Goal: Task Accomplishment & Management: Complete application form

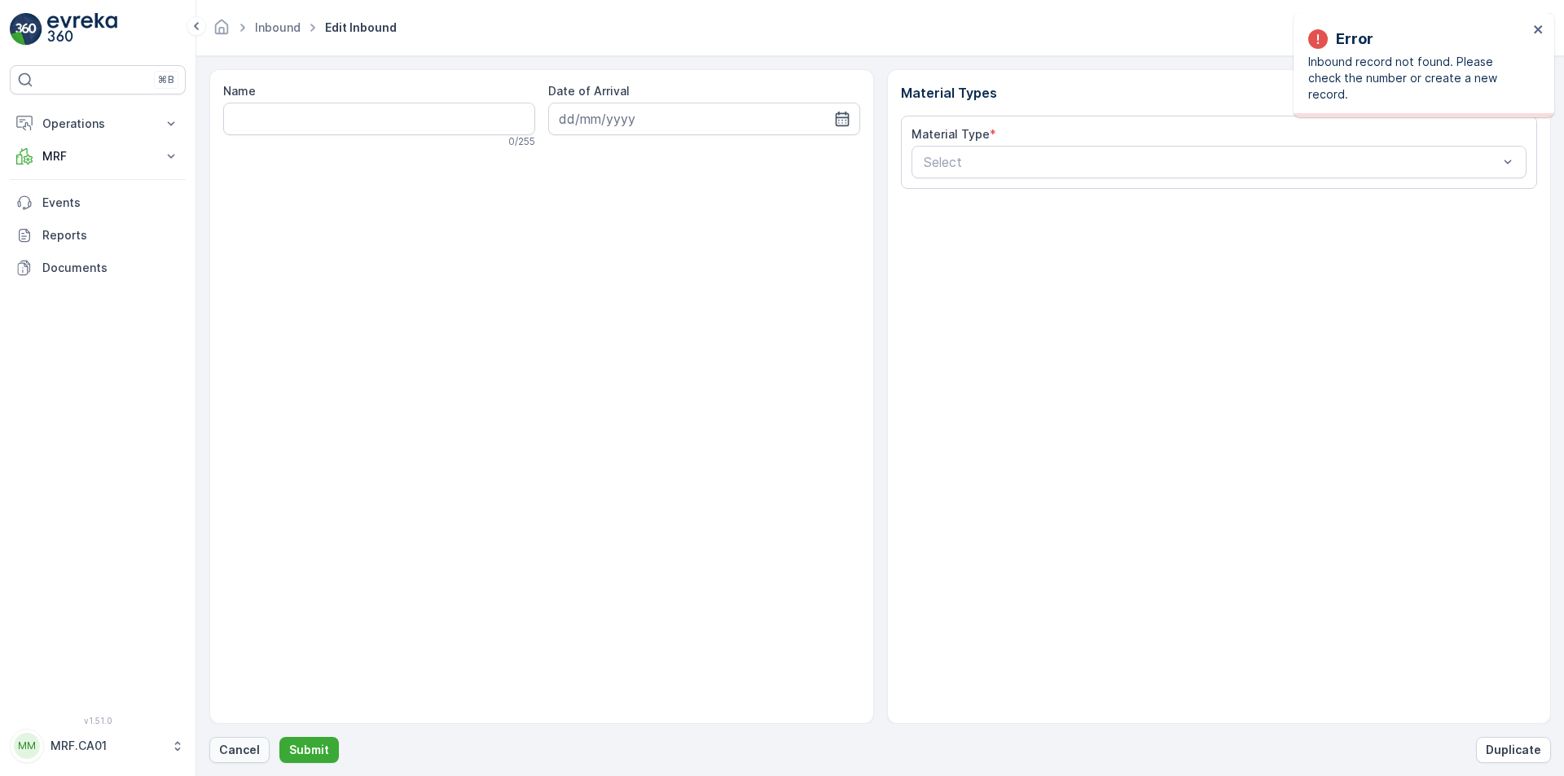
click at [229, 738] on button "Cancel" at bounding box center [239, 750] width 60 height 26
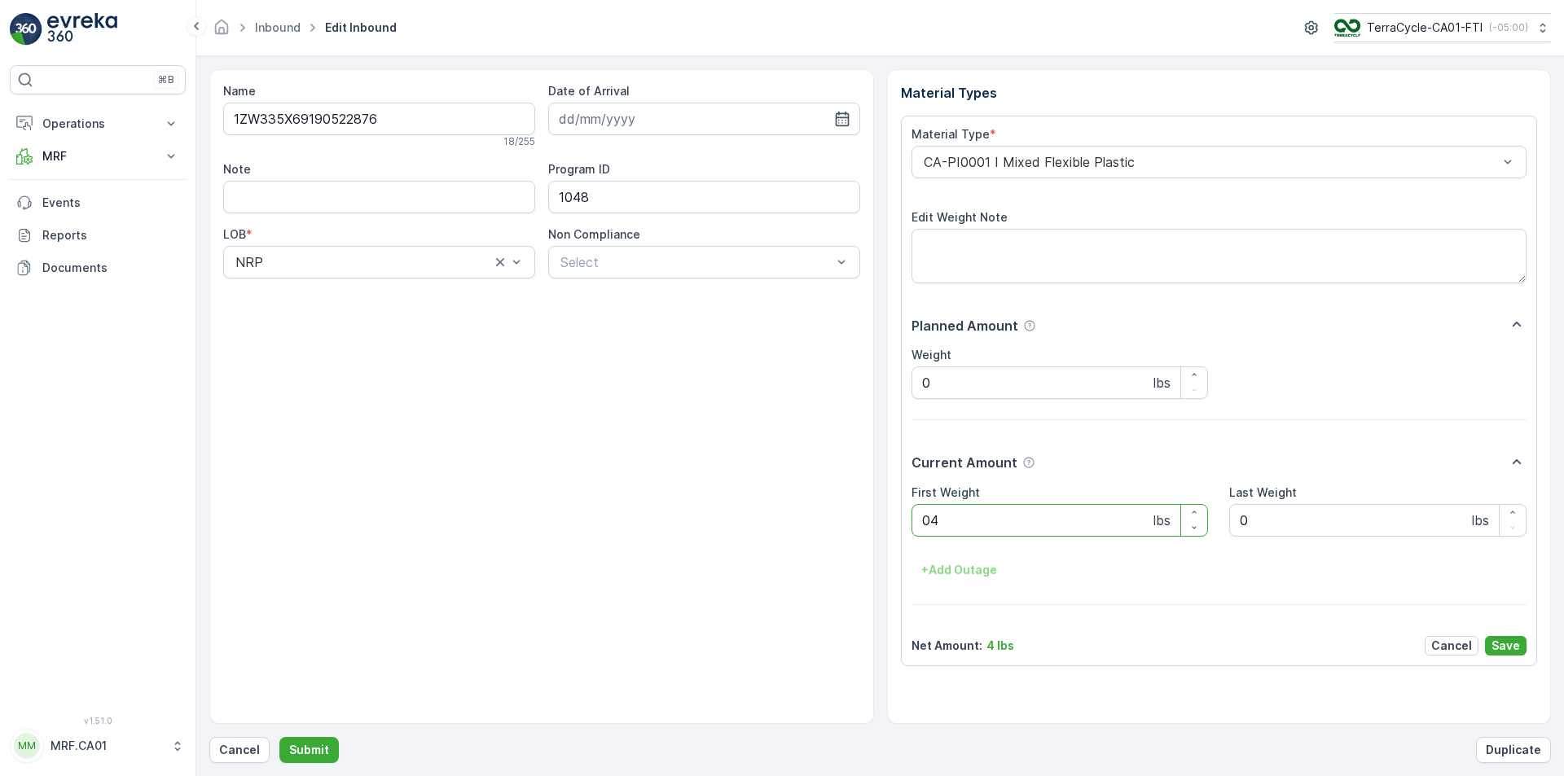
type Weight "047"
click at [279, 737] on button "Submit" at bounding box center [308, 750] width 59 height 26
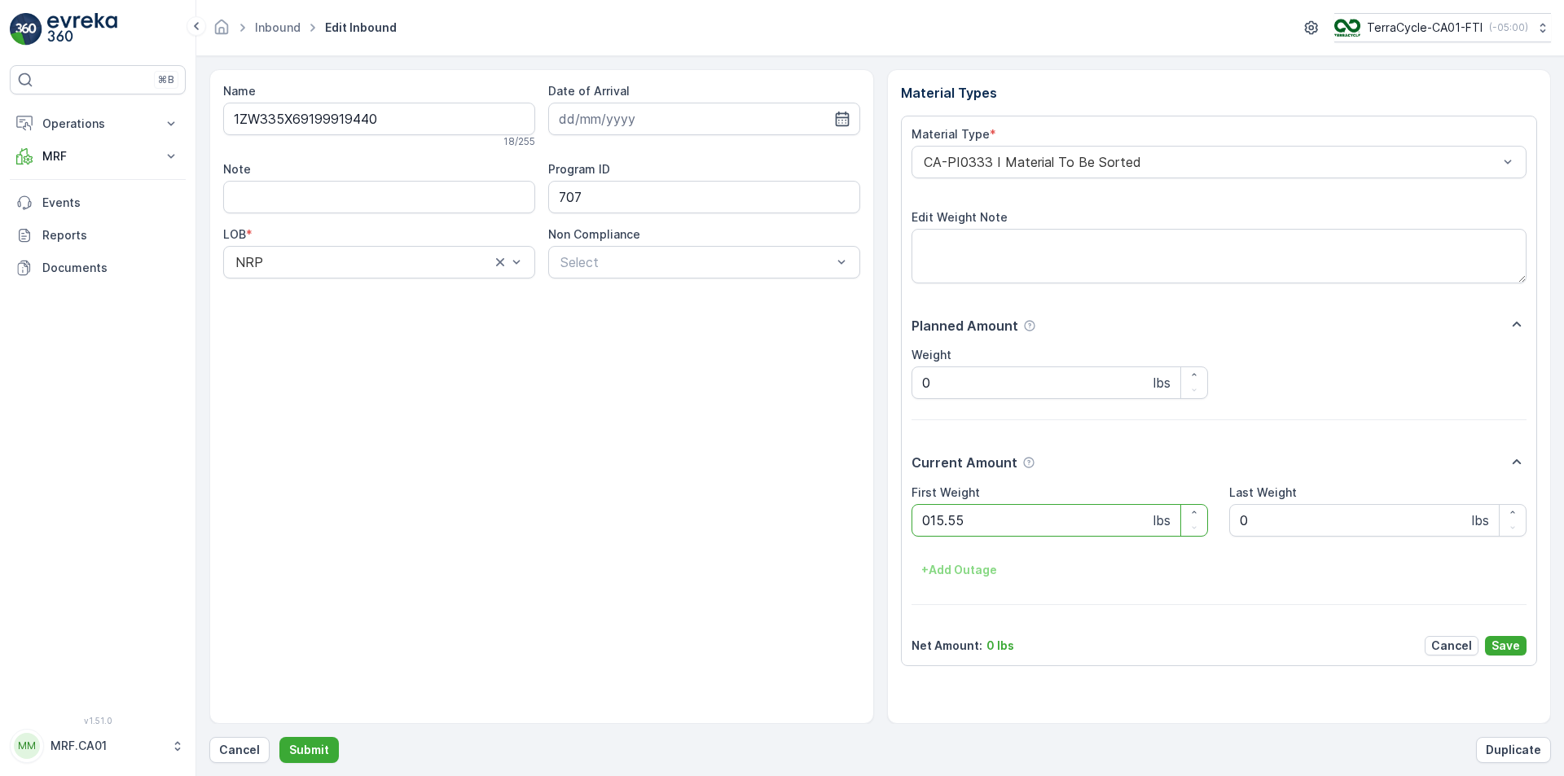
click at [279, 737] on button "Submit" at bounding box center [308, 750] width 59 height 26
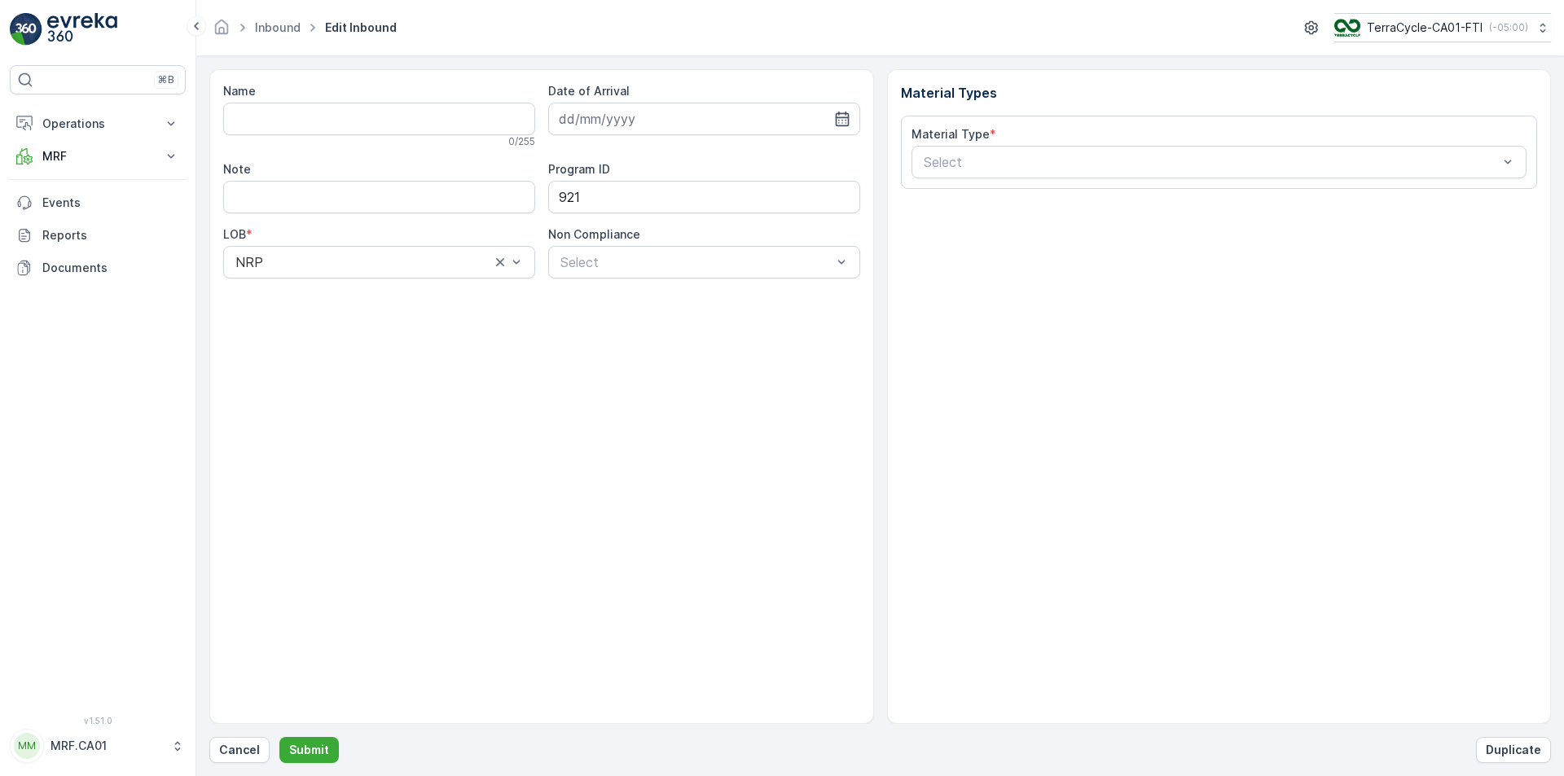
type input "1ZW335X69190741193"
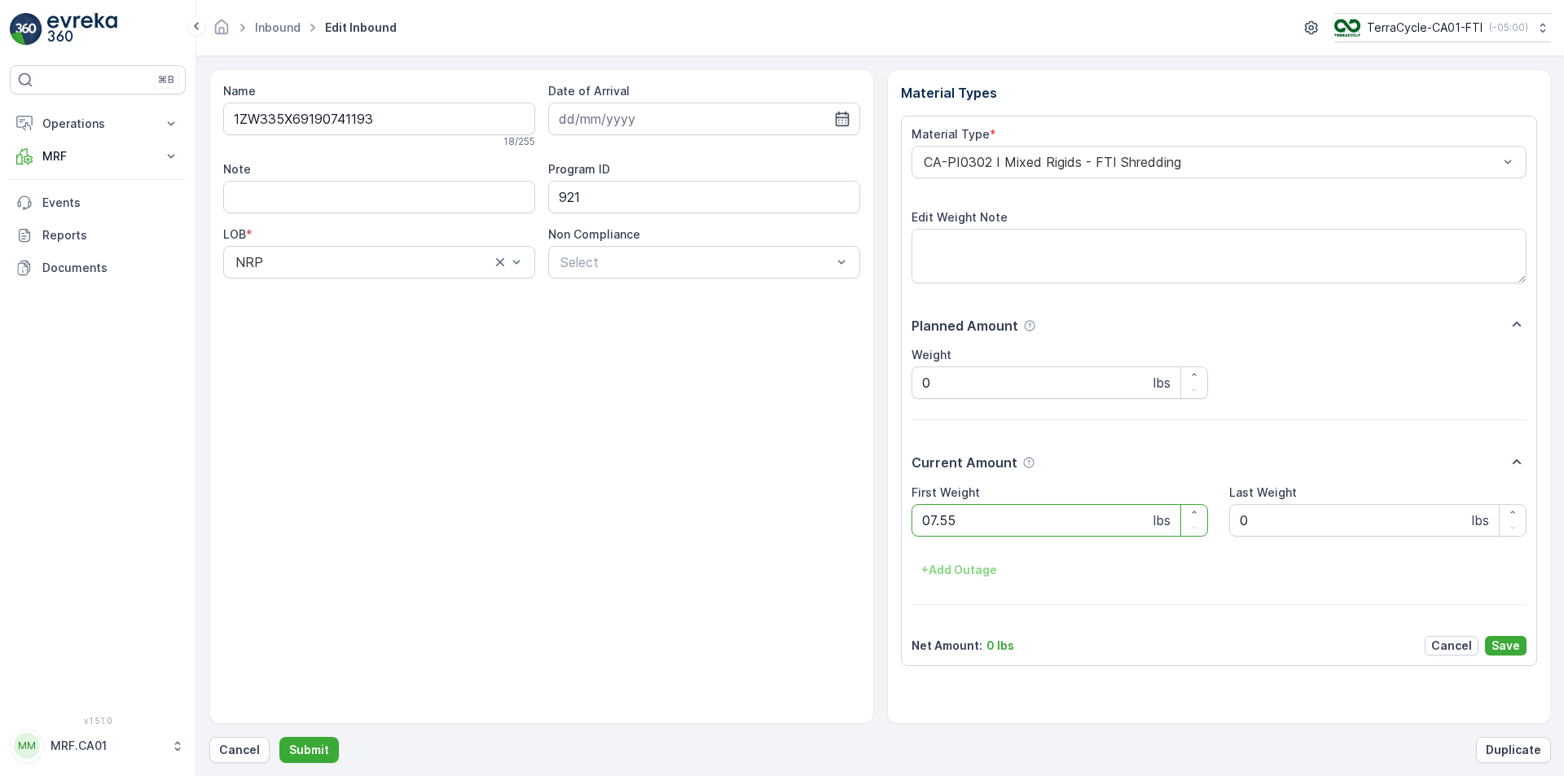
click at [279, 737] on button "Submit" at bounding box center [308, 750] width 59 height 26
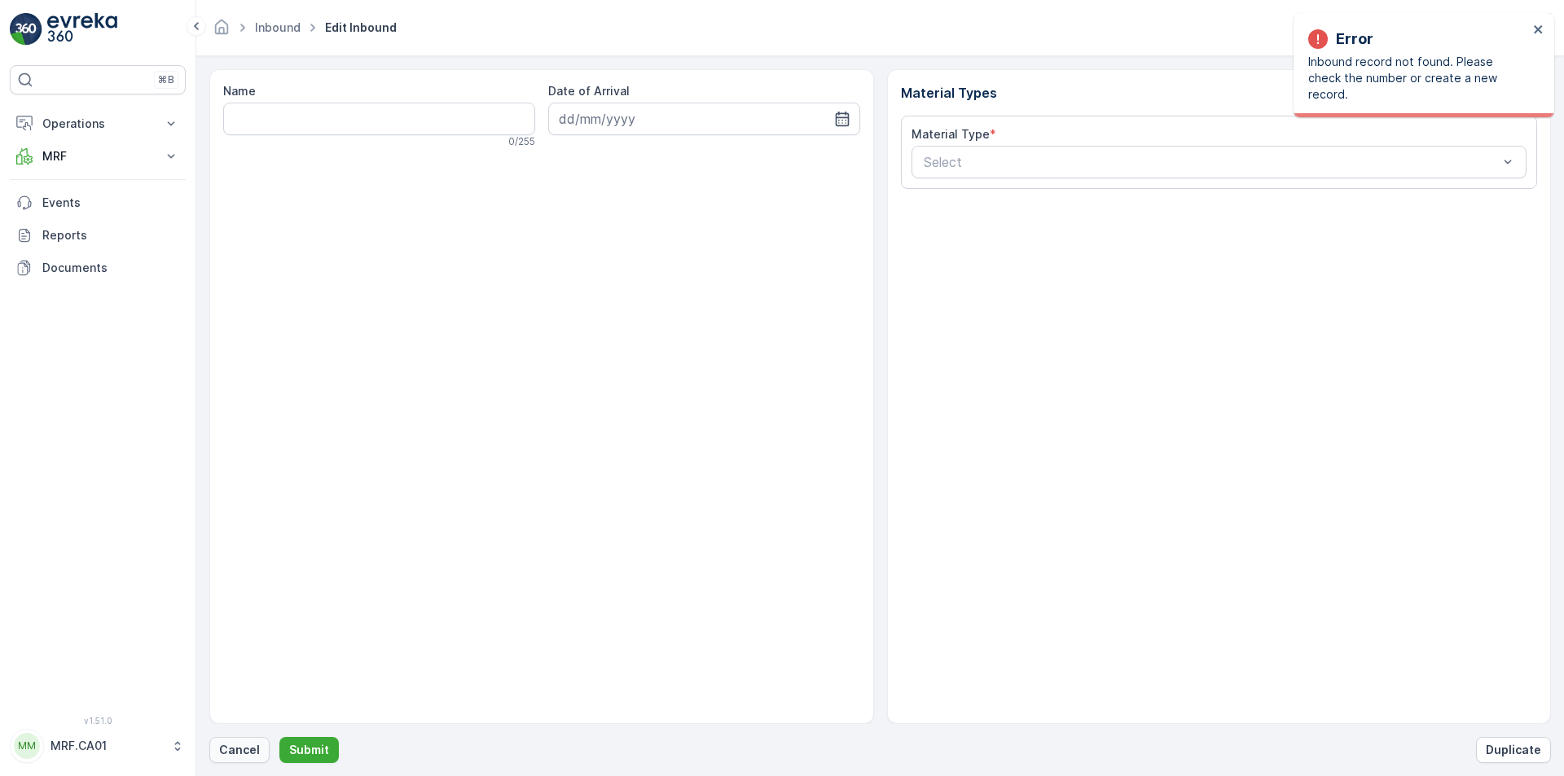
click at [246, 743] on p "Cancel" at bounding box center [239, 750] width 41 height 16
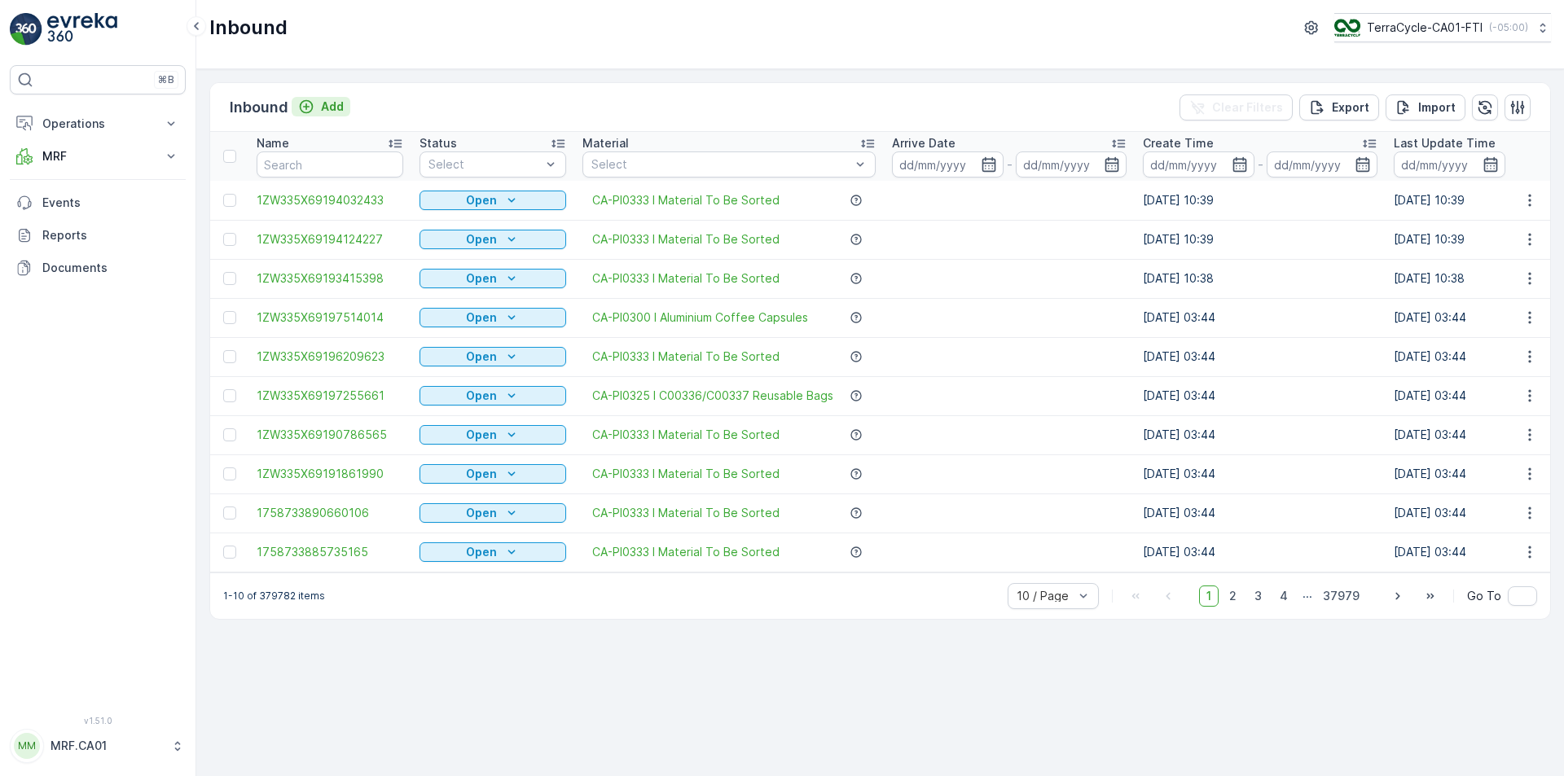
click at [305, 102] on icon "Add" at bounding box center [306, 107] width 16 height 16
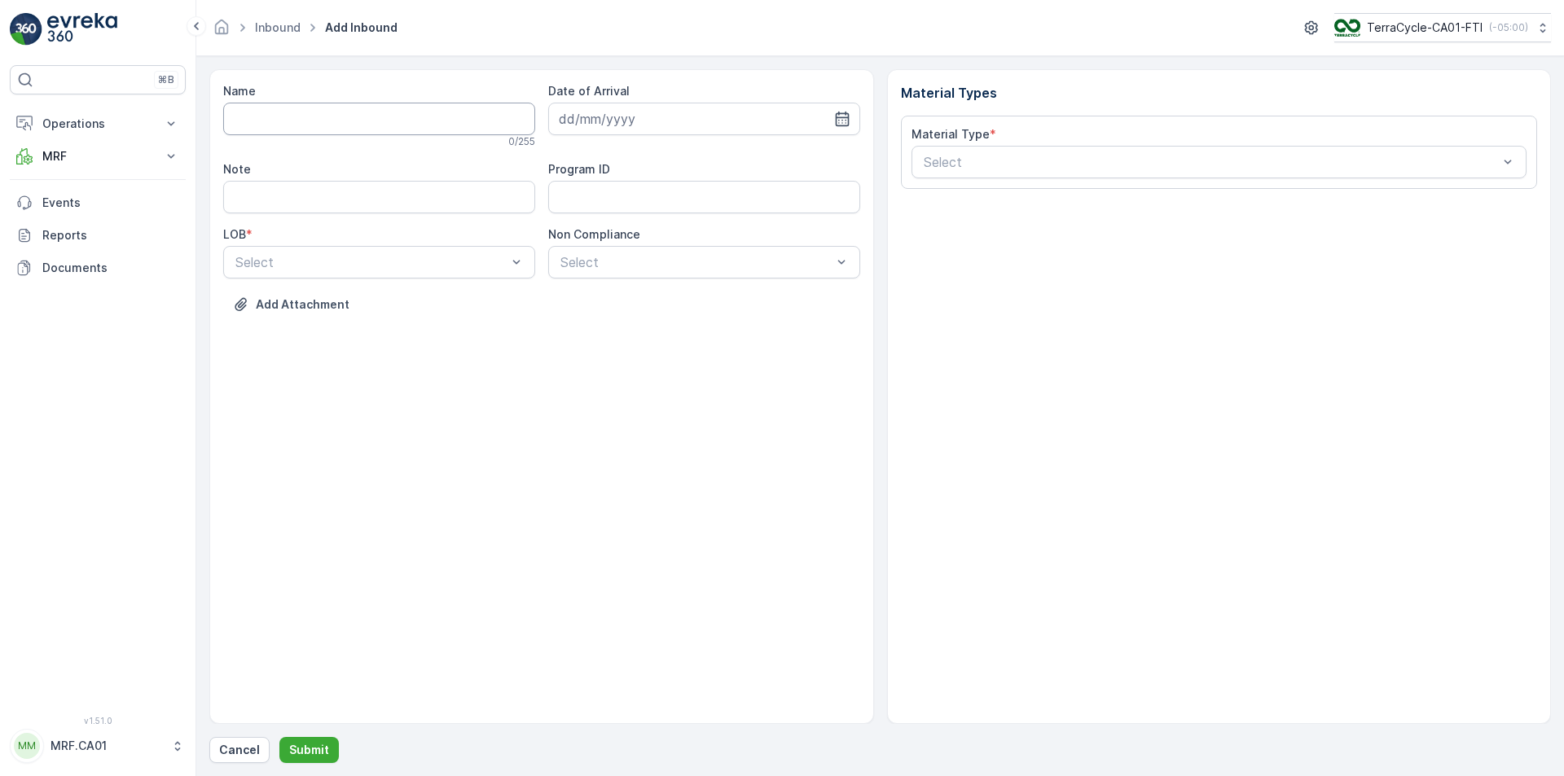
click at [437, 124] on input "Name" at bounding box center [379, 119] width 312 height 33
type input "1ZW335X69190696760"
click at [279, 737] on button "Submit" at bounding box center [308, 750] width 59 height 26
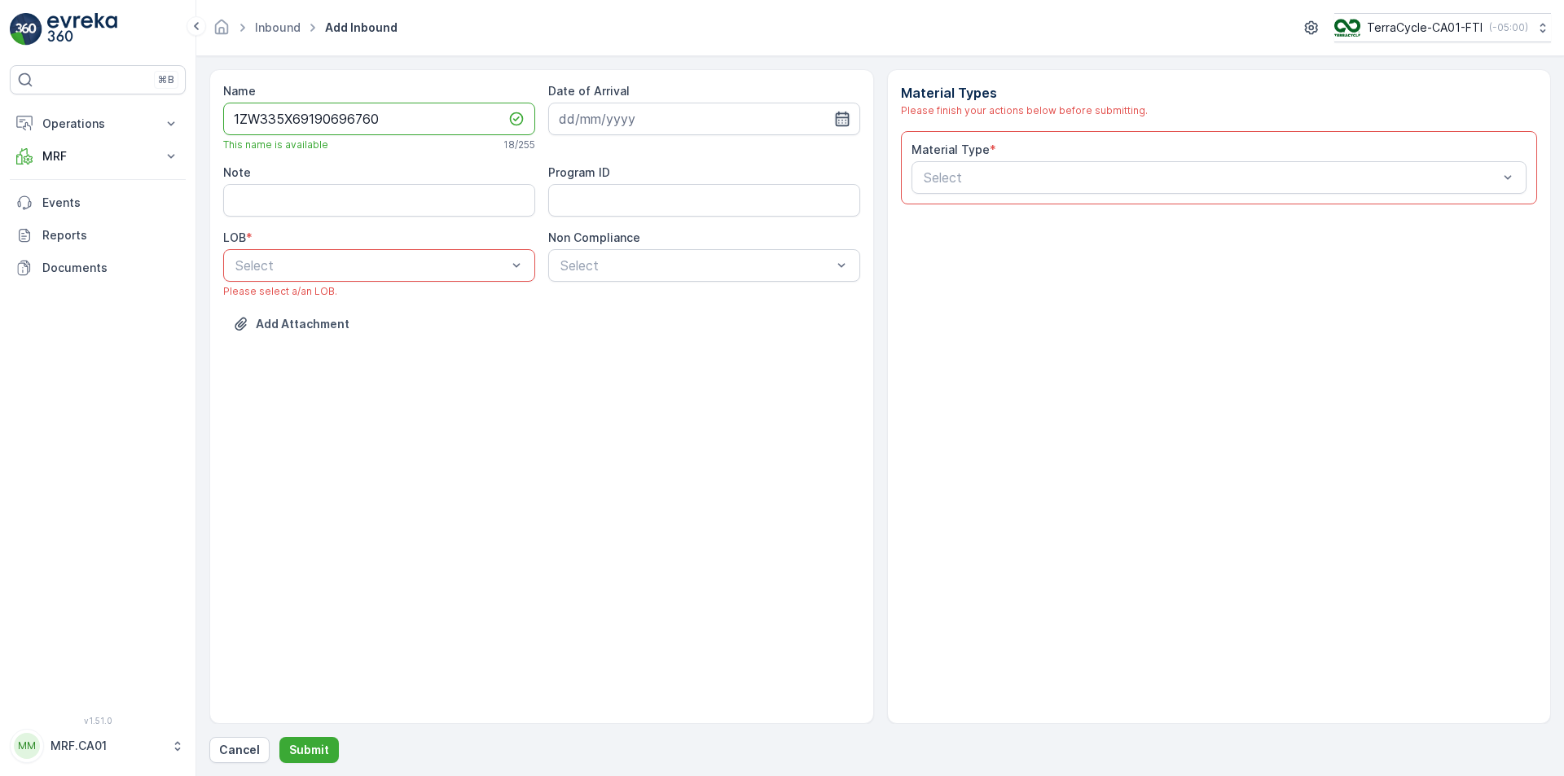
click at [846, 113] on icon "button" at bounding box center [842, 119] width 14 height 15
click at [688, 322] on div "25" at bounding box center [693, 320] width 26 height 26
type input "[DATE]"
click at [470, 313] on div "NRP" at bounding box center [379, 306] width 312 height 28
click at [610, 275] on div "Select" at bounding box center [704, 265] width 312 height 33
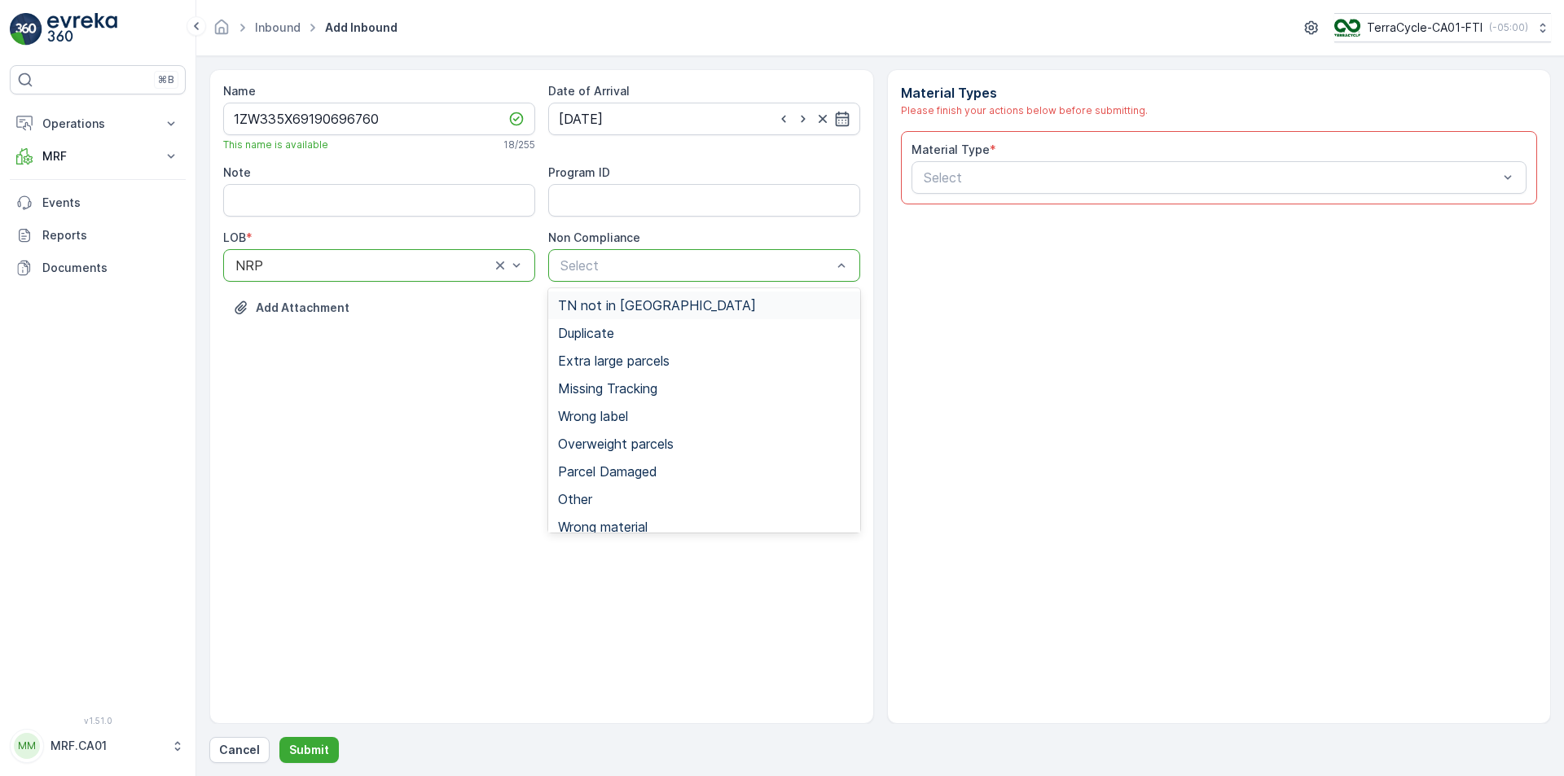
click at [601, 301] on span "TN not in [GEOGRAPHIC_DATA]" at bounding box center [657, 305] width 198 height 15
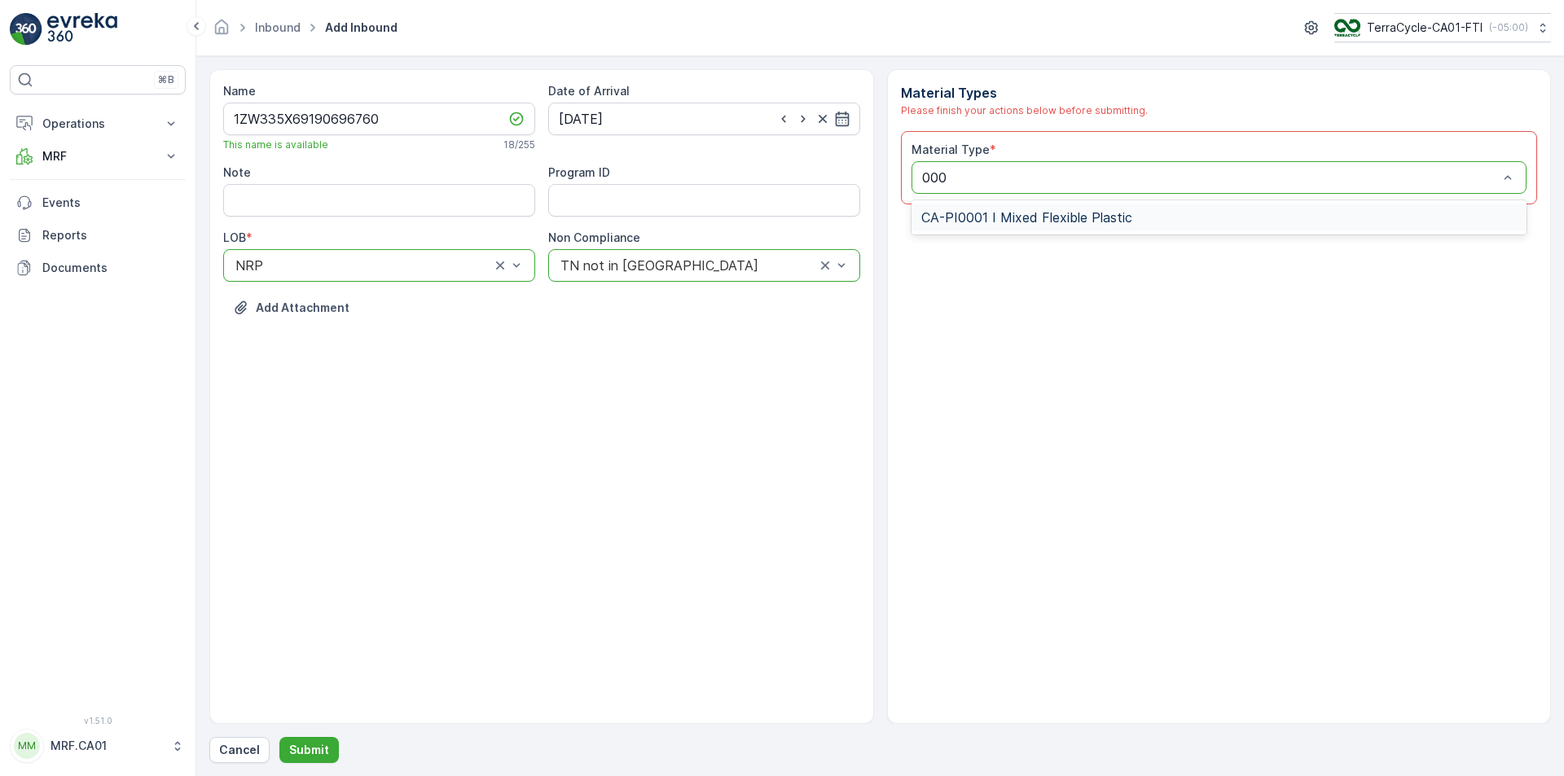
type input "0001"
click at [976, 222] on span "CA-PI0001 I Mixed Flexible Plastic" at bounding box center [1026, 217] width 211 height 15
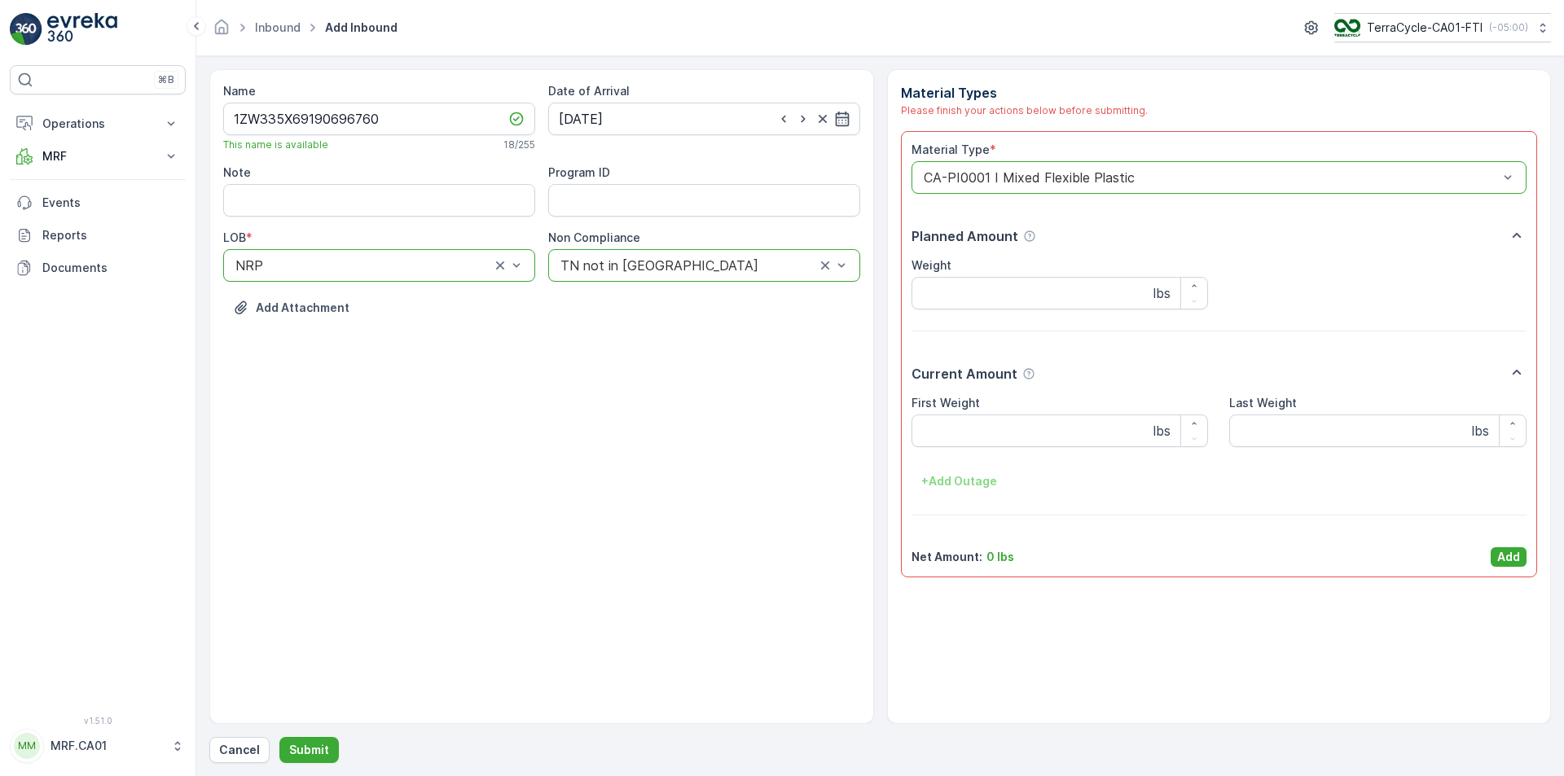
click at [1006, 413] on div "First Weight lbs" at bounding box center [1059, 421] width 297 height 52
click at [1016, 430] on Weight "First Weight" at bounding box center [1059, 431] width 297 height 33
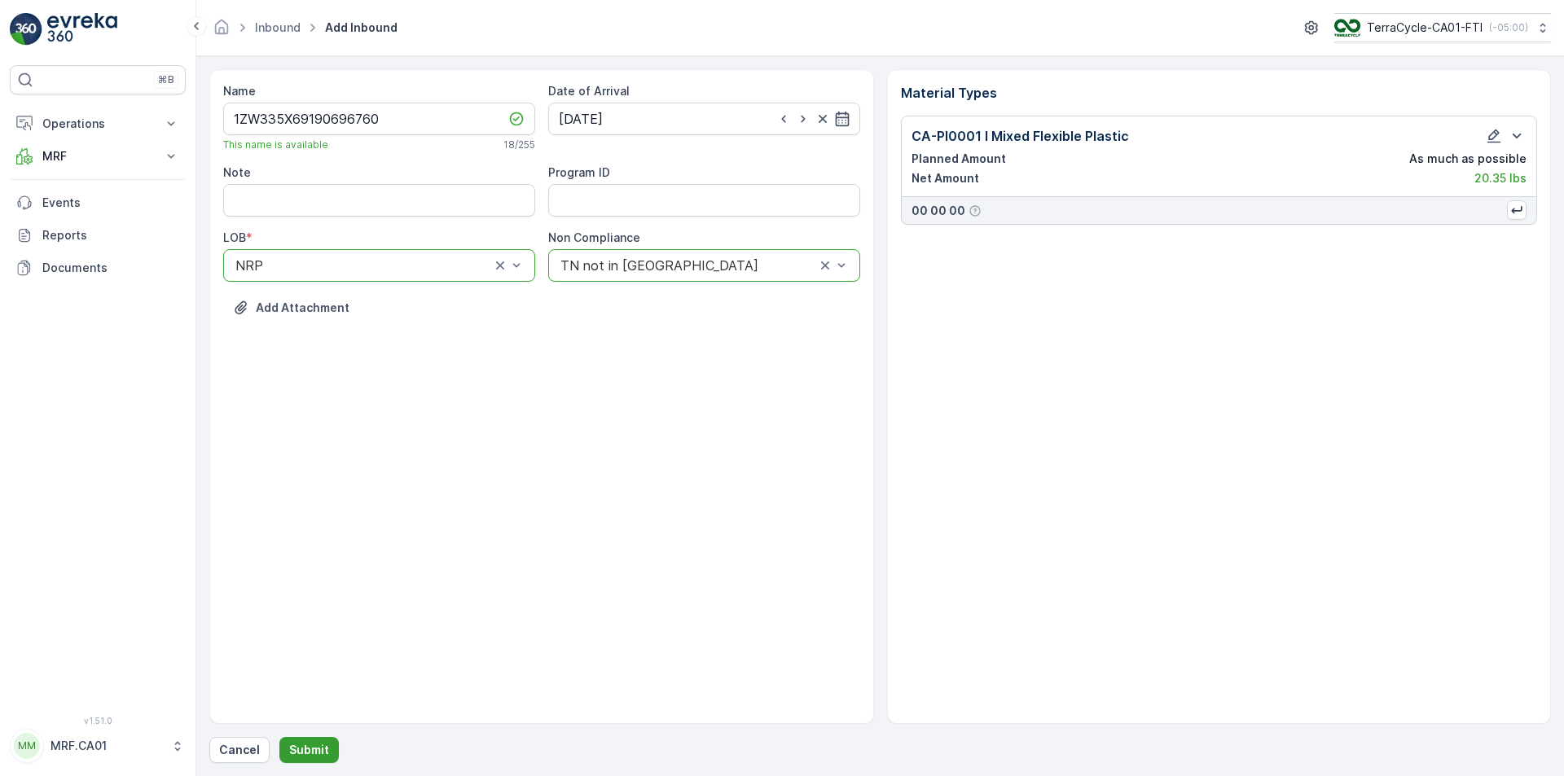
click at [318, 746] on p "Submit" at bounding box center [309, 750] width 40 height 16
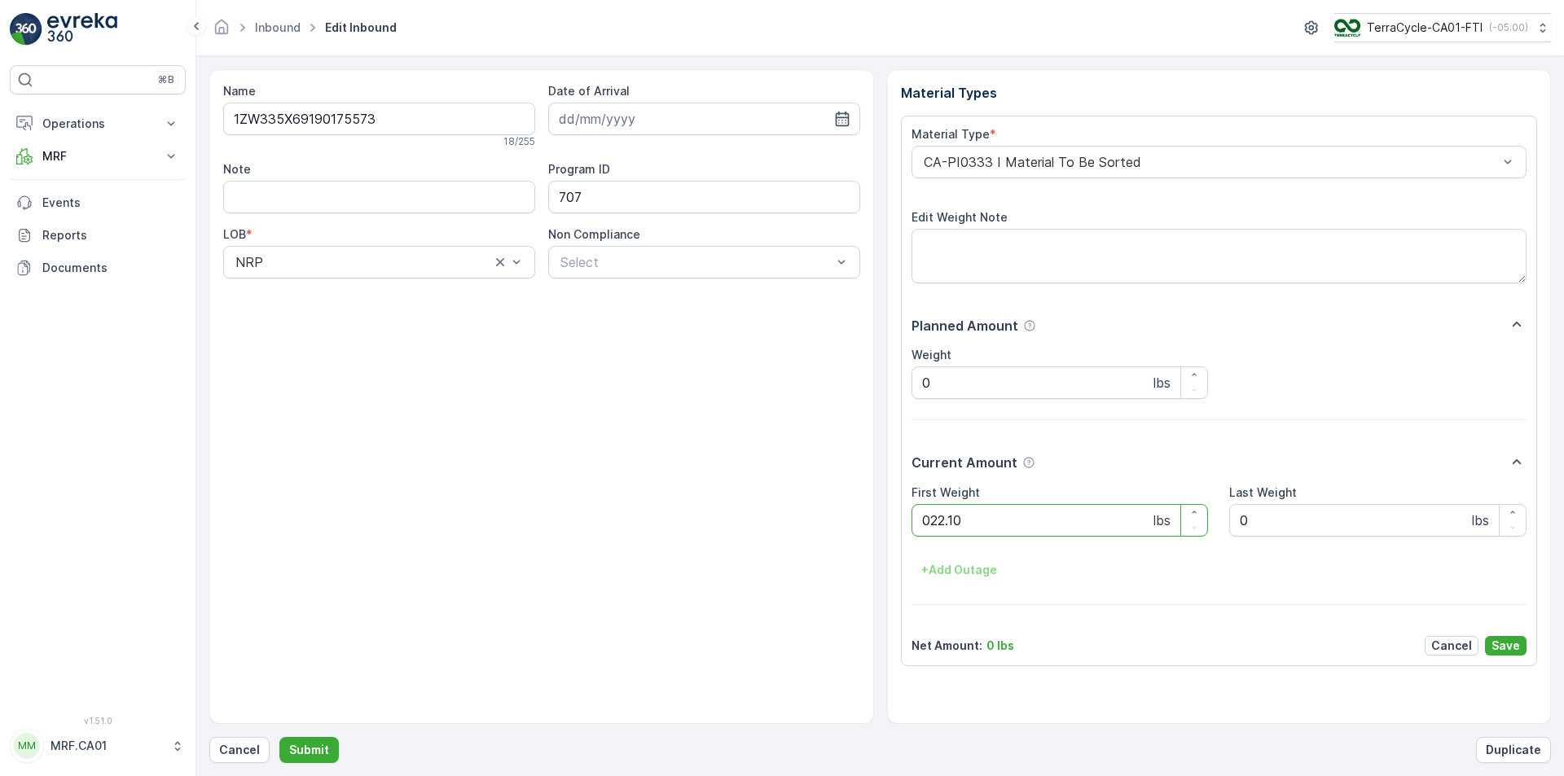
click at [279, 737] on button "Submit" at bounding box center [308, 750] width 59 height 26
click at [441, 114] on input "1ZW335X69190696760" at bounding box center [379, 119] width 312 height 33
type input "1ZW335X69190696760a"
drag, startPoint x: 1004, startPoint y: 524, endPoint x: 892, endPoint y: 500, distance: 114.8
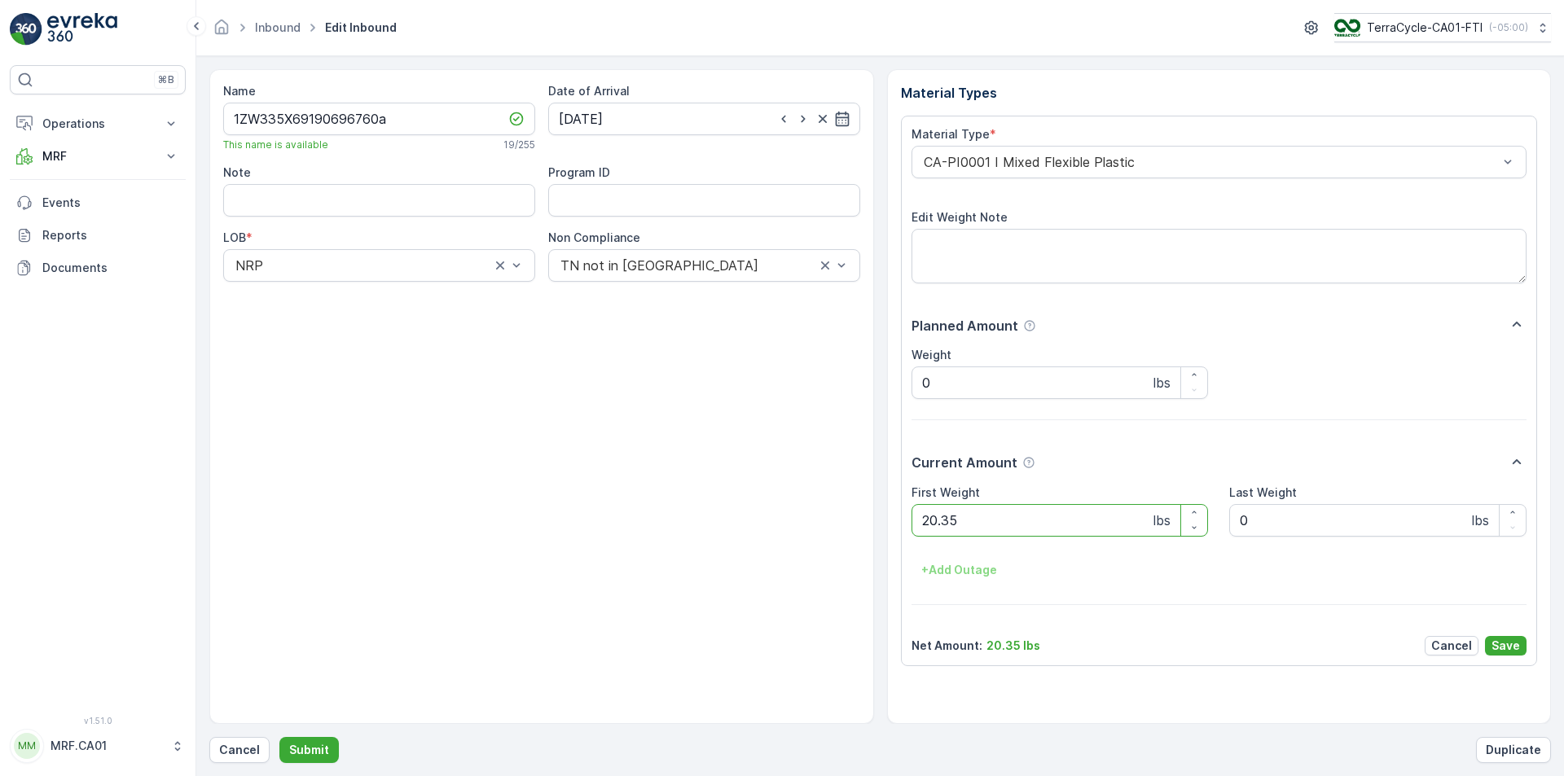
click at [897, 510] on div "Material Types Material Type * CA-PI0001 I Mixed Flexible Plastic Edit Weight N…" at bounding box center [1219, 396] width 665 height 655
click at [279, 737] on button "Submit" at bounding box center [308, 750] width 59 height 26
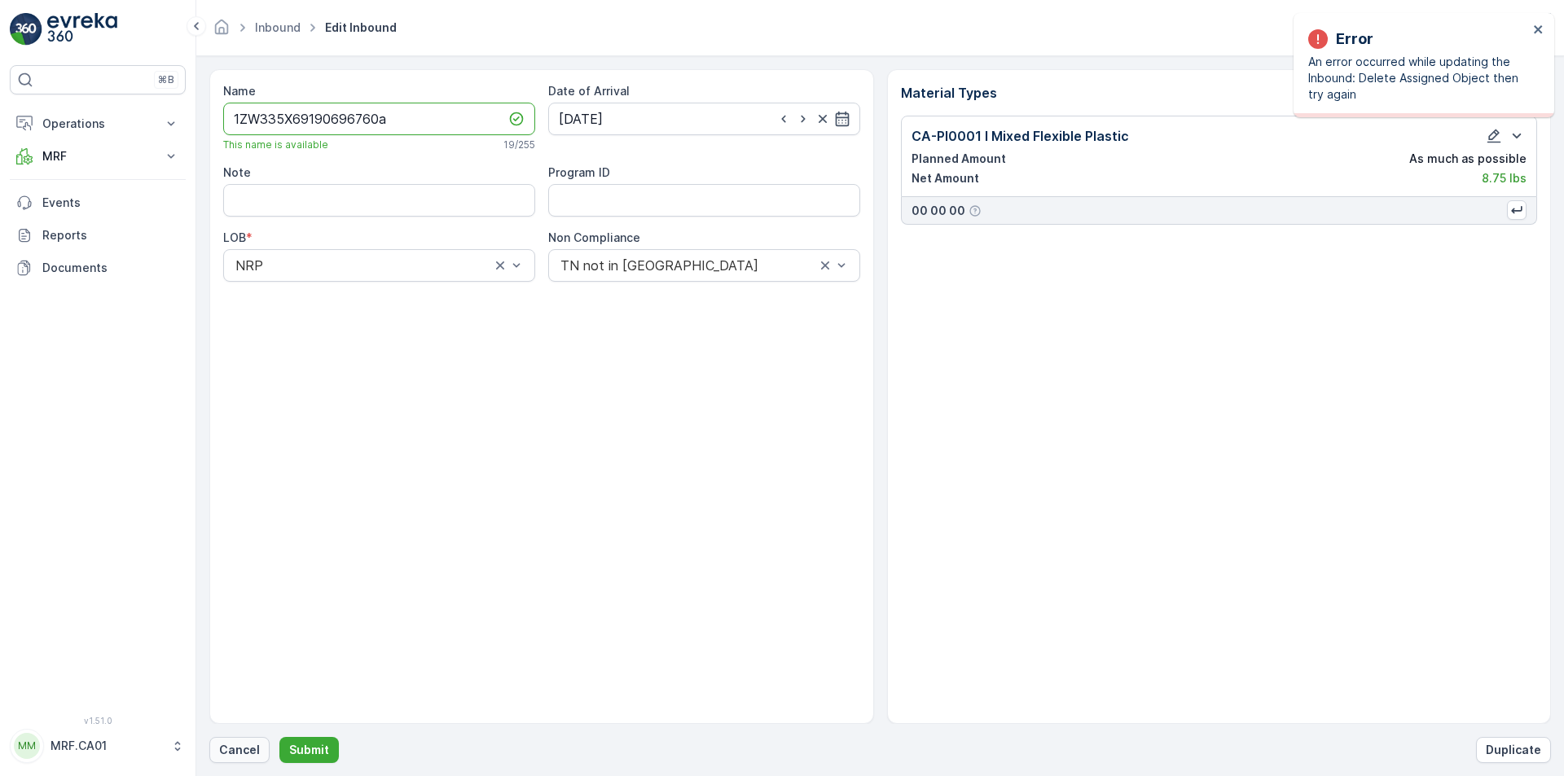
click at [248, 748] on p "Cancel" at bounding box center [239, 750] width 41 height 16
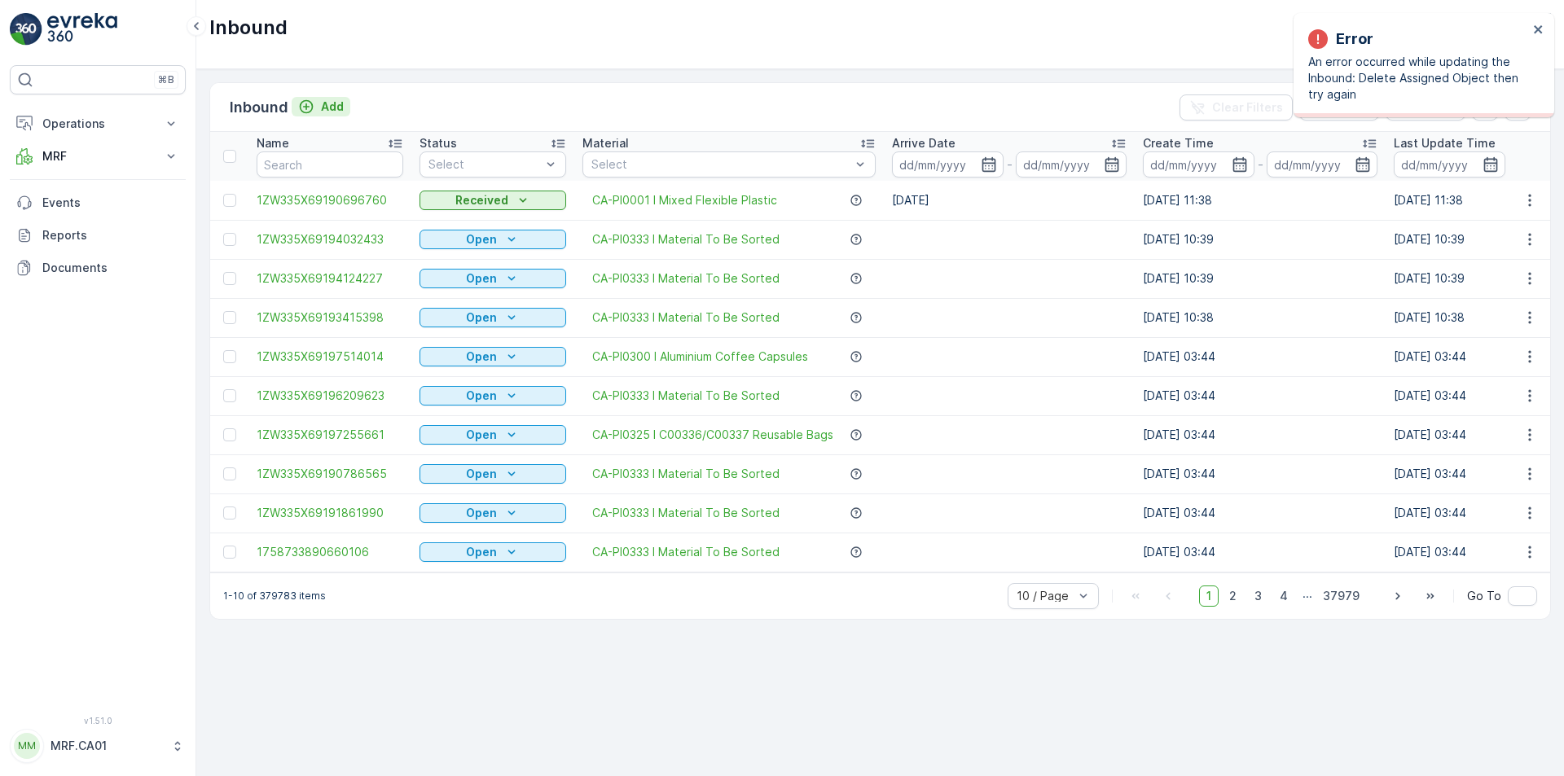
click at [321, 109] on p "Add" at bounding box center [332, 107] width 23 height 16
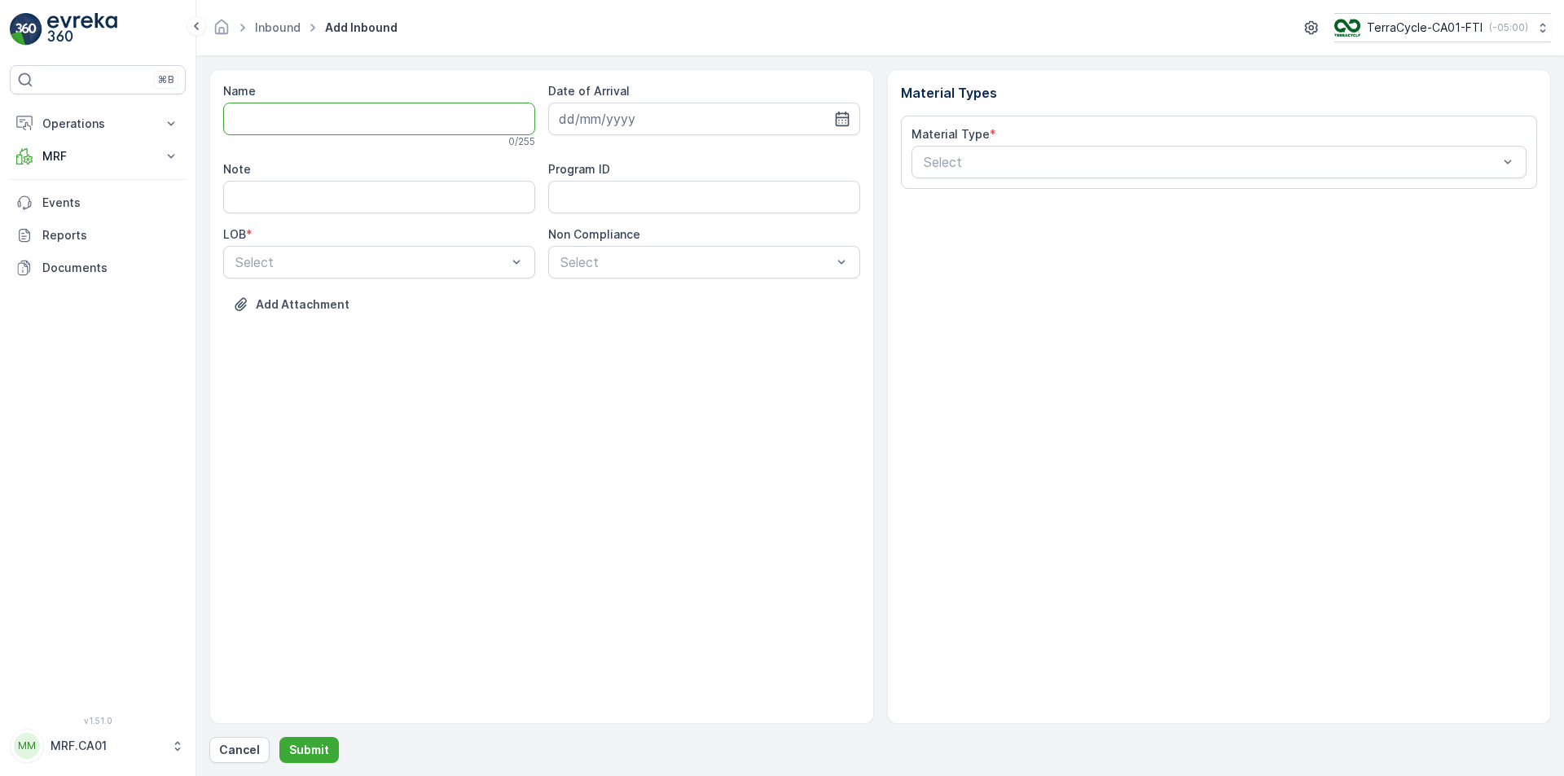
click at [347, 112] on input "Name" at bounding box center [379, 119] width 312 height 33
click at [279, 737] on button "Submit" at bounding box center [308, 750] width 59 height 26
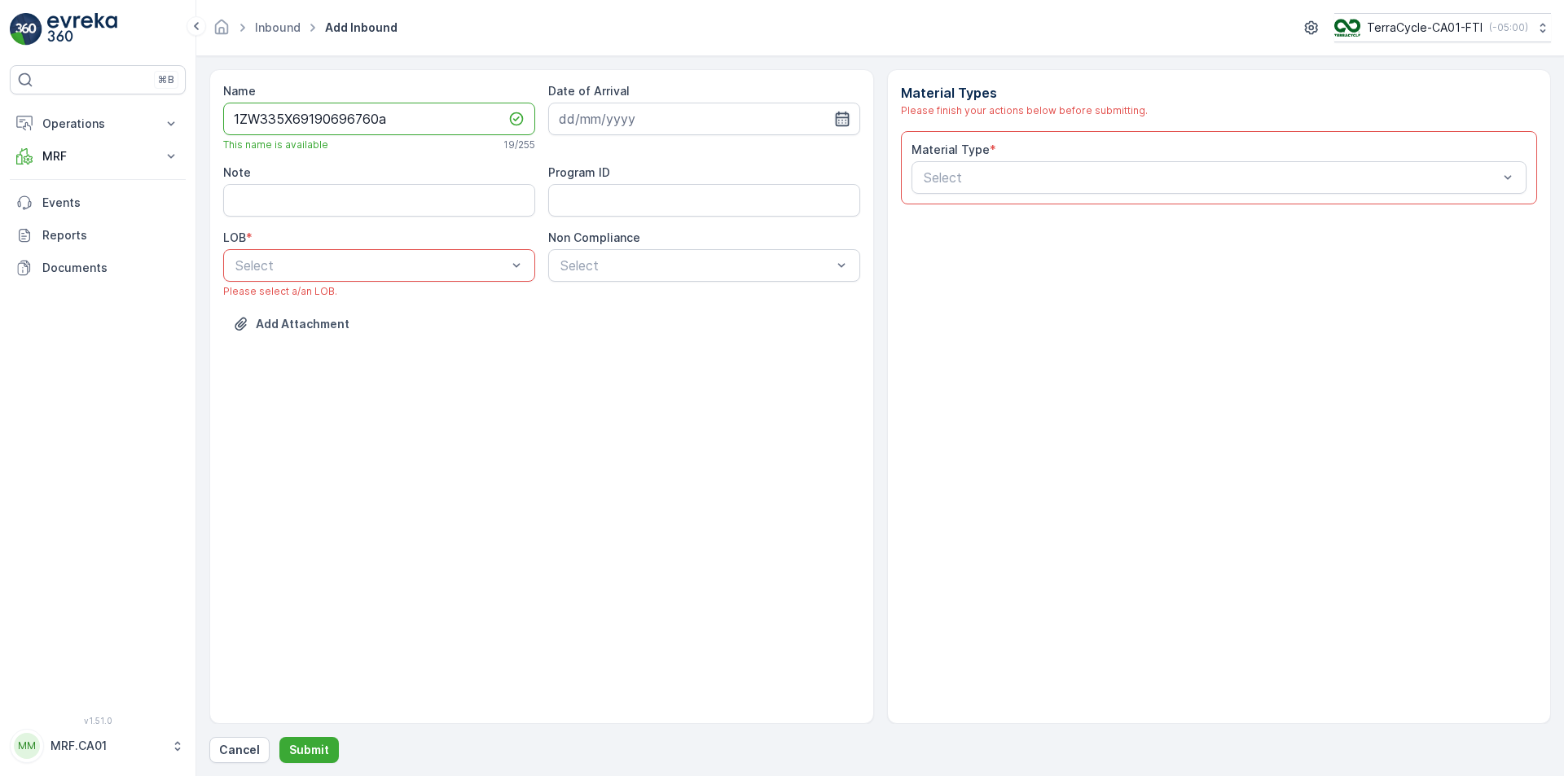
type input "1ZW335X69190696760a"
click at [845, 116] on icon "button" at bounding box center [842, 119] width 16 height 16
click at [695, 322] on div "25" at bounding box center [693, 320] width 26 height 26
type input "[DATE]"
click at [385, 311] on div "NRP" at bounding box center [379, 305] width 292 height 15
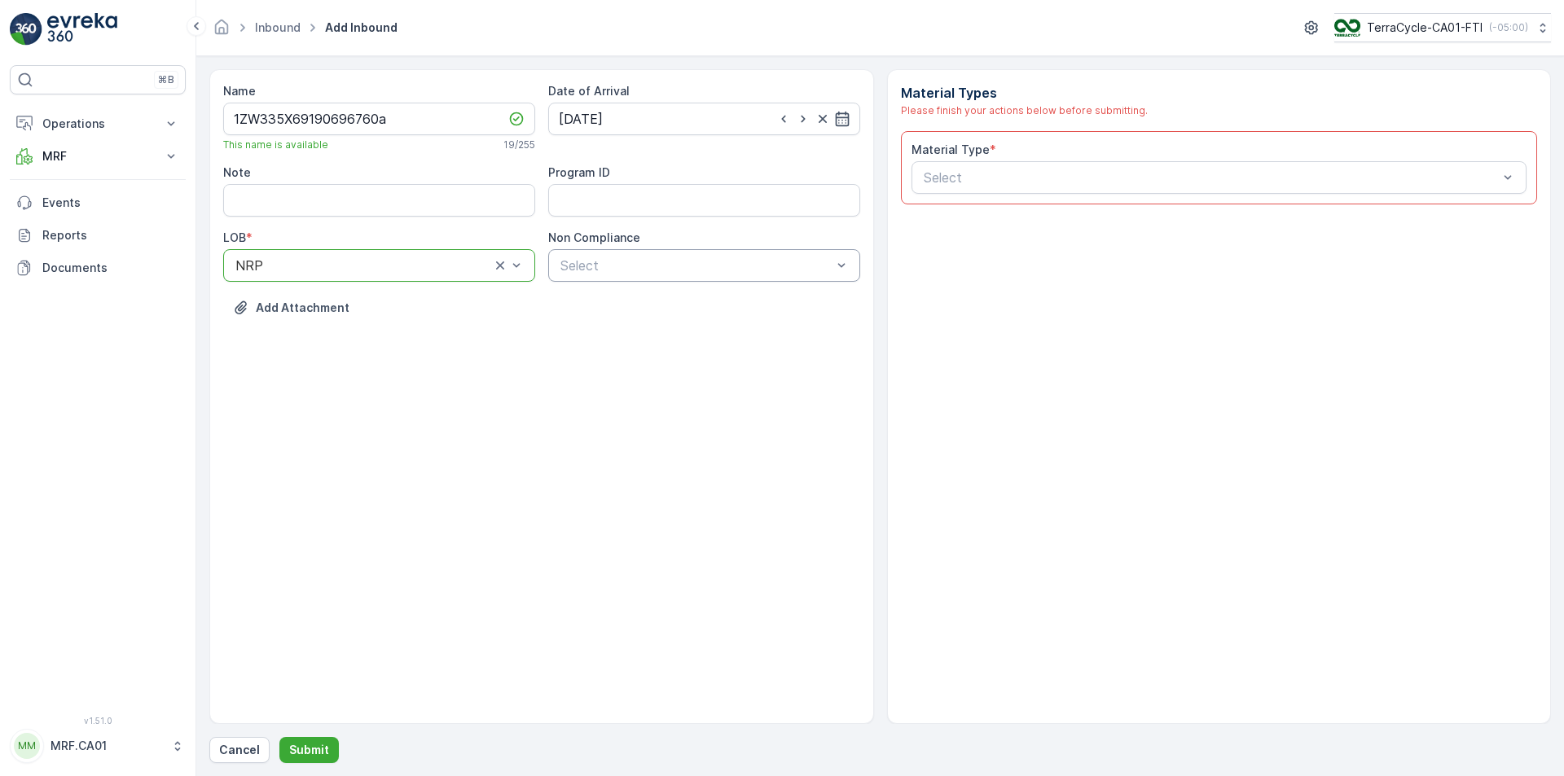
click at [619, 253] on div "Select" at bounding box center [704, 265] width 312 height 33
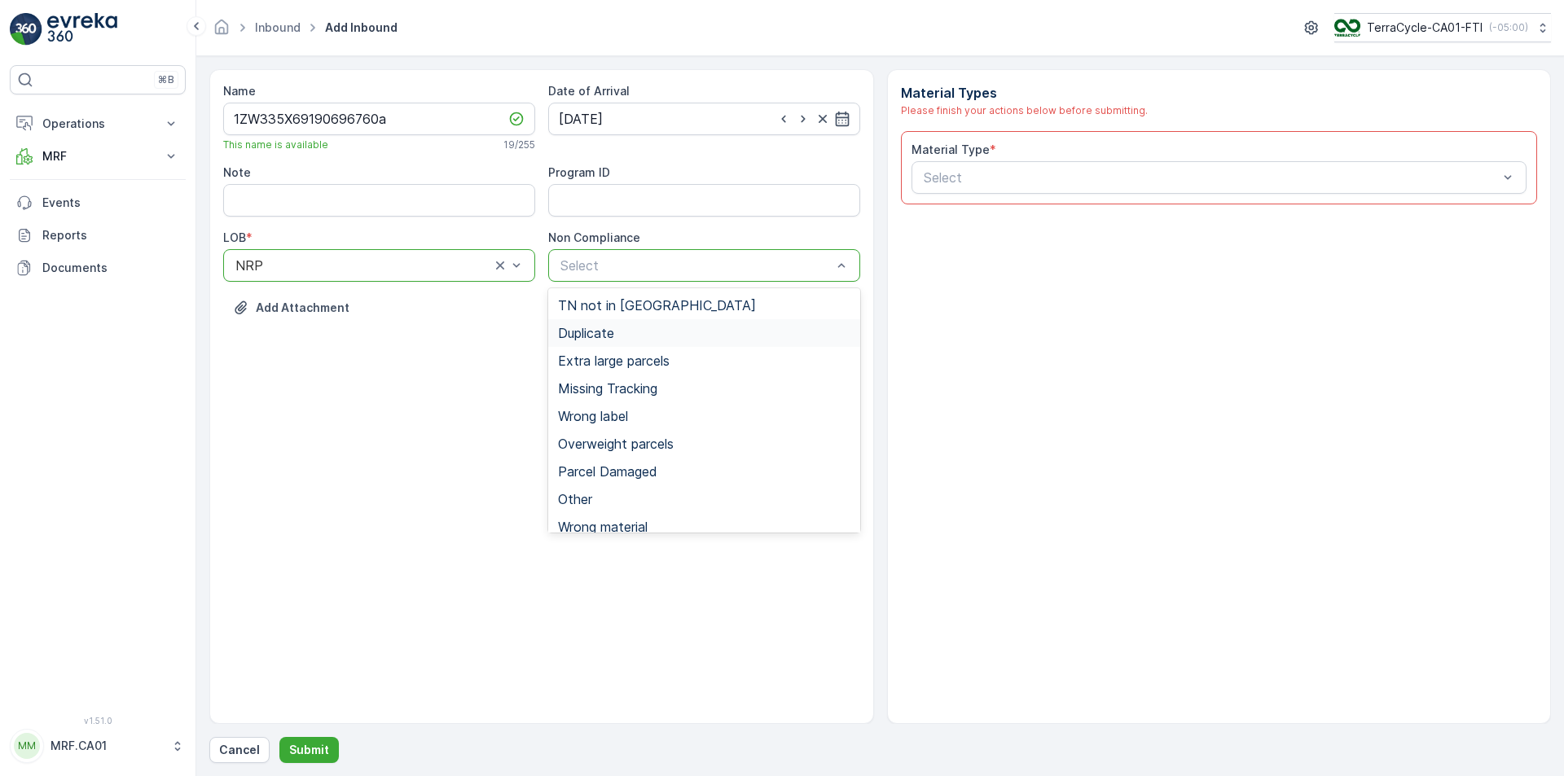
click at [621, 331] on div "Duplicate" at bounding box center [704, 333] width 292 height 15
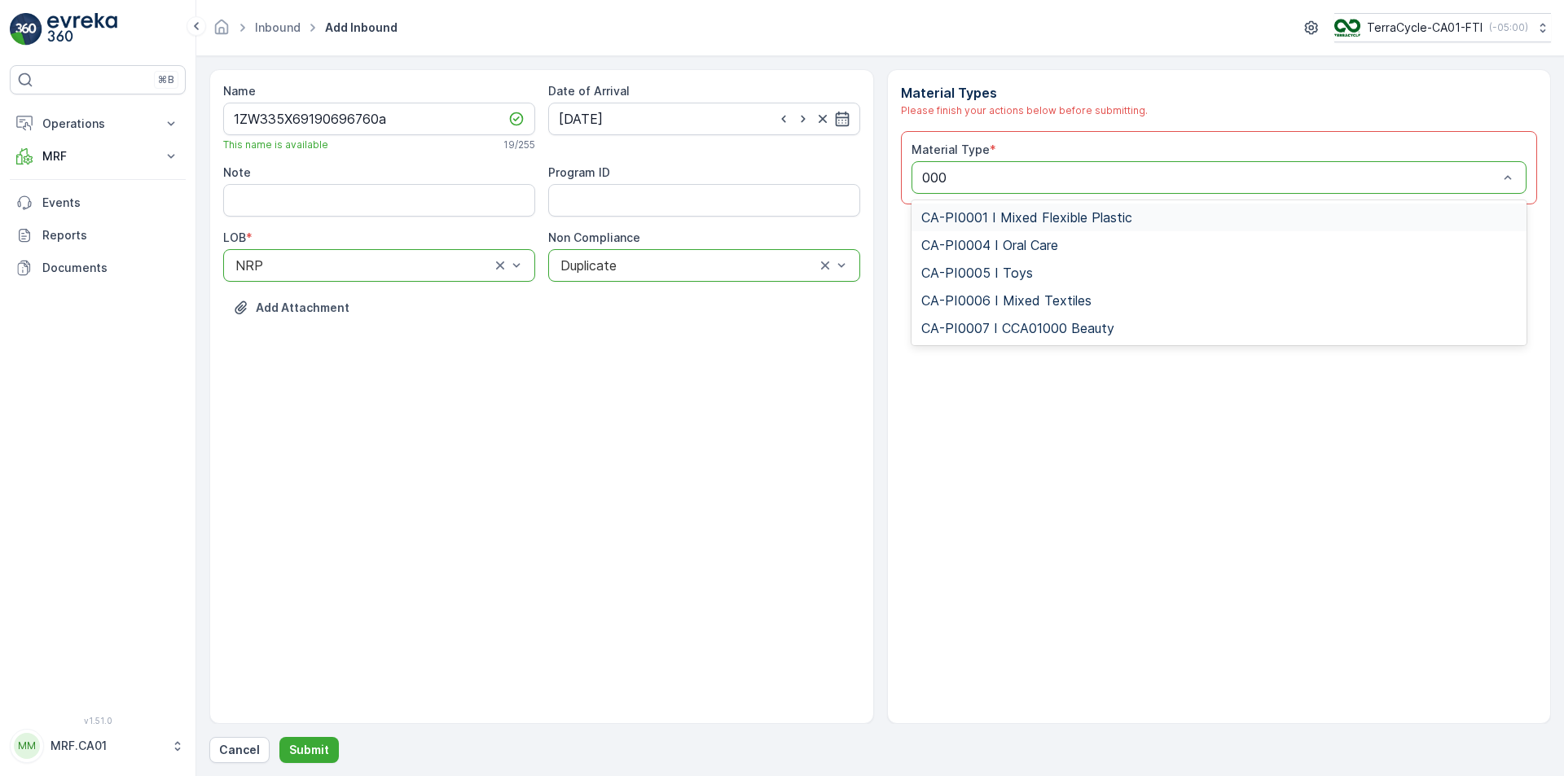
type input "0001"
click at [1077, 232] on div "CA-PI0001 I Mixed Flexible Plastic" at bounding box center [1219, 217] width 616 height 34
click at [1075, 221] on span "CA-PI0001 I Mixed Flexible Plastic" at bounding box center [1026, 217] width 211 height 15
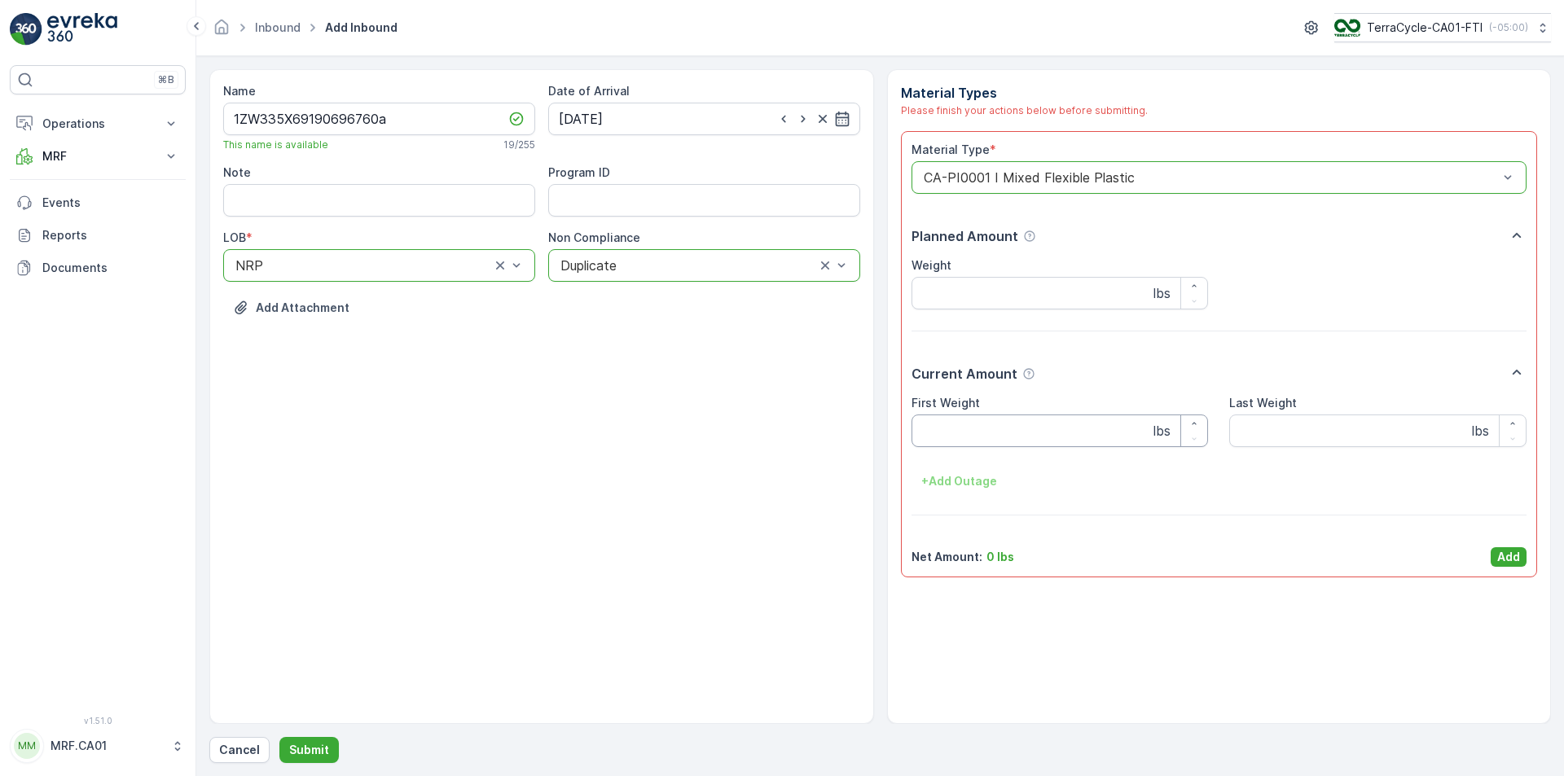
click at [1035, 440] on Weight "First Weight" at bounding box center [1059, 431] width 297 height 33
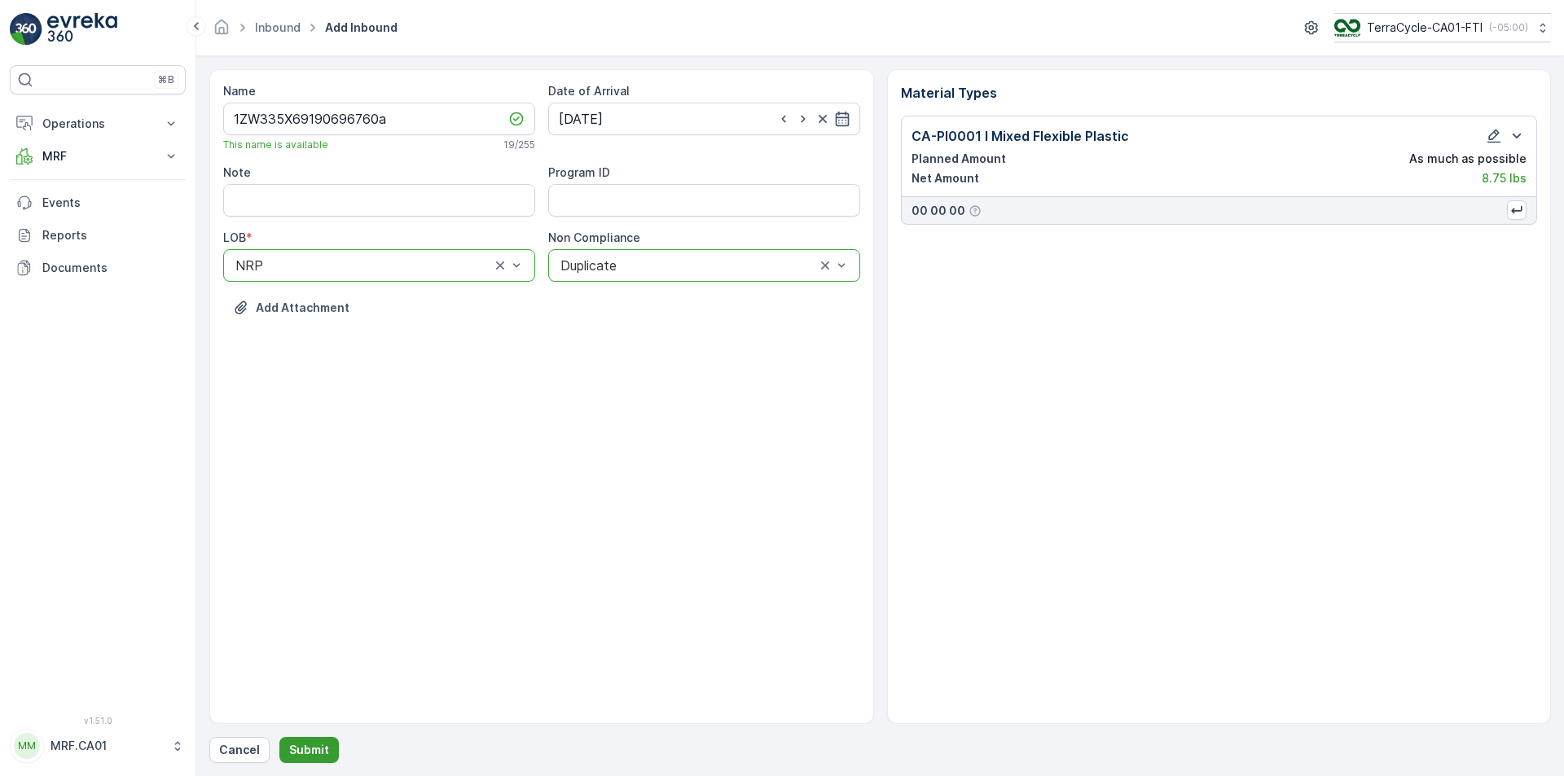
click at [313, 748] on p "Submit" at bounding box center [309, 750] width 40 height 16
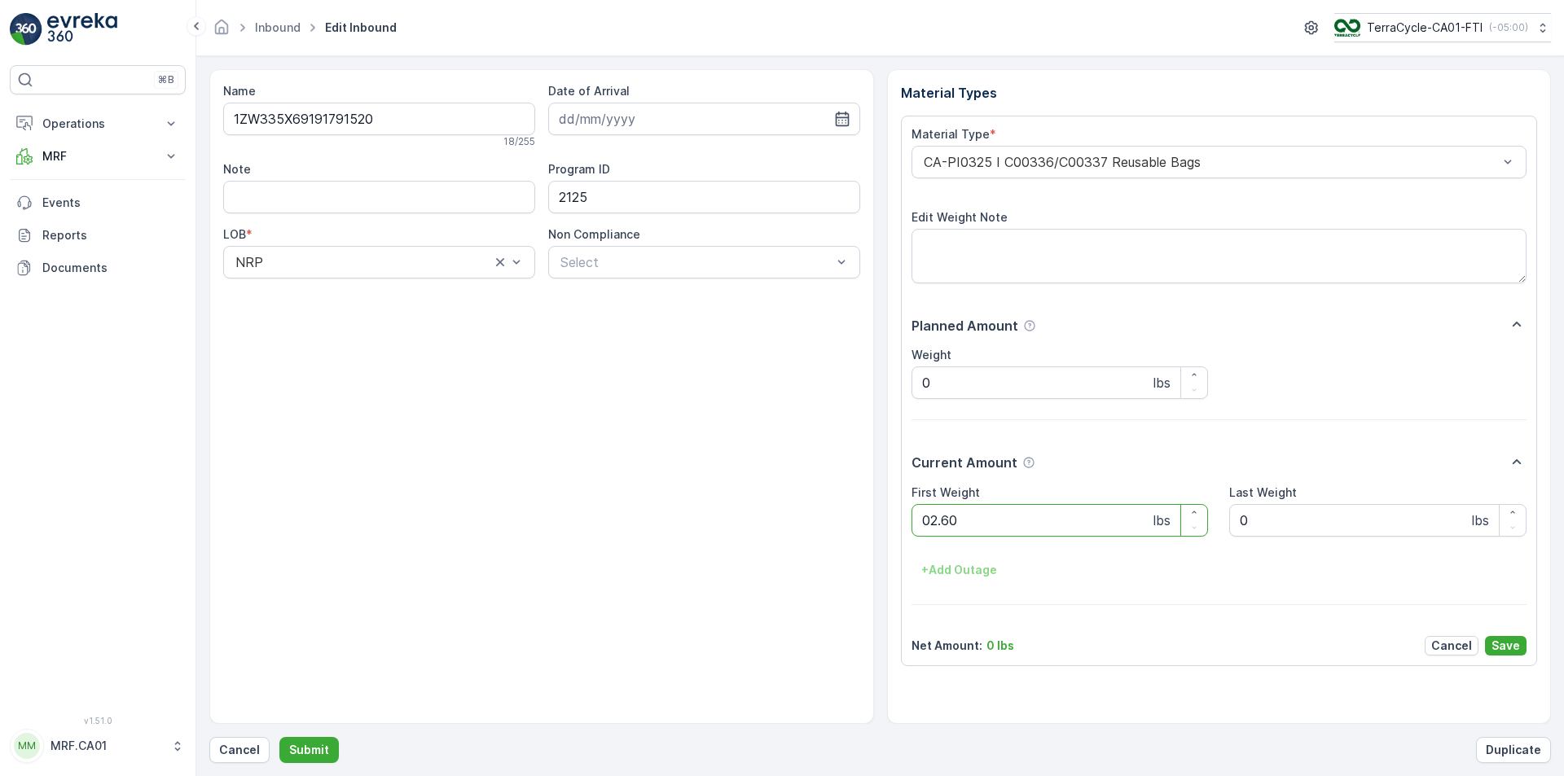
click at [279, 737] on button "Submit" at bounding box center [308, 750] width 59 height 26
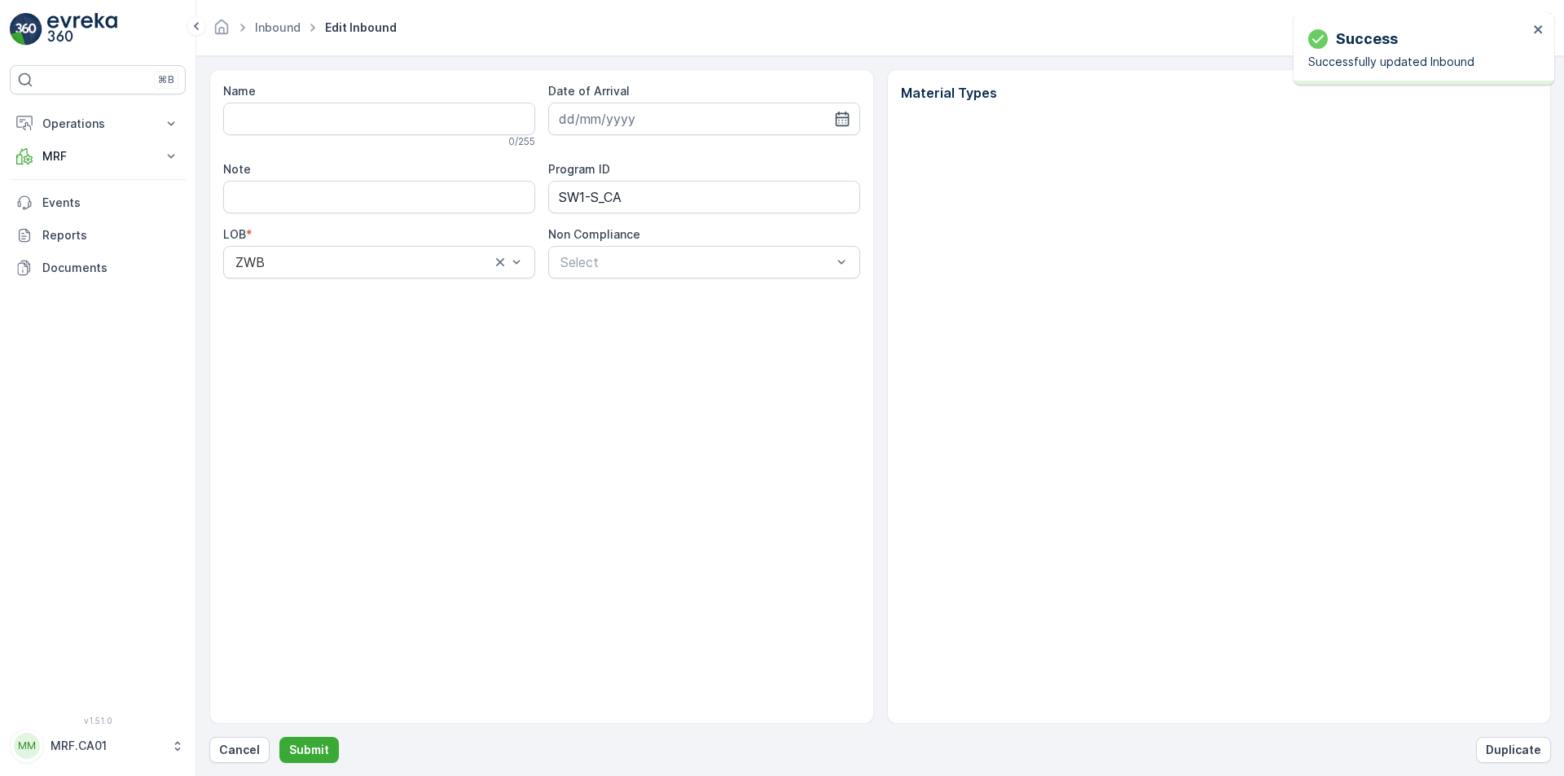
type input "1ZW335X69198239598"
type input "[DATE]"
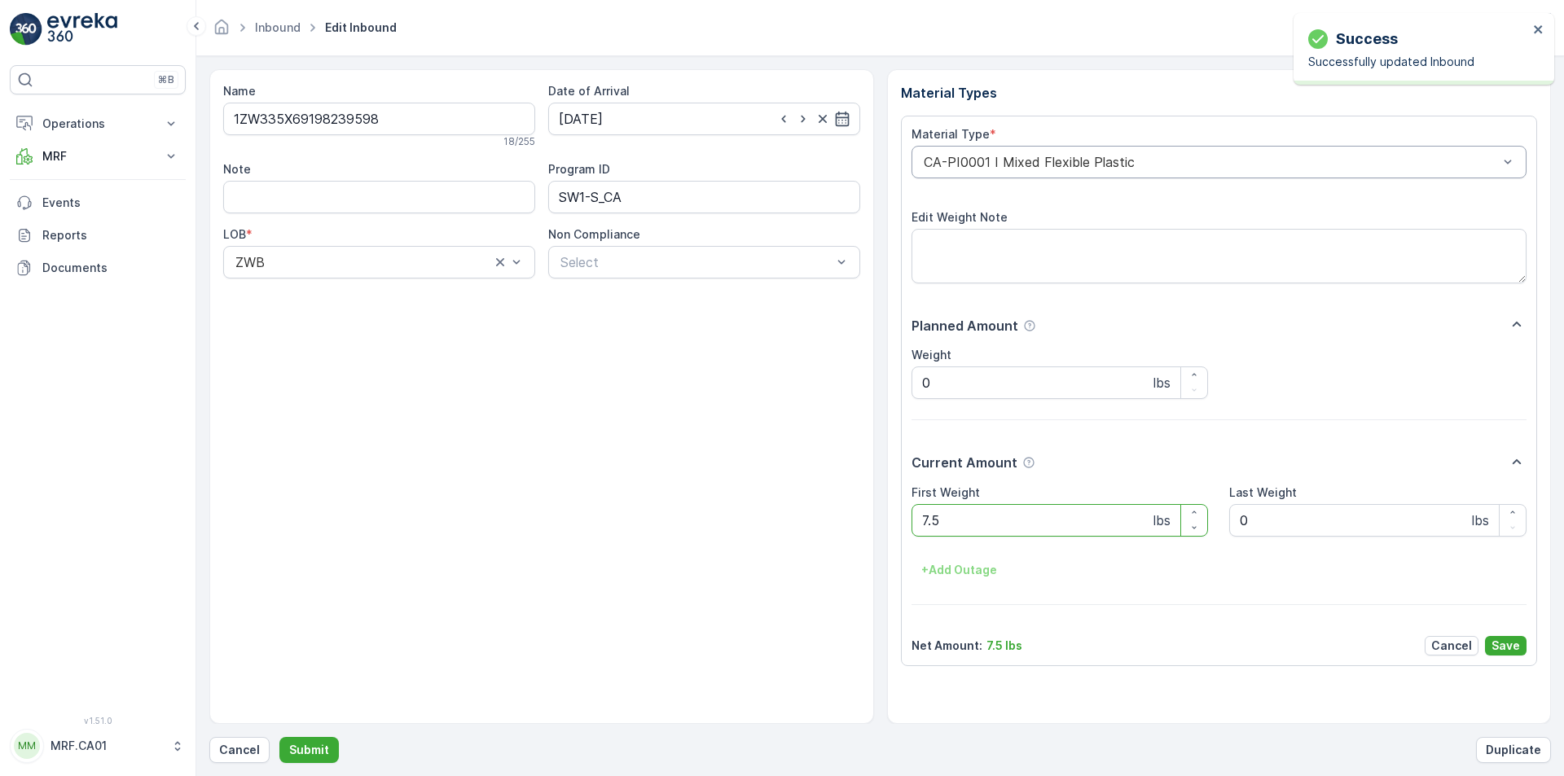
click at [1023, 152] on div "CA-PI0001 I Mixed Flexible Plastic" at bounding box center [1219, 162] width 616 height 33
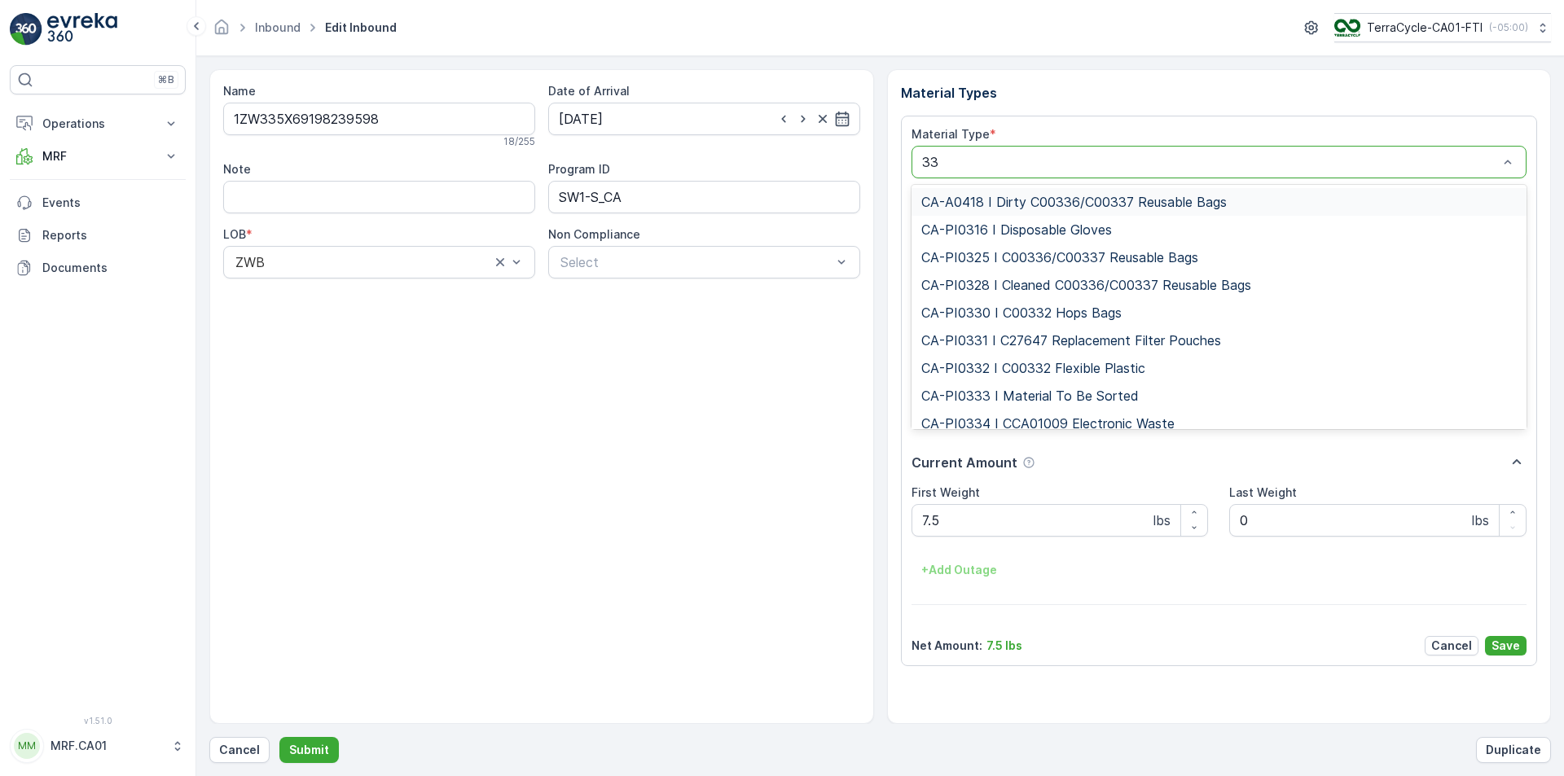
type input "333"
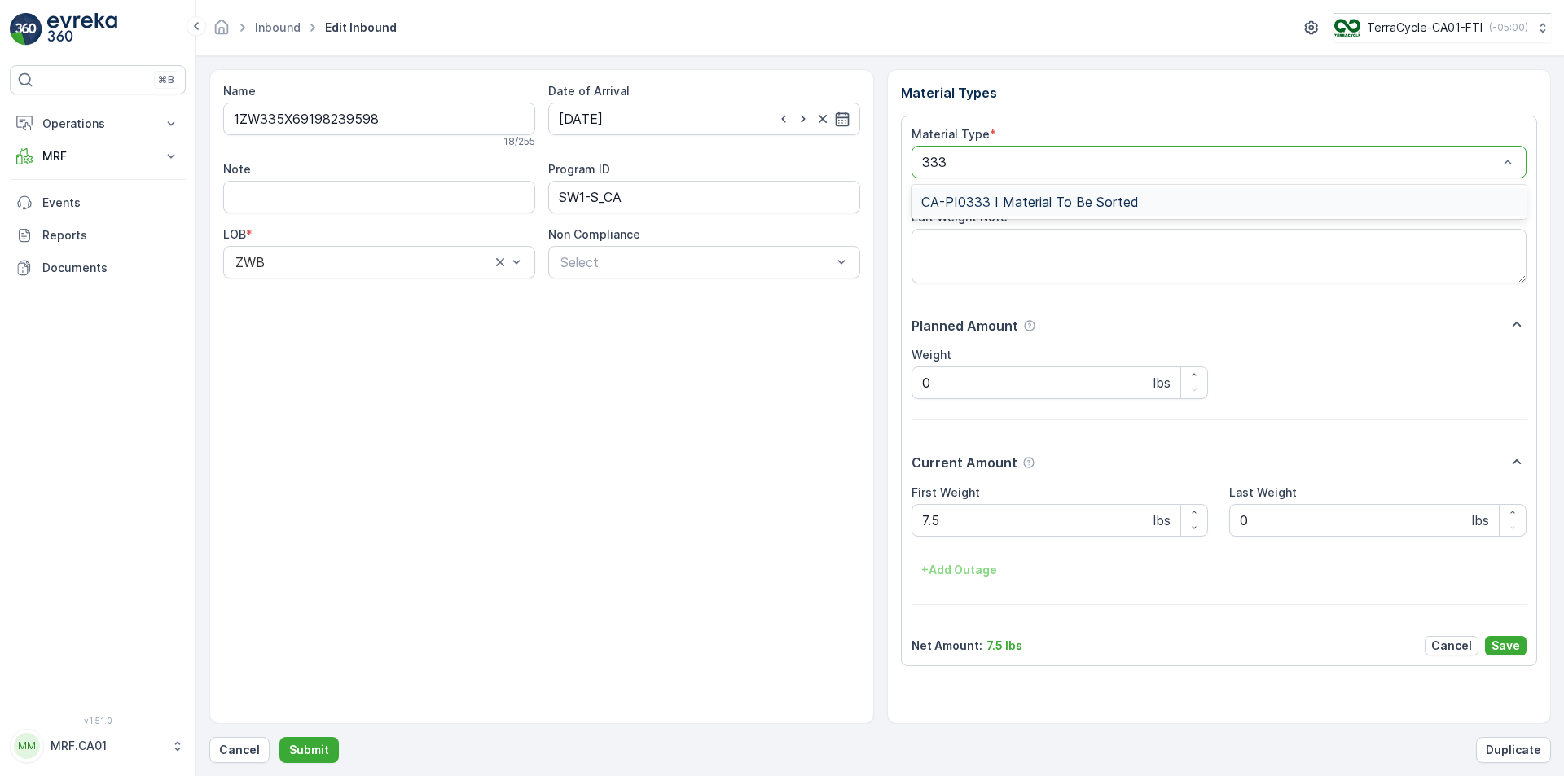
click at [1054, 195] on span "CA-PI0333 I Material To Be Sorted" at bounding box center [1029, 202] width 217 height 15
click at [1521, 641] on button "Save" at bounding box center [1506, 646] width 42 height 20
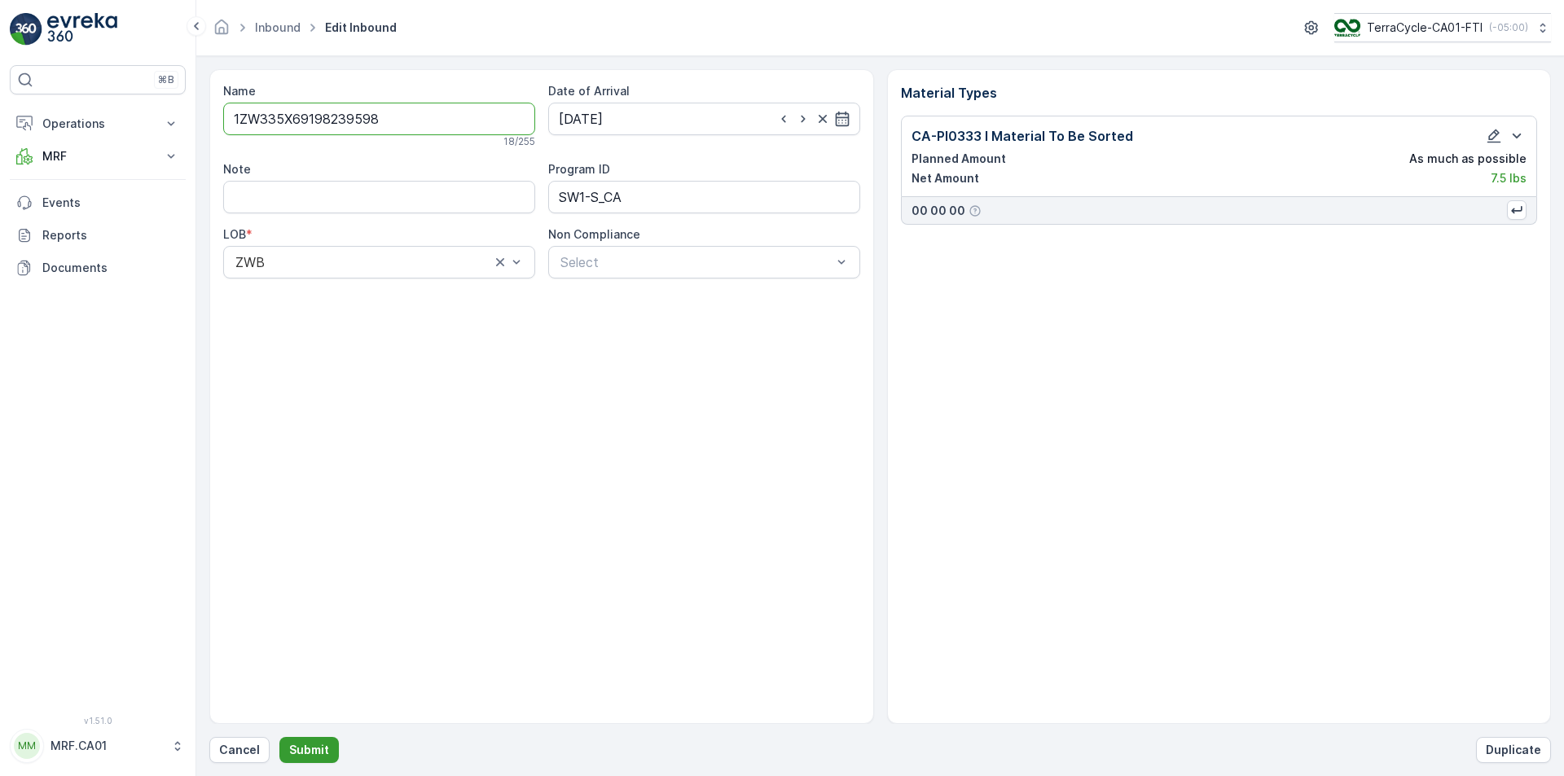
click at [314, 748] on p "Submit" at bounding box center [309, 750] width 40 height 16
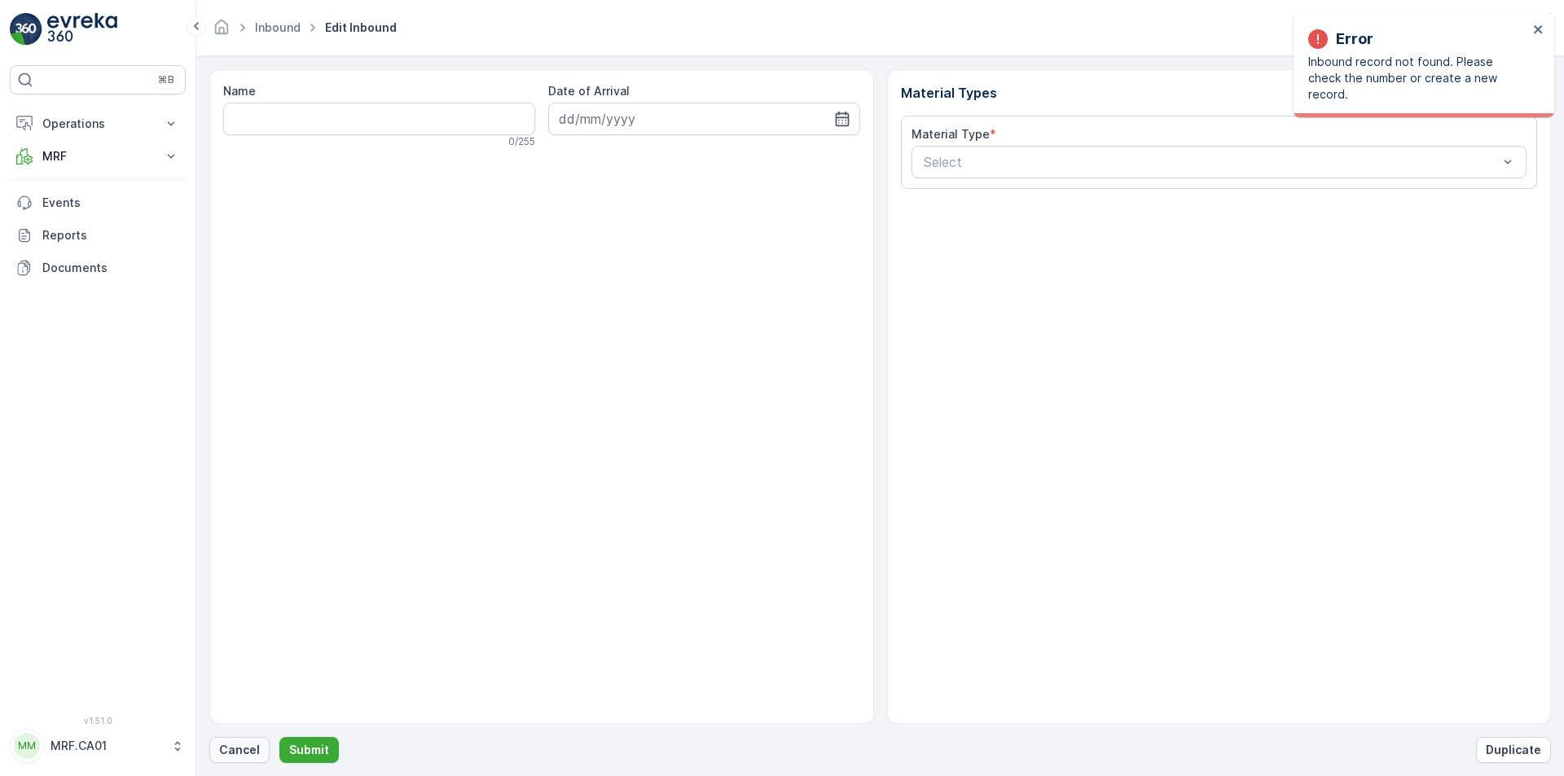
click at [241, 757] on p "Cancel" at bounding box center [239, 750] width 41 height 16
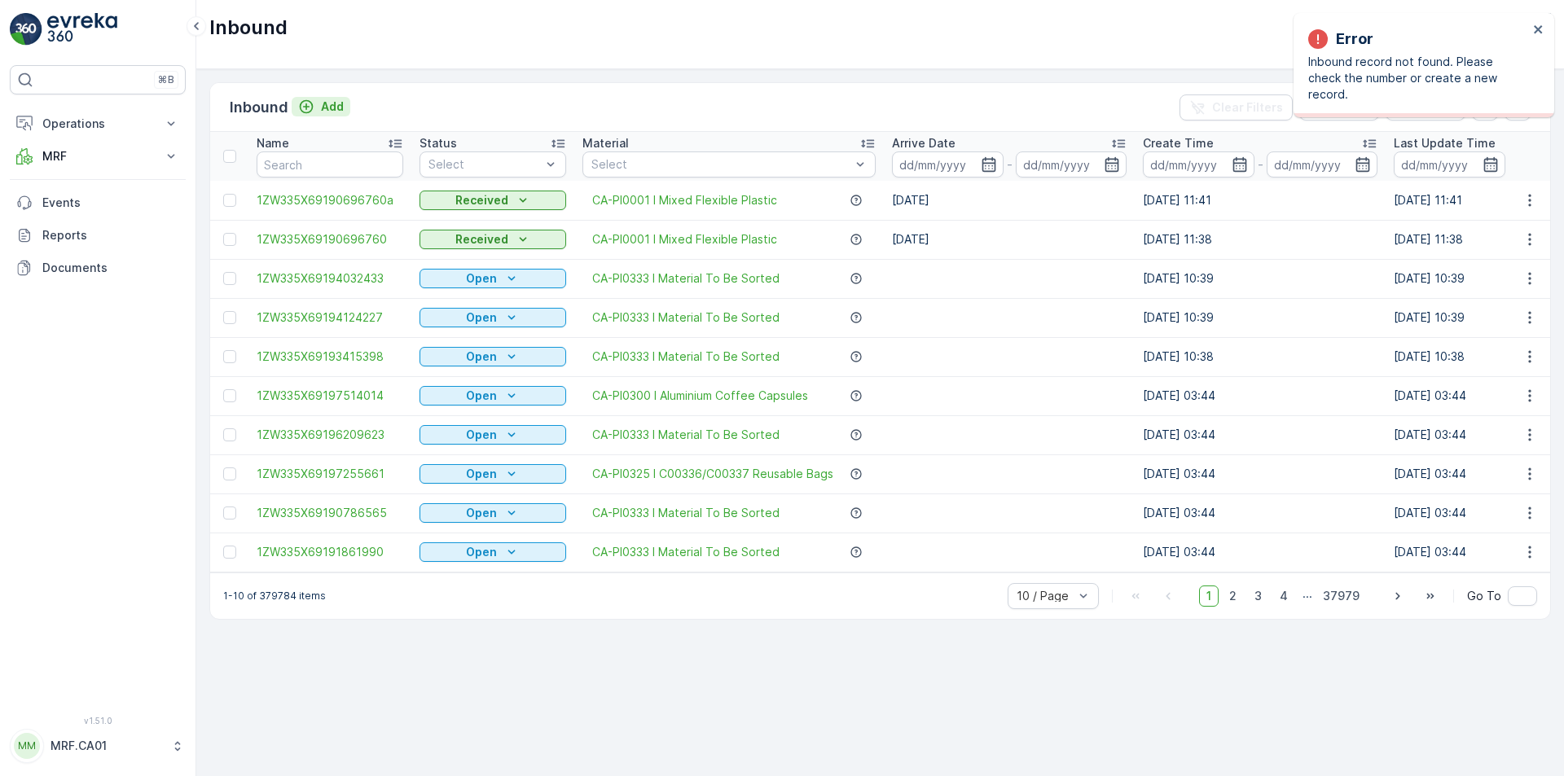
click at [321, 112] on p "Add" at bounding box center [332, 107] width 23 height 16
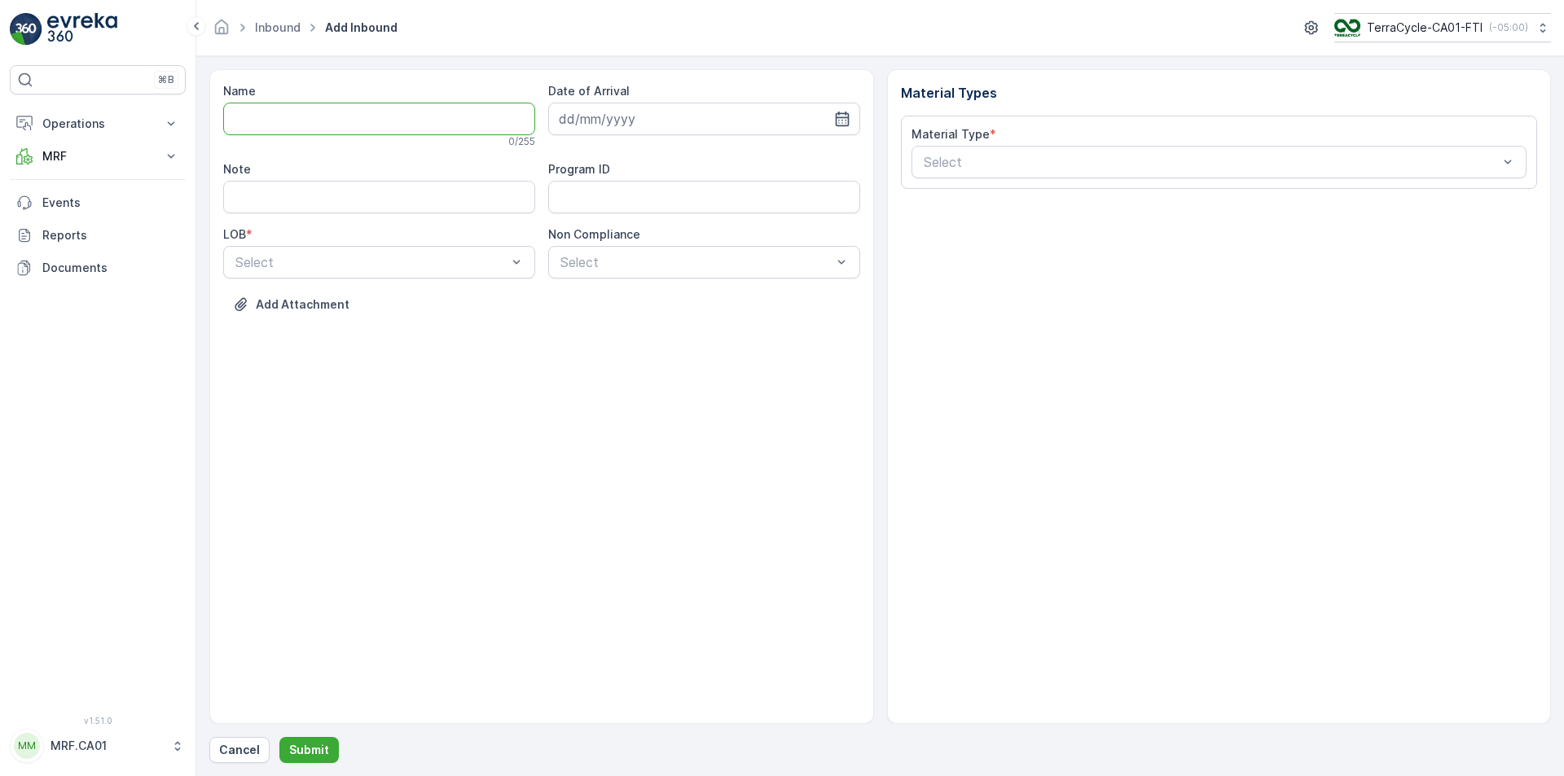
click at [432, 112] on input "Name" at bounding box center [379, 119] width 312 height 33
type input "1ZW335X69192119362"
click at [279, 737] on button "Submit" at bounding box center [308, 750] width 59 height 26
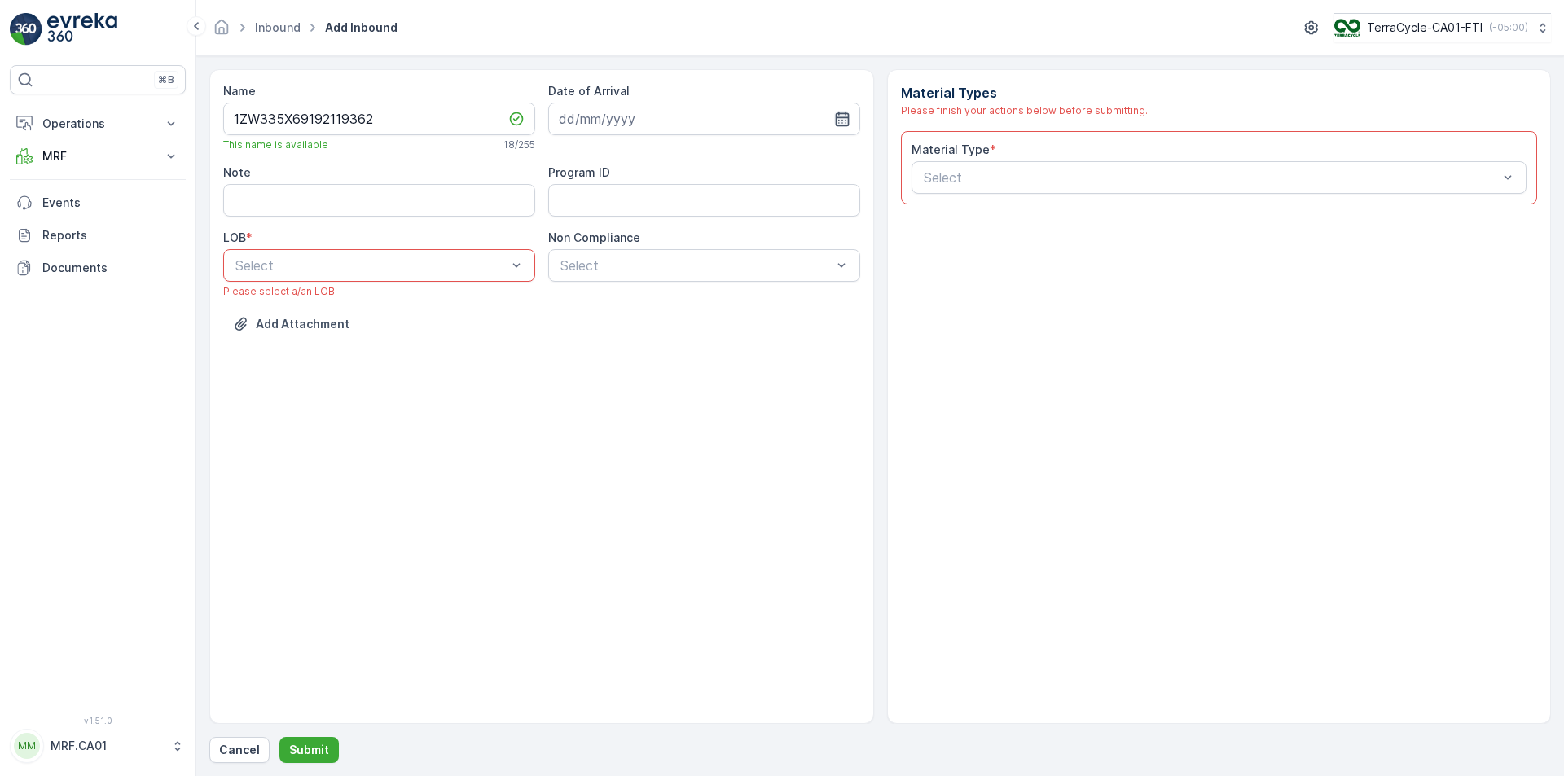
click at [841, 115] on icon "button" at bounding box center [842, 119] width 16 height 16
click at [699, 318] on div "25" at bounding box center [693, 320] width 26 height 26
type input "[DATE]"
drag, startPoint x: 469, startPoint y: 326, endPoint x: 605, endPoint y: 276, distance: 144.8
click at [472, 324] on div "ZWB" at bounding box center [379, 333] width 312 height 28
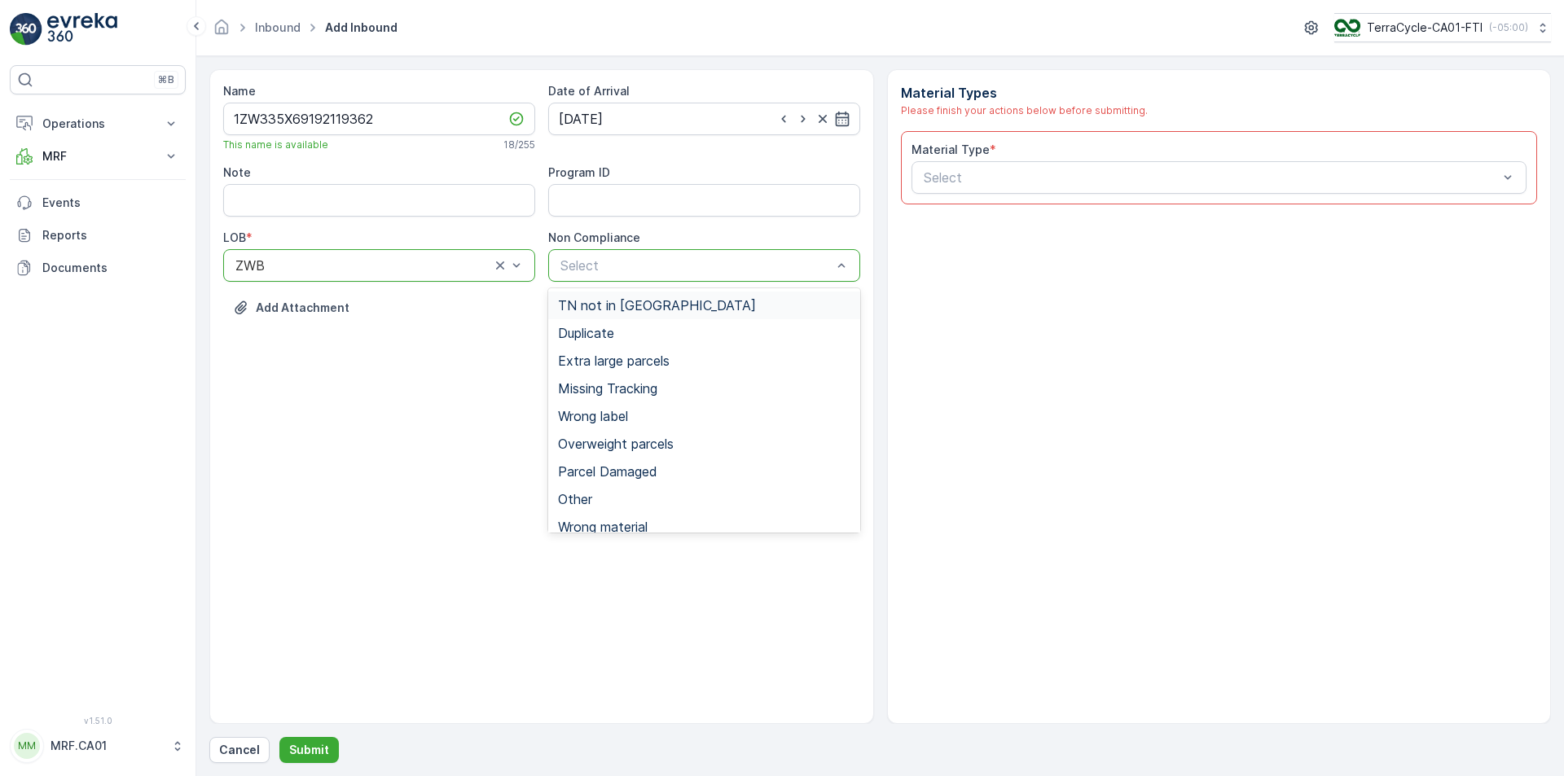
click at [614, 305] on span "TN not in [GEOGRAPHIC_DATA]" at bounding box center [657, 305] width 198 height 15
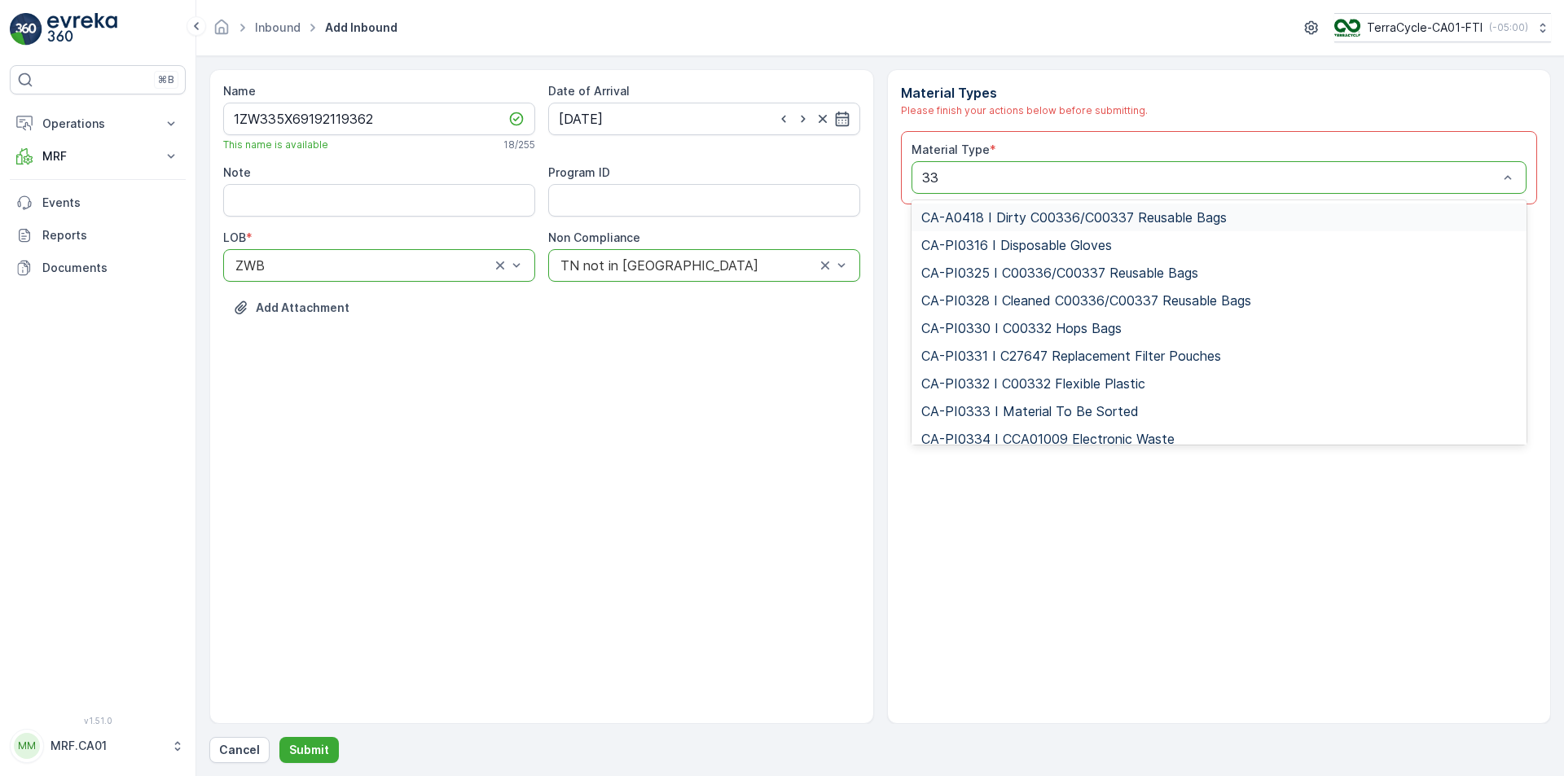
type input "333"
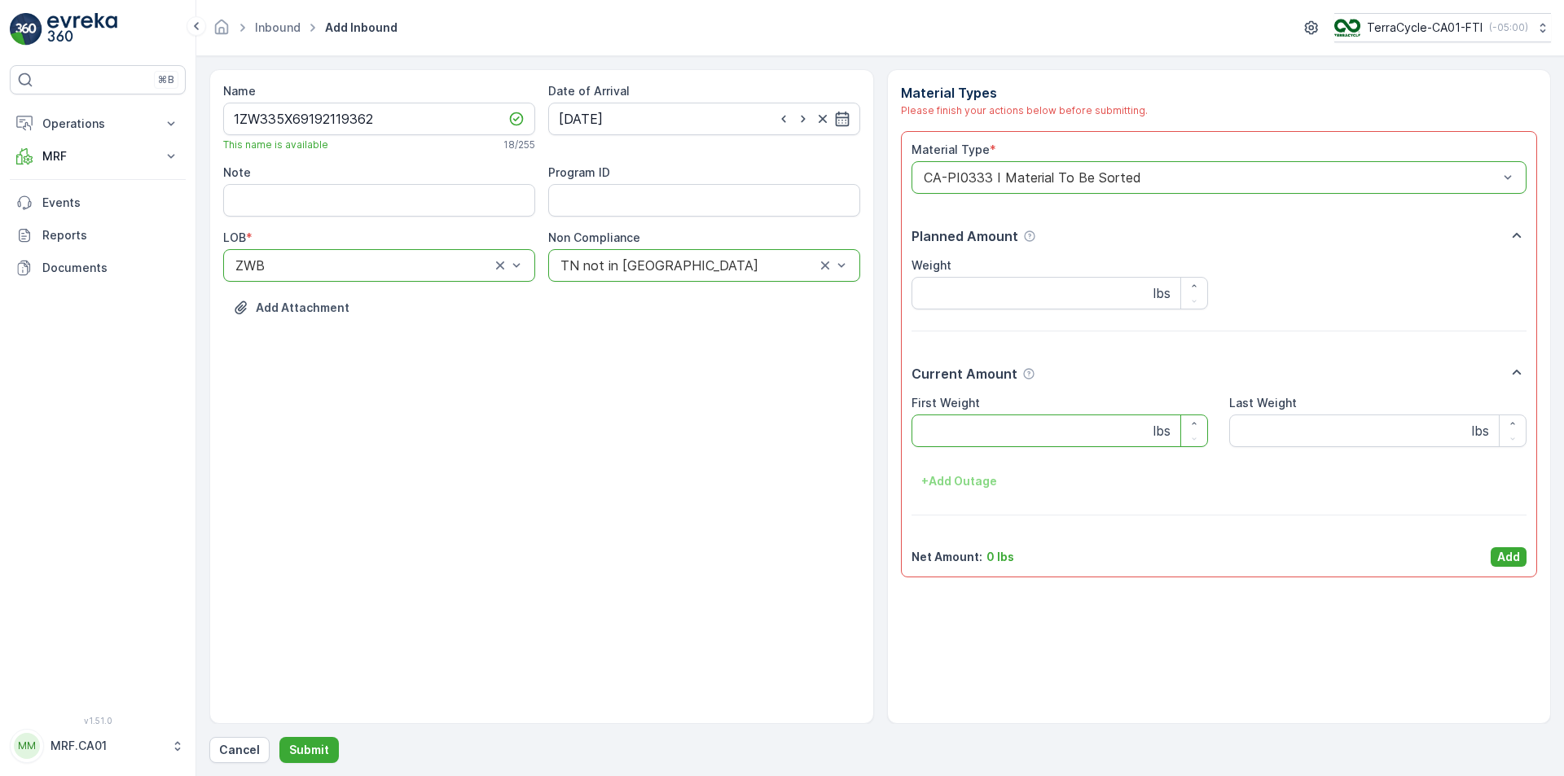
click at [983, 438] on Weight "First Weight" at bounding box center [1059, 431] width 297 height 33
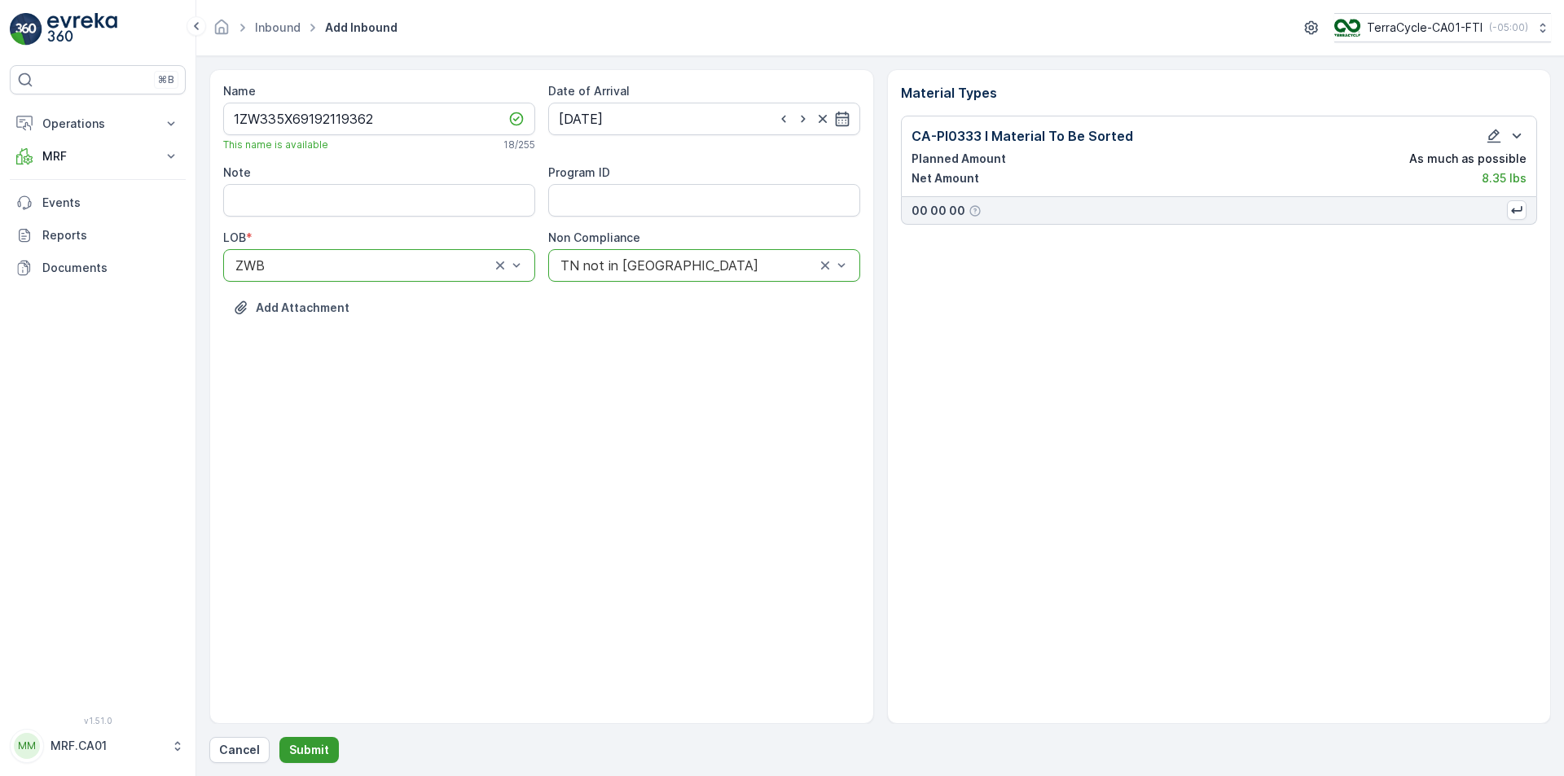
click at [305, 748] on p "Submit" at bounding box center [309, 750] width 40 height 16
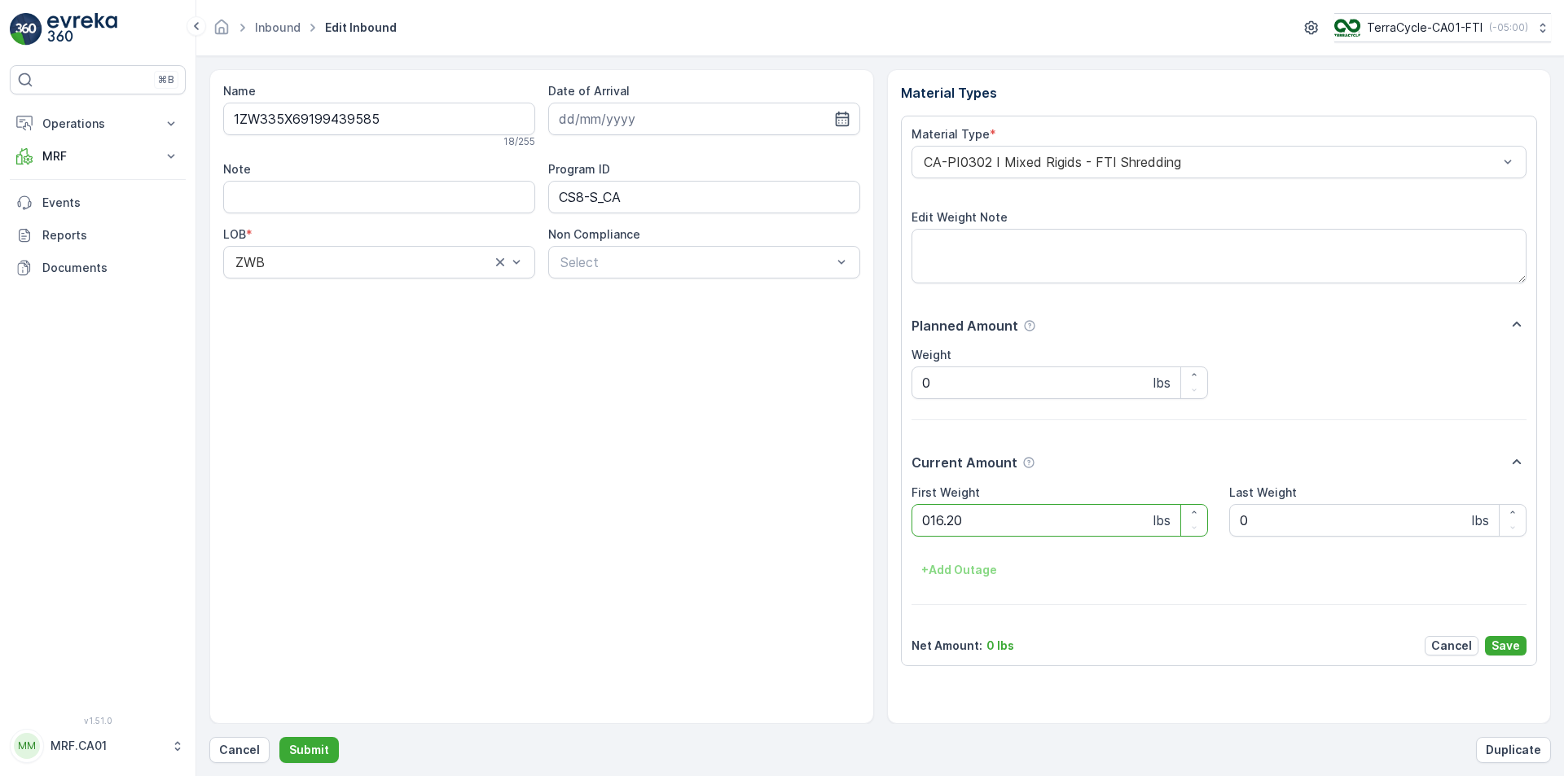
click at [279, 737] on button "Submit" at bounding box center [308, 750] width 59 height 26
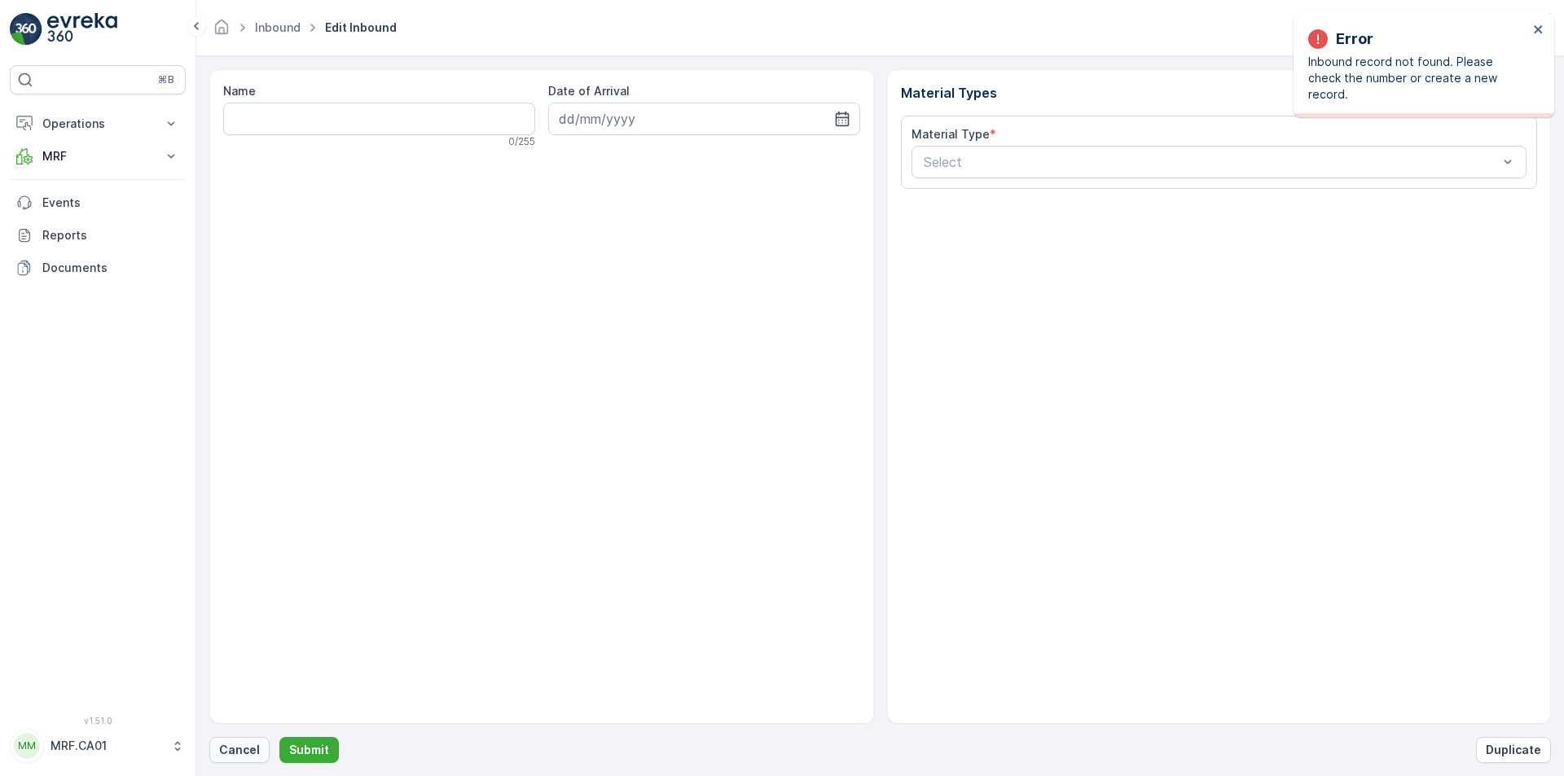
click at [243, 753] on p "Cancel" at bounding box center [239, 750] width 41 height 16
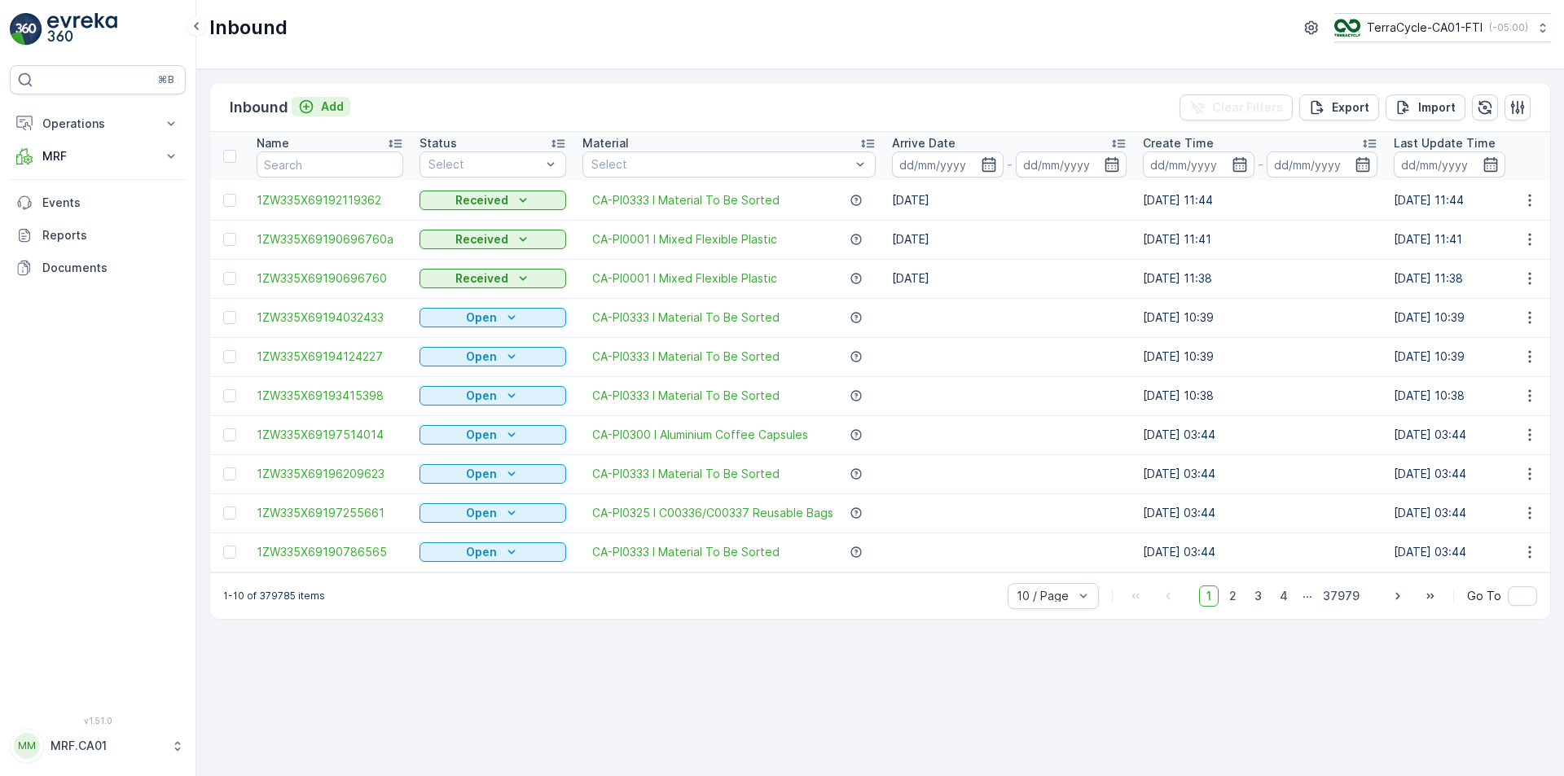
click at [340, 99] on p "Add" at bounding box center [332, 107] width 23 height 16
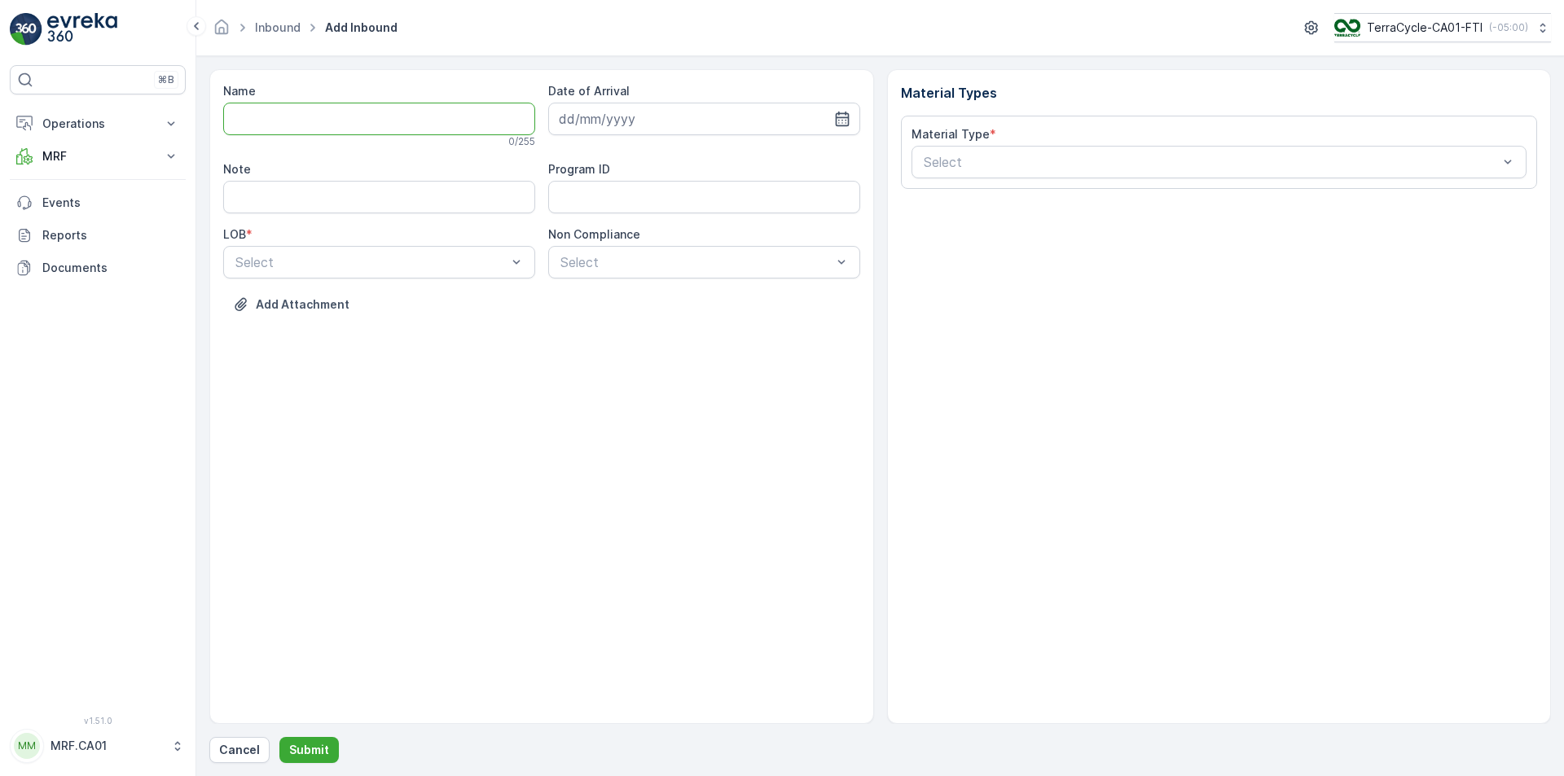
click at [472, 117] on input "Name" at bounding box center [379, 119] width 312 height 33
type input "1ZW335X69191105164"
click at [279, 737] on button "Submit" at bounding box center [308, 750] width 59 height 26
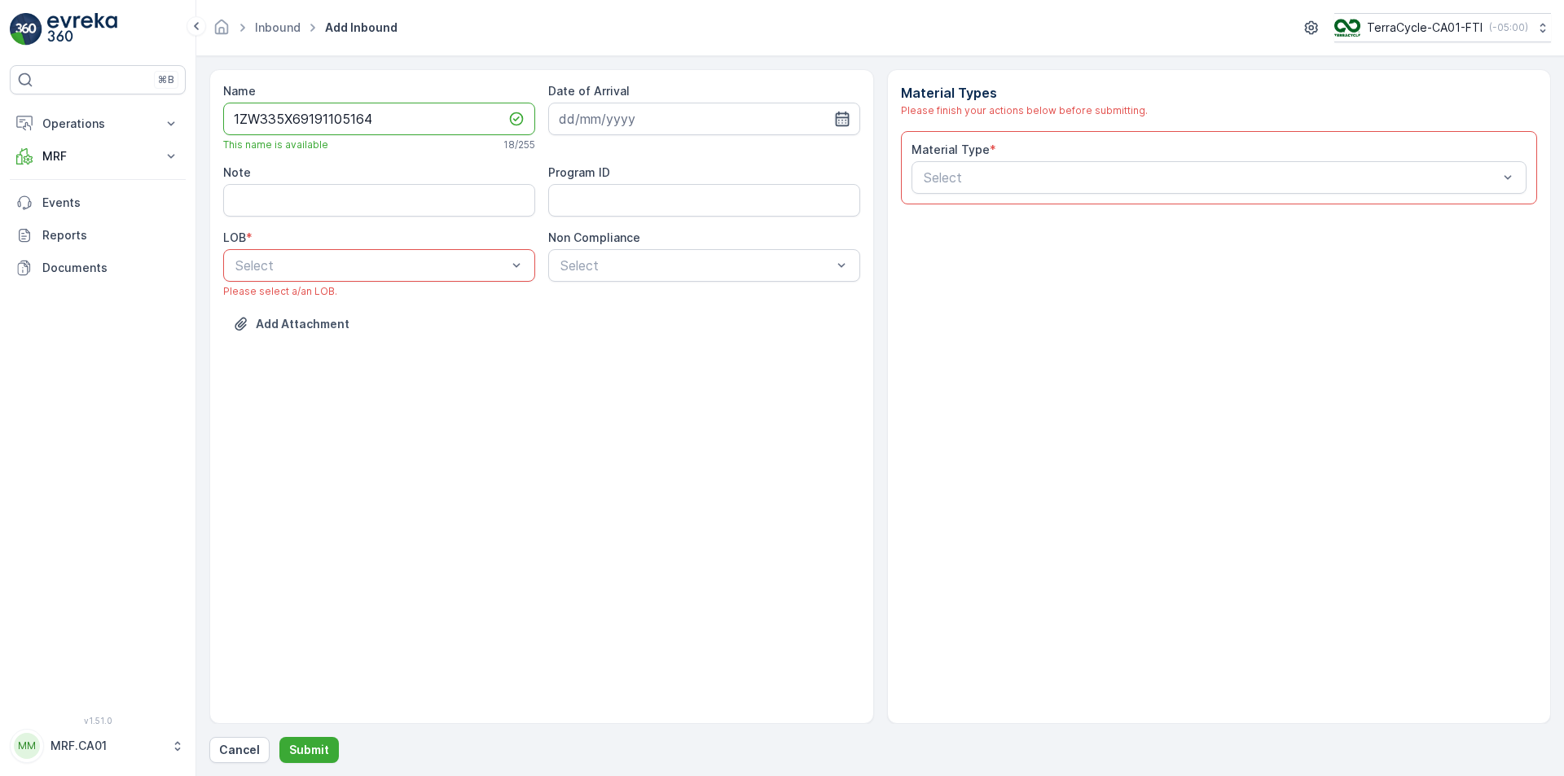
click at [844, 121] on icon "button" at bounding box center [842, 119] width 16 height 16
click at [693, 323] on div "25" at bounding box center [693, 320] width 26 height 26
type input "[DATE]"
click at [467, 308] on div "NRP" at bounding box center [379, 305] width 292 height 15
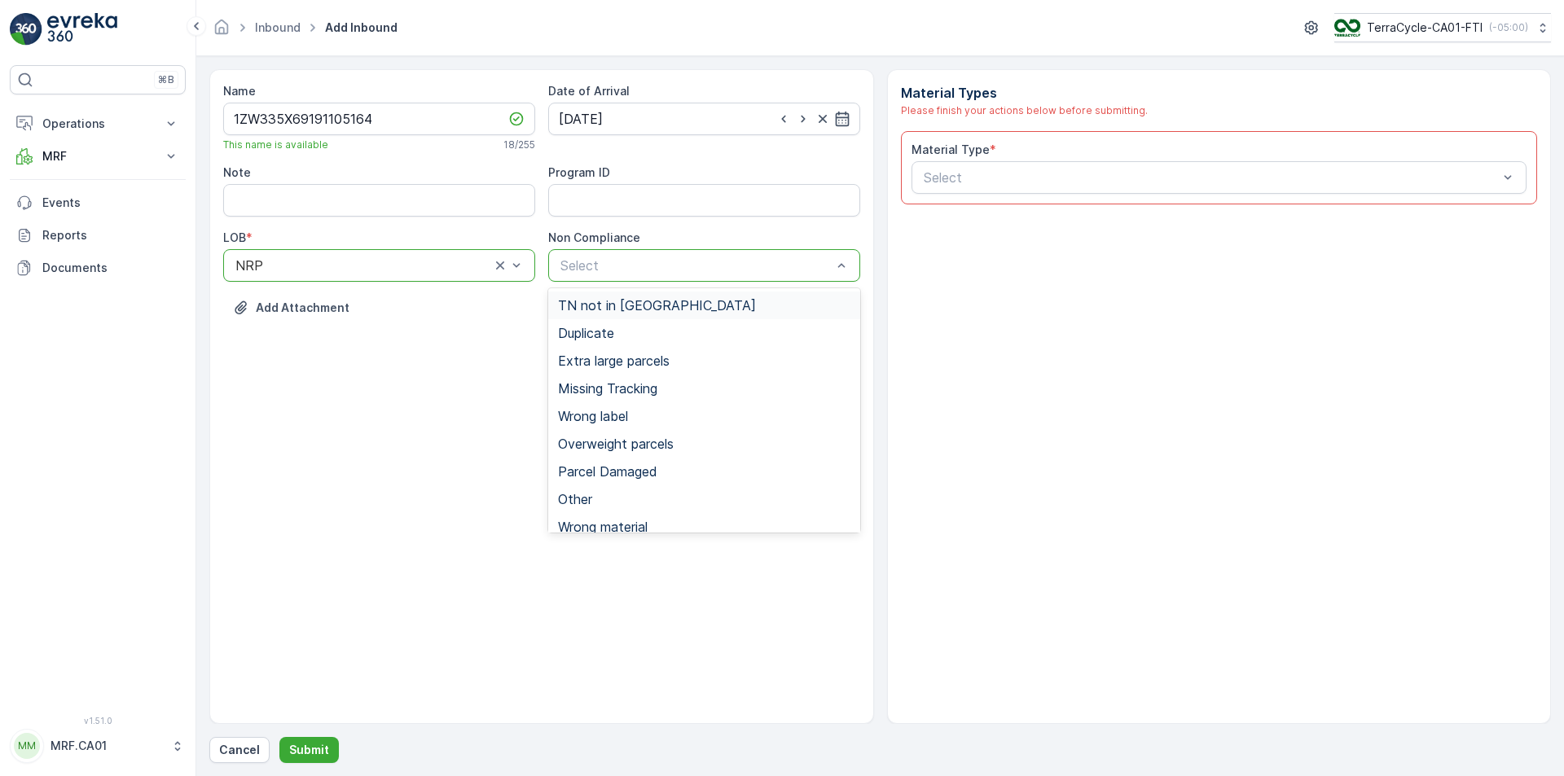
click at [696, 310] on div "TN not in [GEOGRAPHIC_DATA]" at bounding box center [704, 305] width 292 height 15
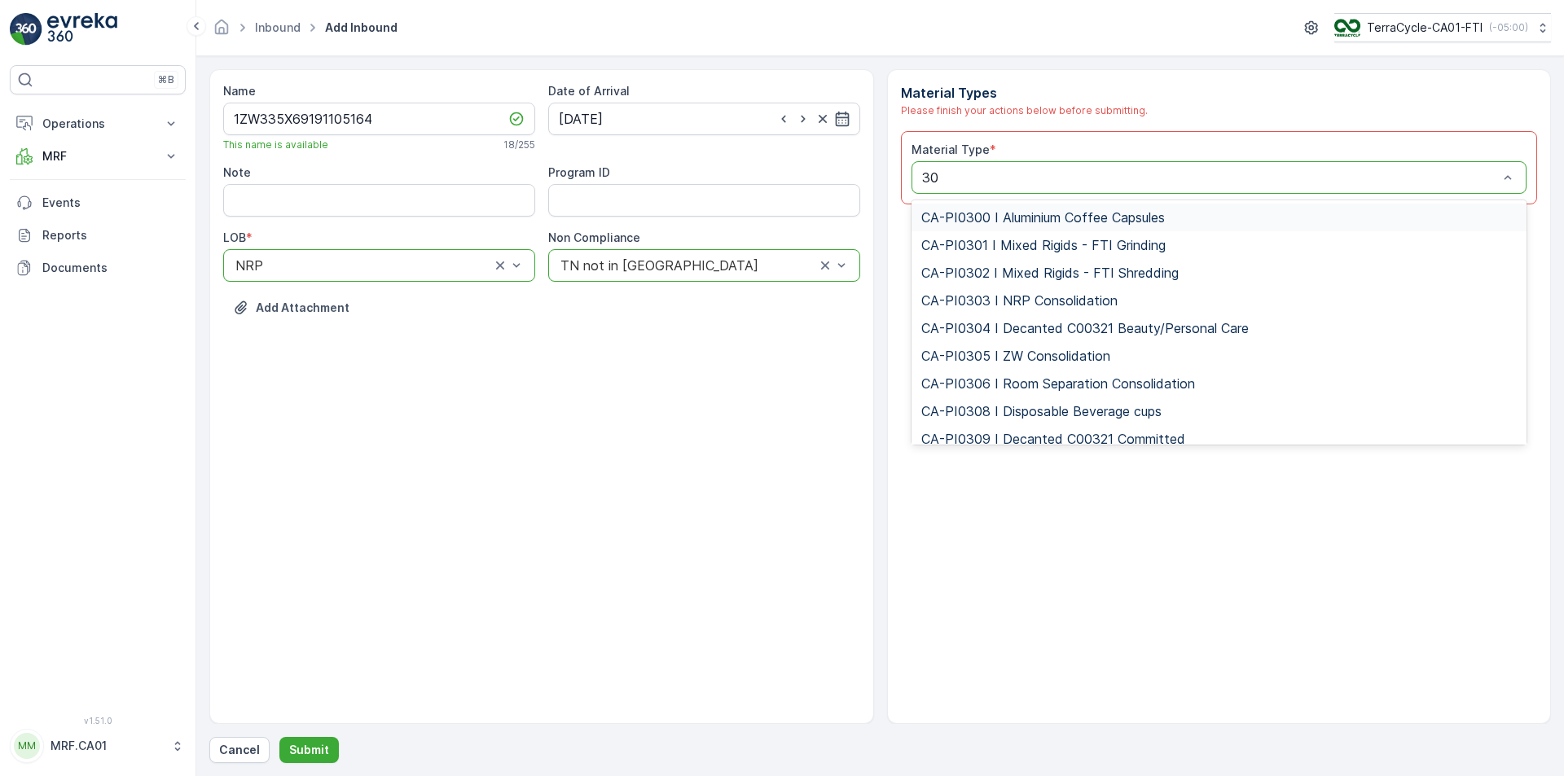
type input "302"
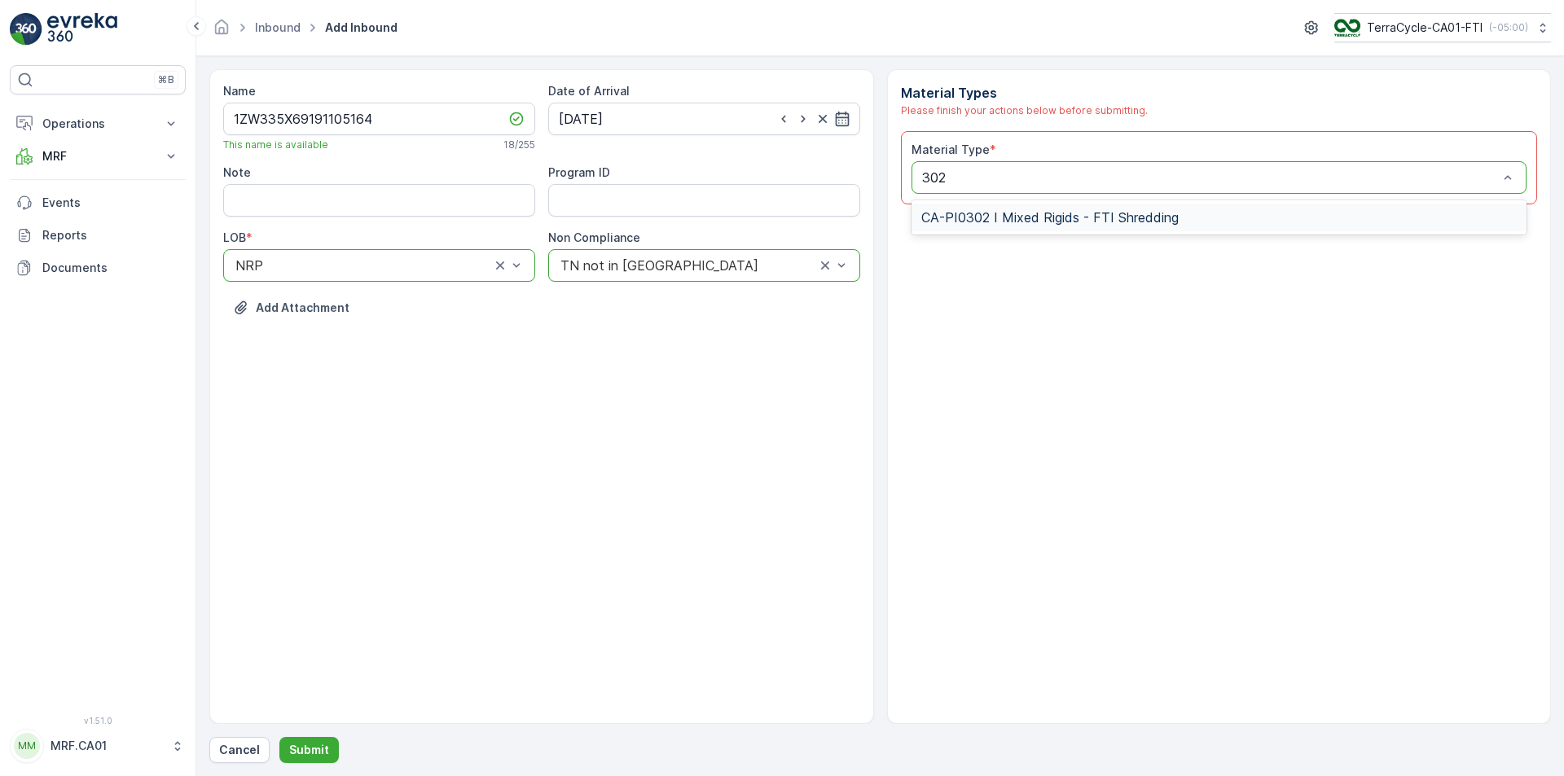
click at [1097, 225] on span "CA-PI0302 I Mixed Rigids - FTI Shredding" at bounding box center [1049, 217] width 257 height 15
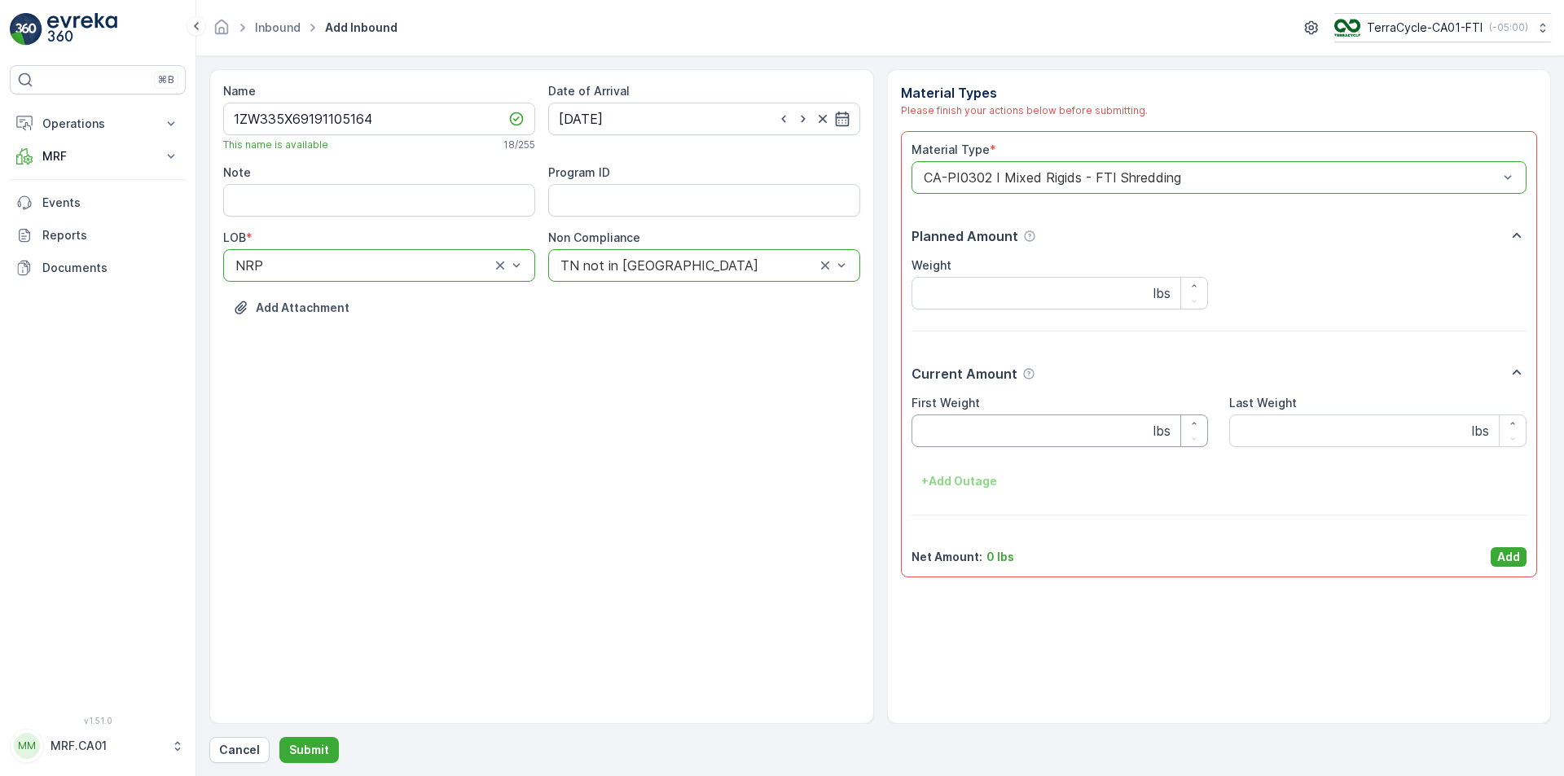
click at [1041, 432] on Weight "First Weight" at bounding box center [1059, 431] width 297 height 33
type Weight "62"
click at [1502, 559] on p "Add" at bounding box center [1508, 557] width 23 height 16
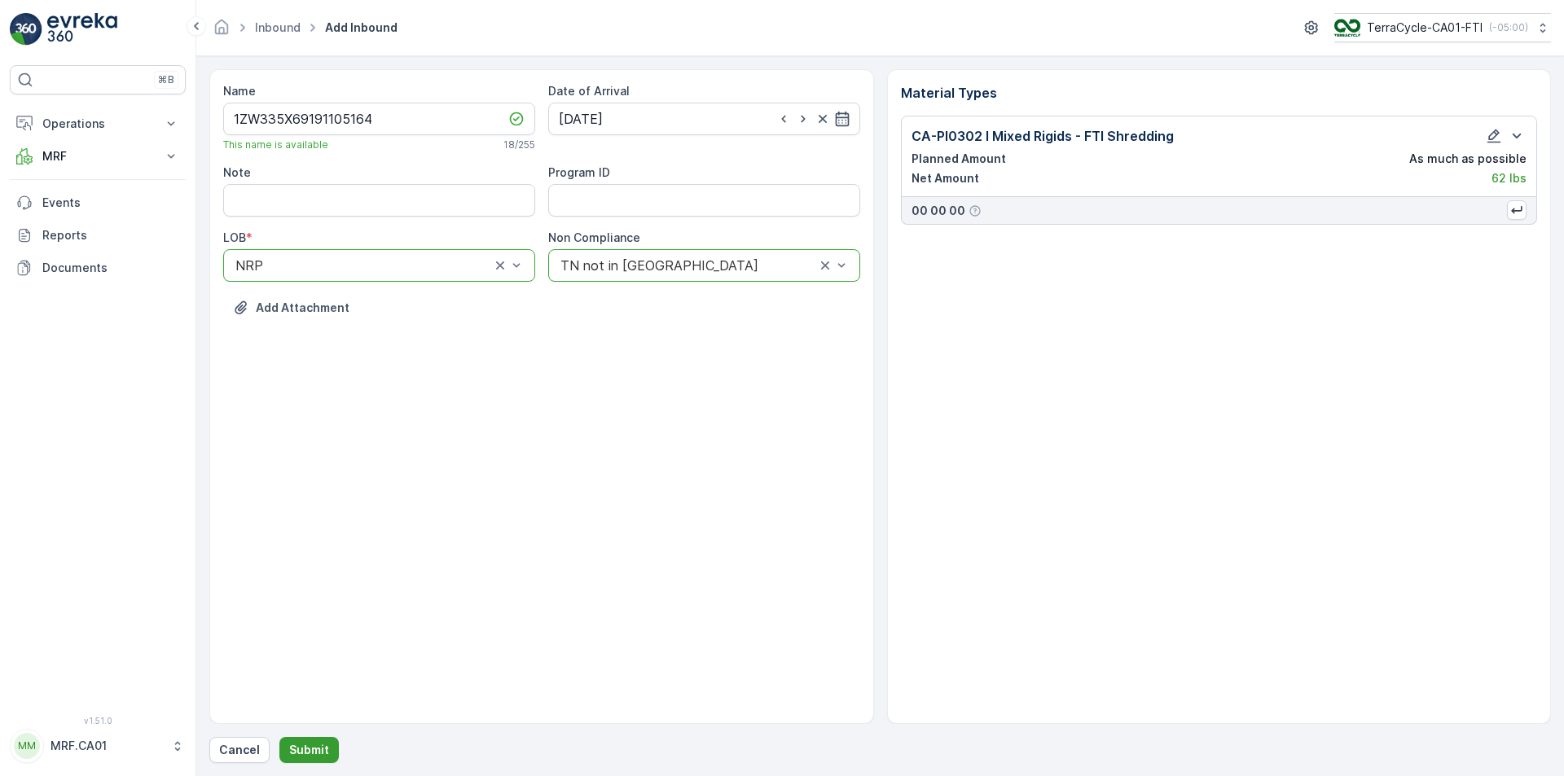
click at [311, 748] on p "Submit" at bounding box center [309, 750] width 40 height 16
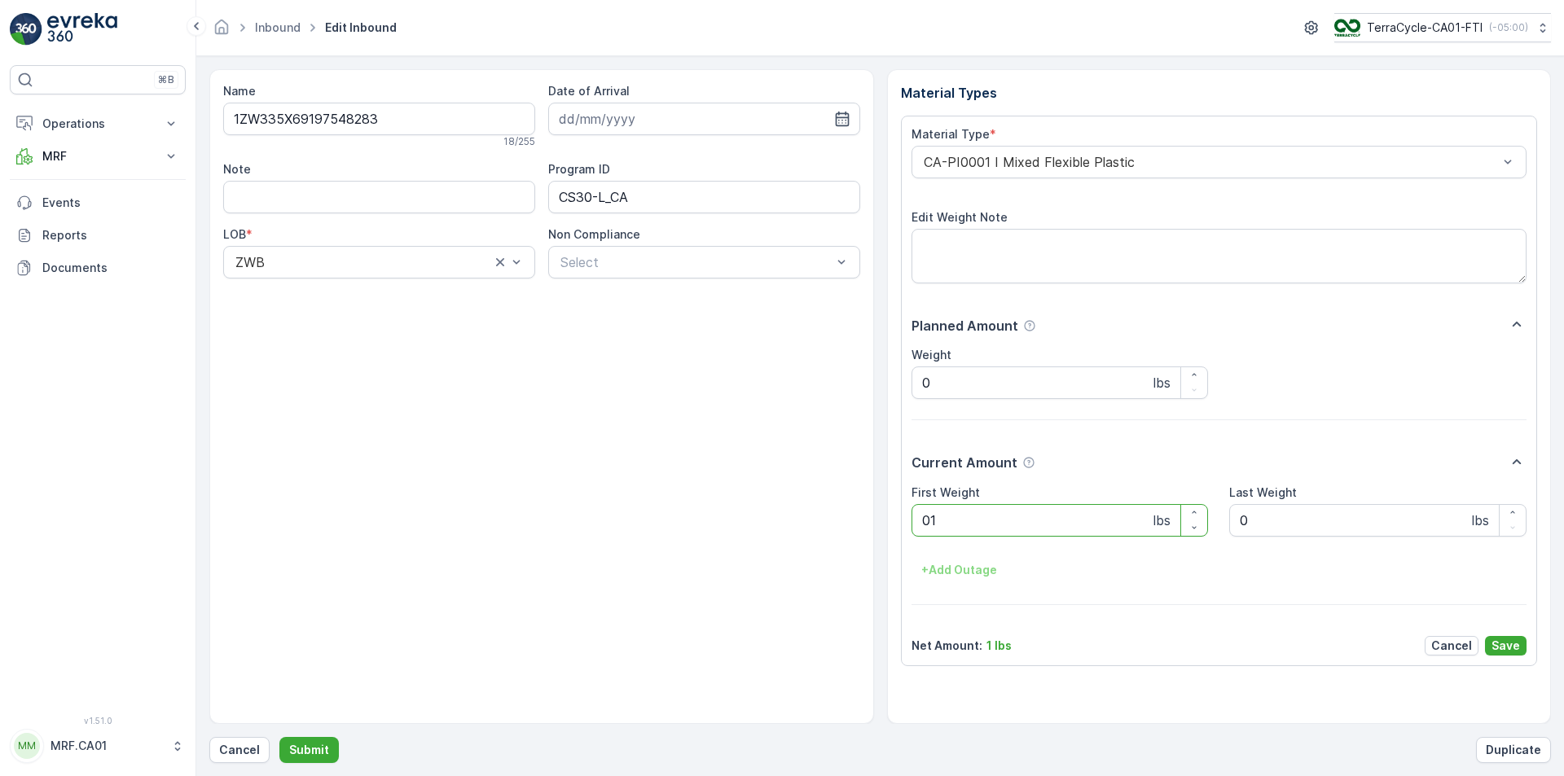
type Weight "013"
click at [279, 737] on button "Submit" at bounding box center [308, 750] width 59 height 26
type Weight "052"
click at [279, 737] on button "Submit" at bounding box center [308, 750] width 59 height 26
type Weight "033"
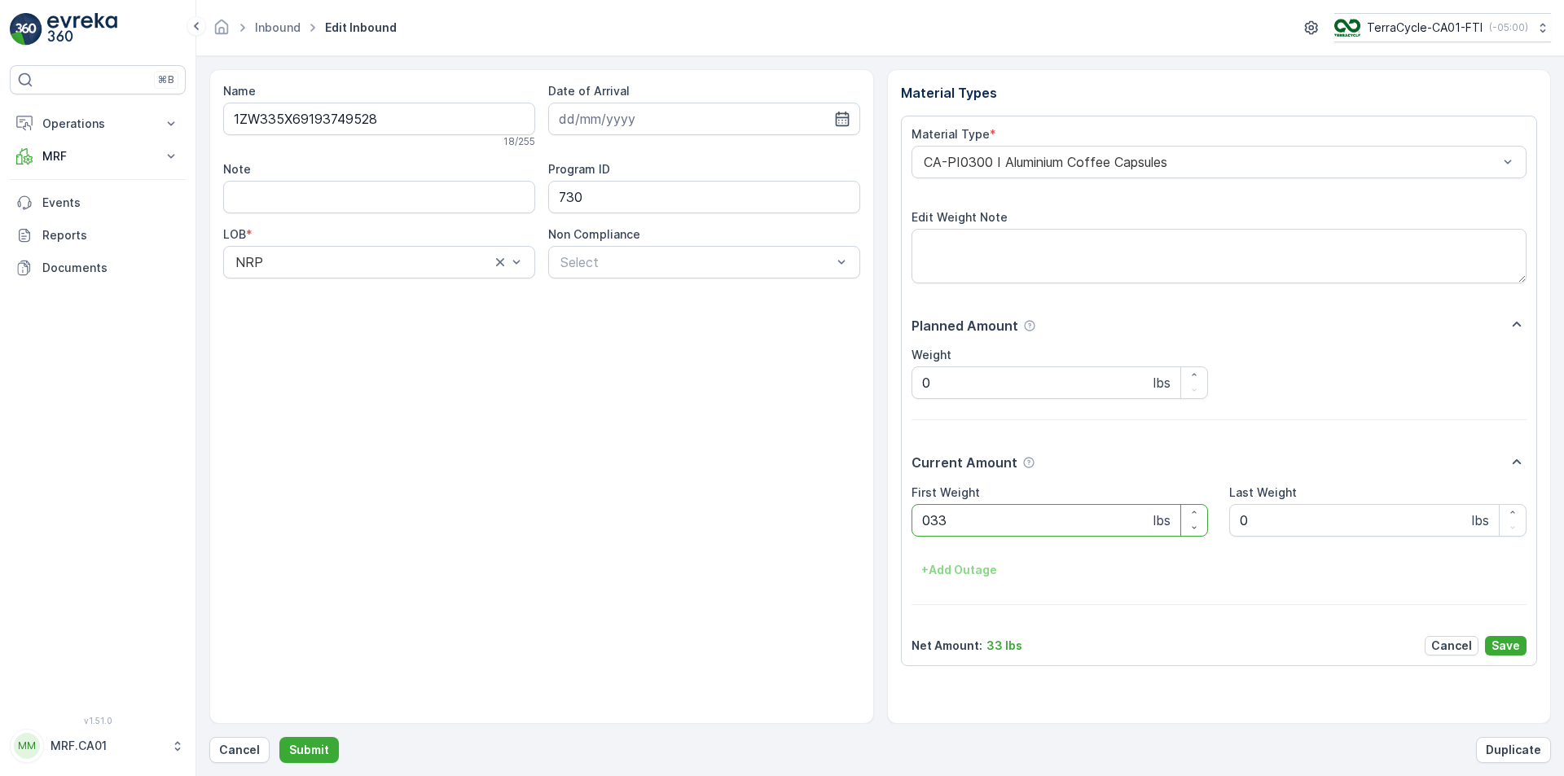
click at [279, 737] on button "Submit" at bounding box center [308, 750] width 59 height 26
type Weight "061"
click at [279, 737] on button "Submit" at bounding box center [308, 750] width 59 height 26
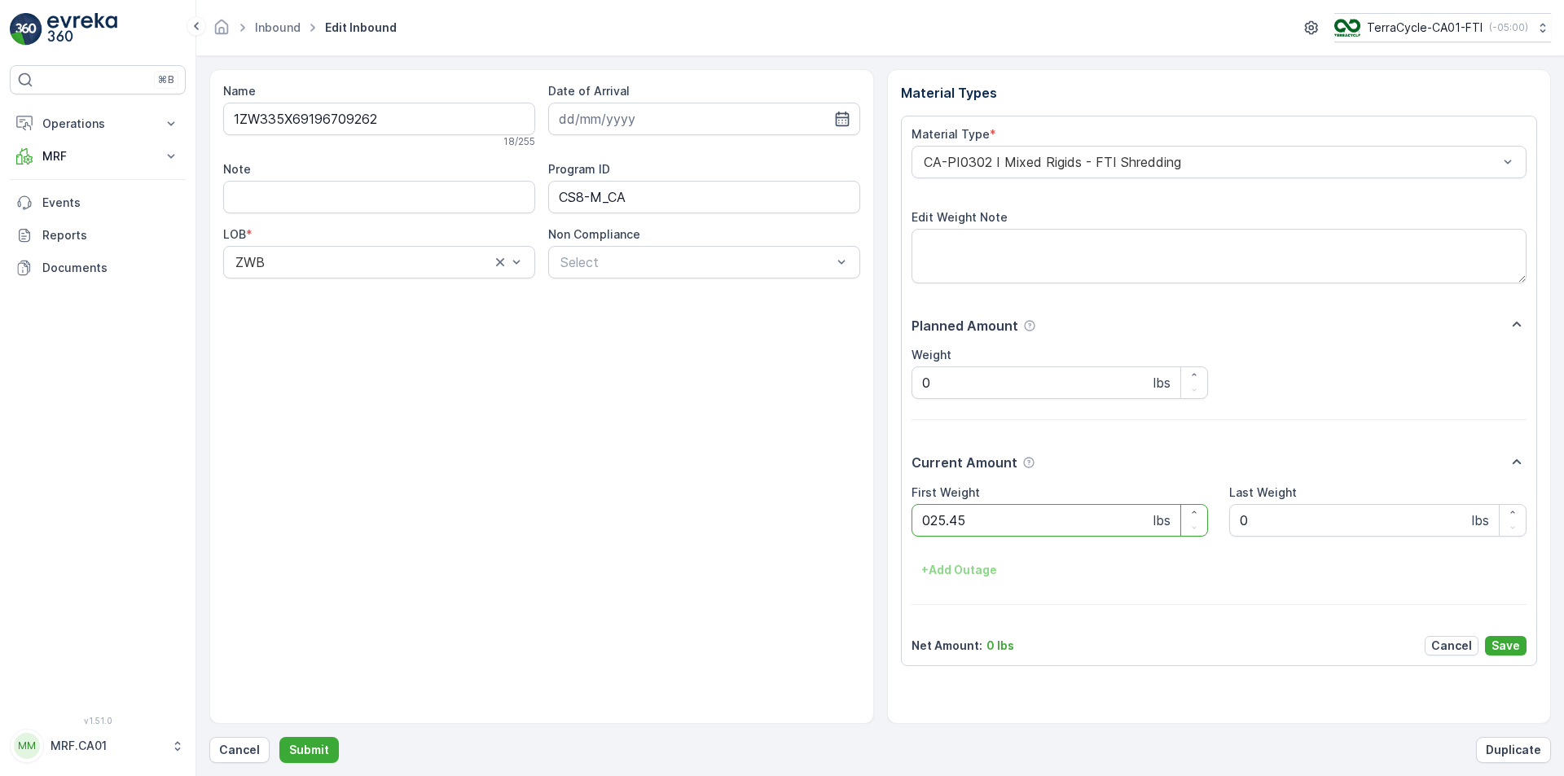
click at [279, 737] on button "Submit" at bounding box center [308, 750] width 59 height 26
type Weight "049"
click at [279, 737] on button "Submit" at bounding box center [308, 750] width 59 height 26
type Weight "038"
click at [279, 737] on button "Submit" at bounding box center [308, 750] width 59 height 26
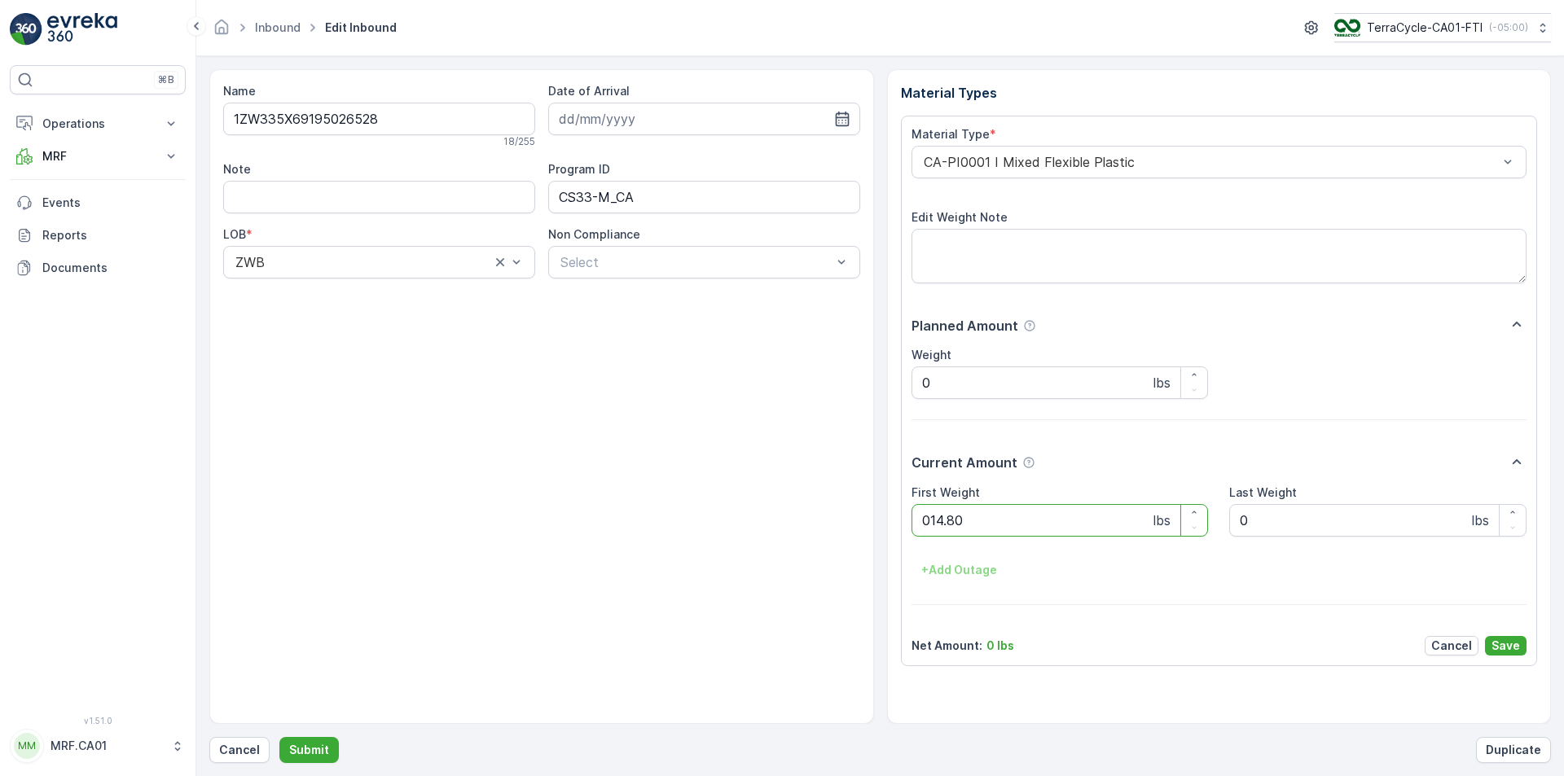
click at [279, 737] on button "Submit" at bounding box center [308, 750] width 59 height 26
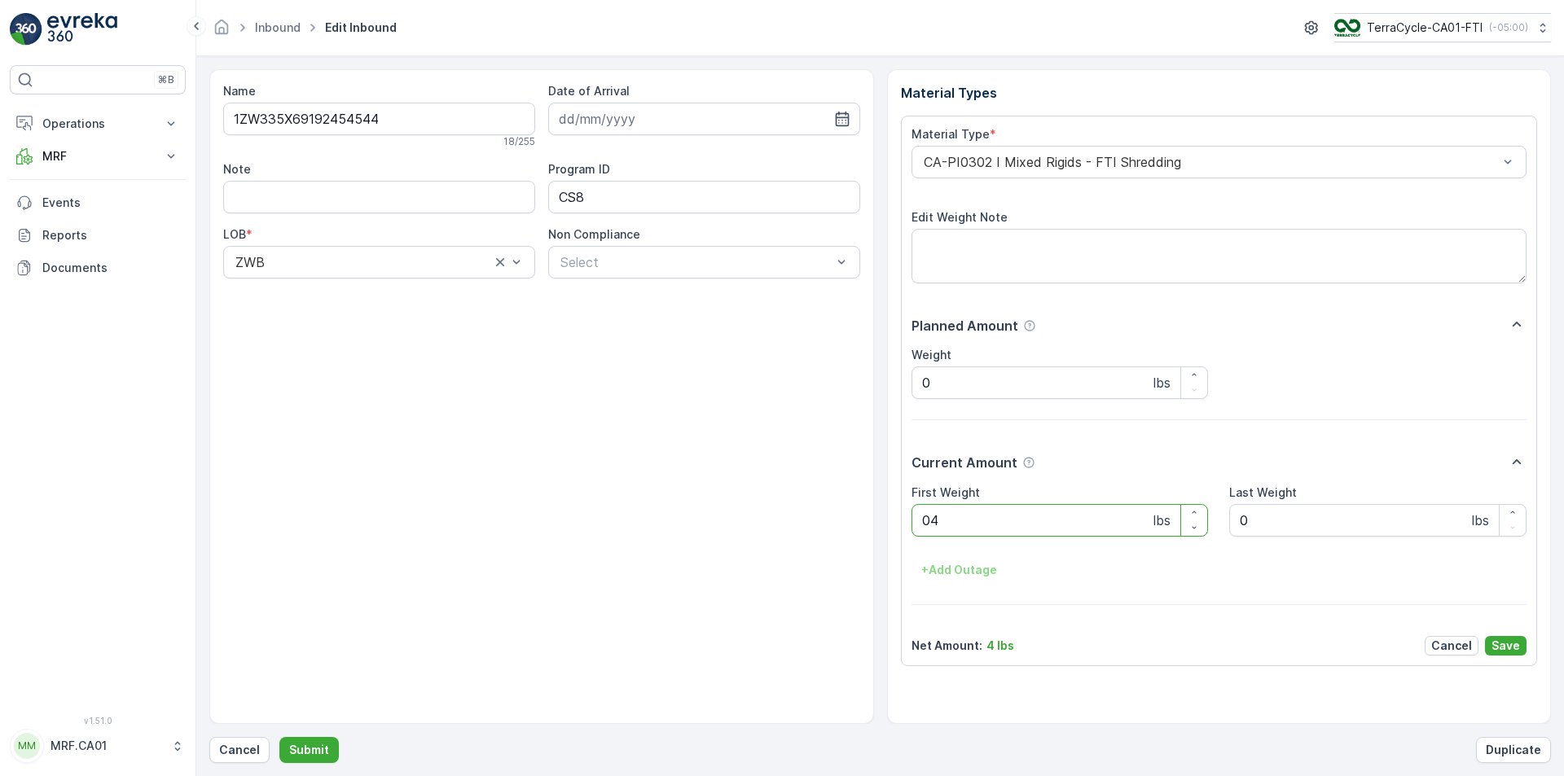
type Weight "043"
click at [279, 737] on button "Submit" at bounding box center [308, 750] width 59 height 26
type Weight "084"
click at [279, 737] on button "Submit" at bounding box center [308, 750] width 59 height 26
type Weight "035"
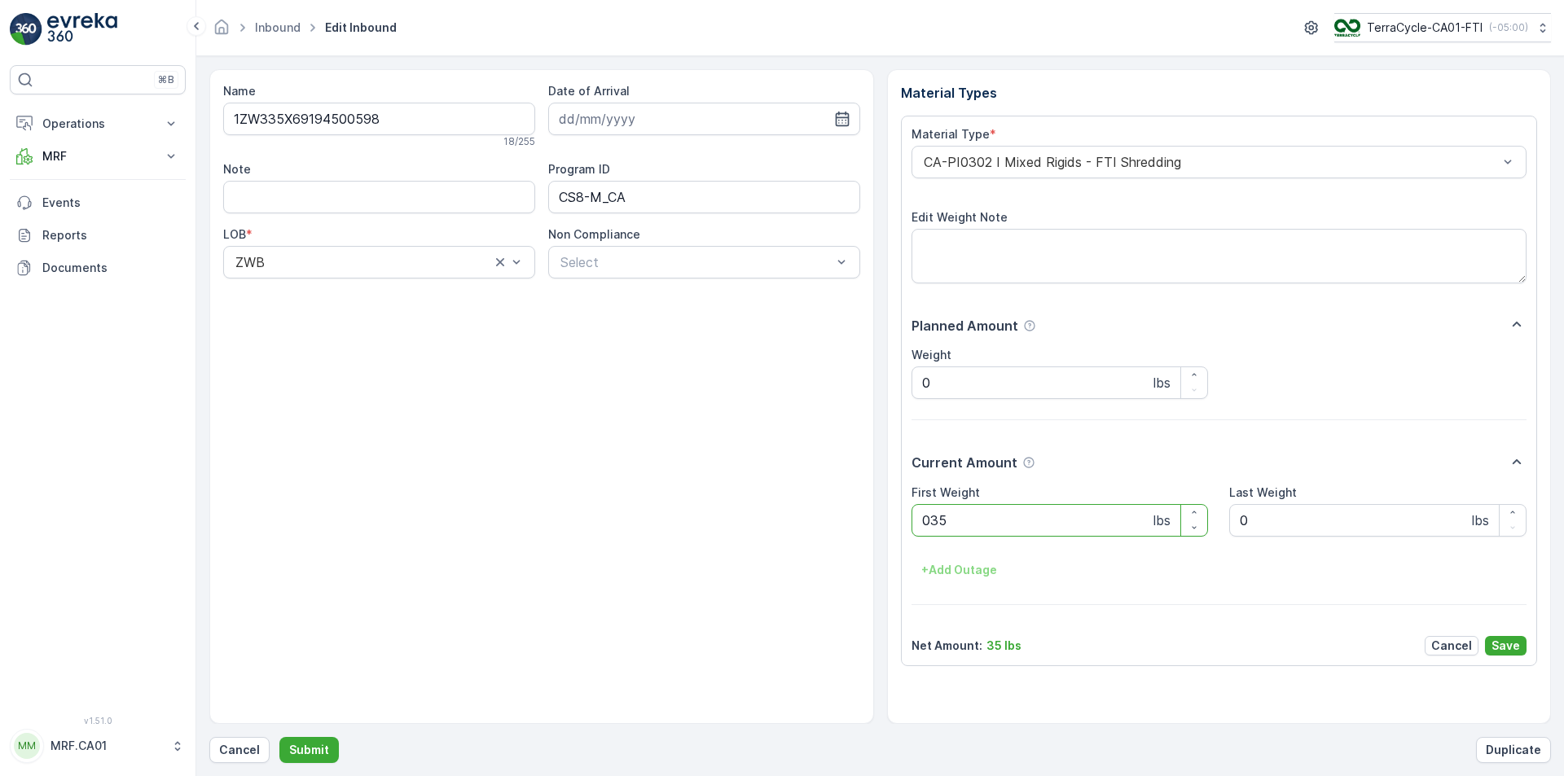
click at [279, 737] on button "Submit" at bounding box center [308, 750] width 59 height 26
type Weight "051"
click at [279, 737] on button "Submit" at bounding box center [308, 750] width 59 height 26
type Weight "035"
click at [279, 737] on button "Submit" at bounding box center [308, 750] width 59 height 26
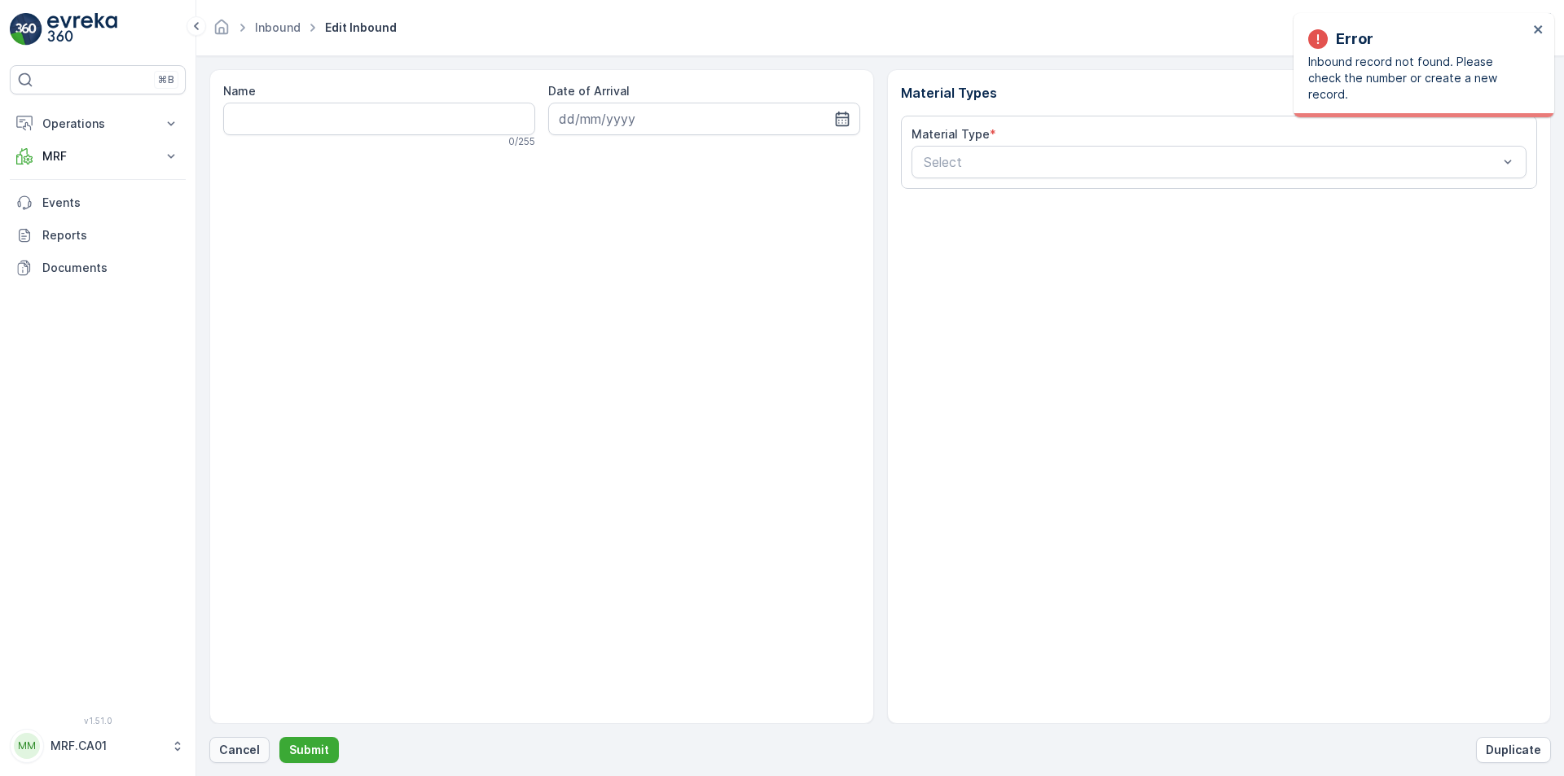
click at [229, 748] on p "Cancel" at bounding box center [239, 750] width 41 height 16
click at [230, 746] on p "Cancel" at bounding box center [239, 750] width 41 height 16
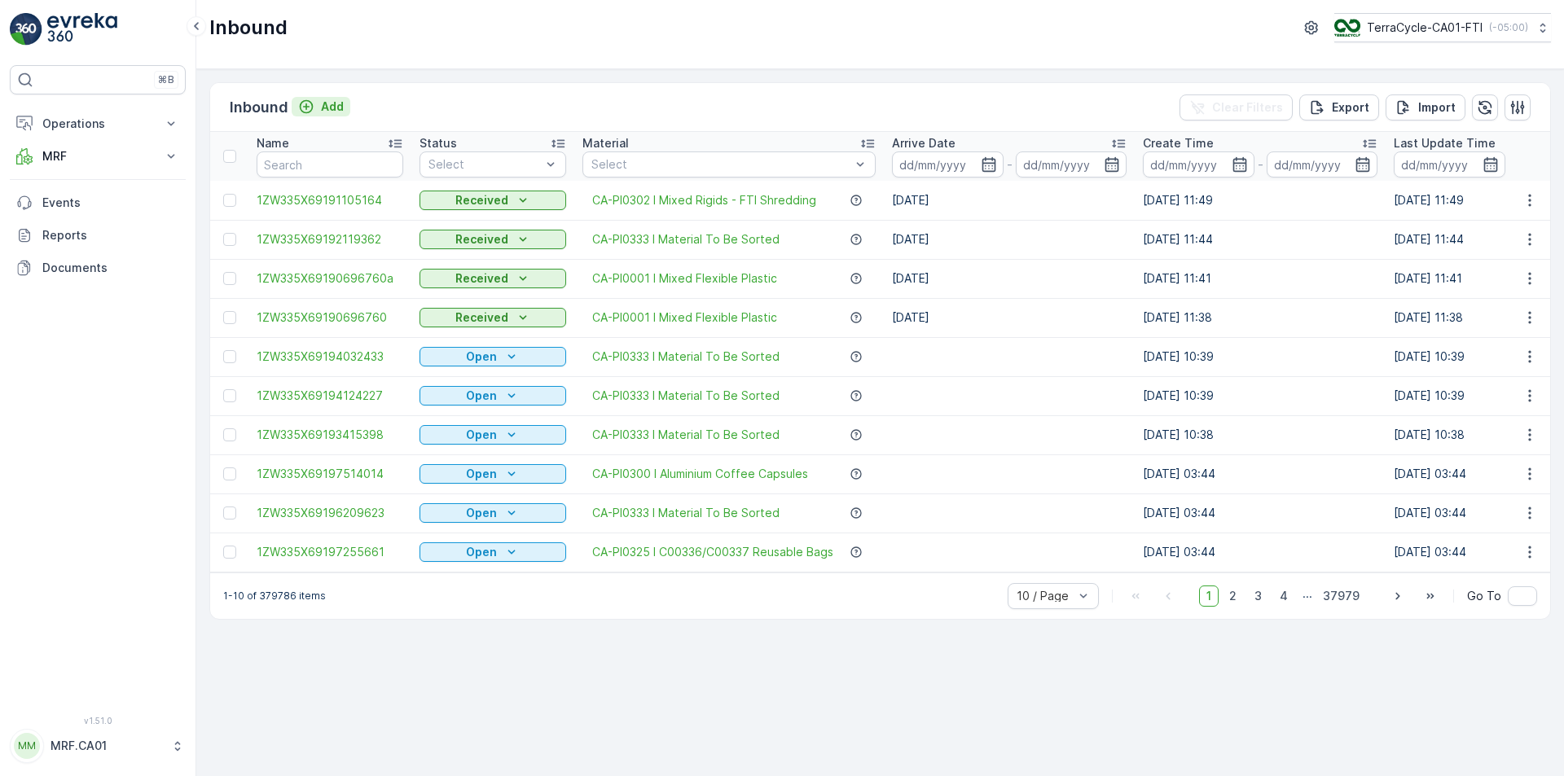
click at [336, 101] on p "Add" at bounding box center [332, 107] width 23 height 16
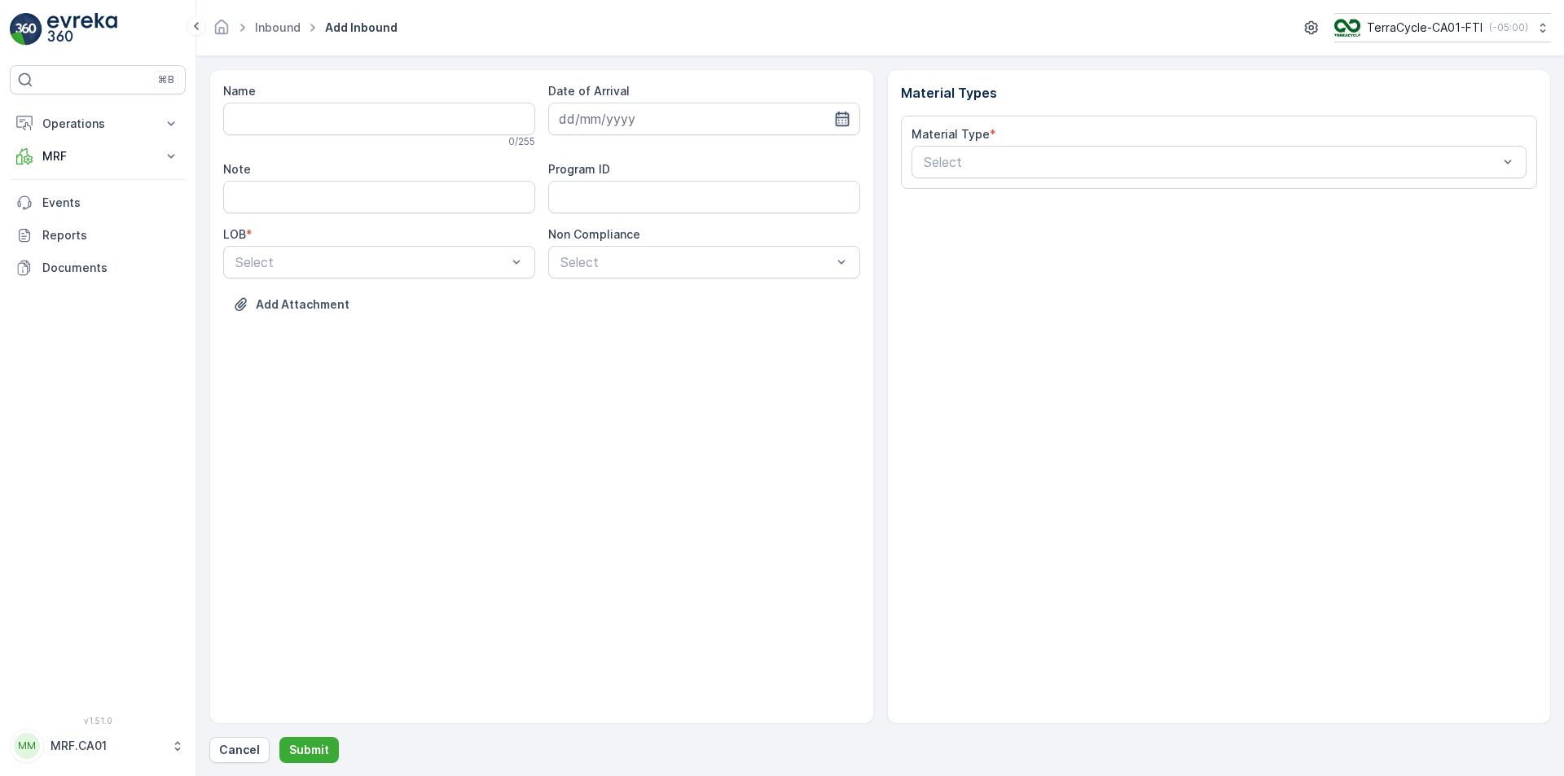
drag, startPoint x: 858, startPoint y: 113, endPoint x: 846, endPoint y: 113, distance: 12.2
click at [856, 113] on input at bounding box center [704, 119] width 312 height 33
click at [698, 318] on div "25" at bounding box center [693, 320] width 26 height 26
type input "[DATE]"
click at [422, 304] on div "NRP" at bounding box center [379, 302] width 292 height 15
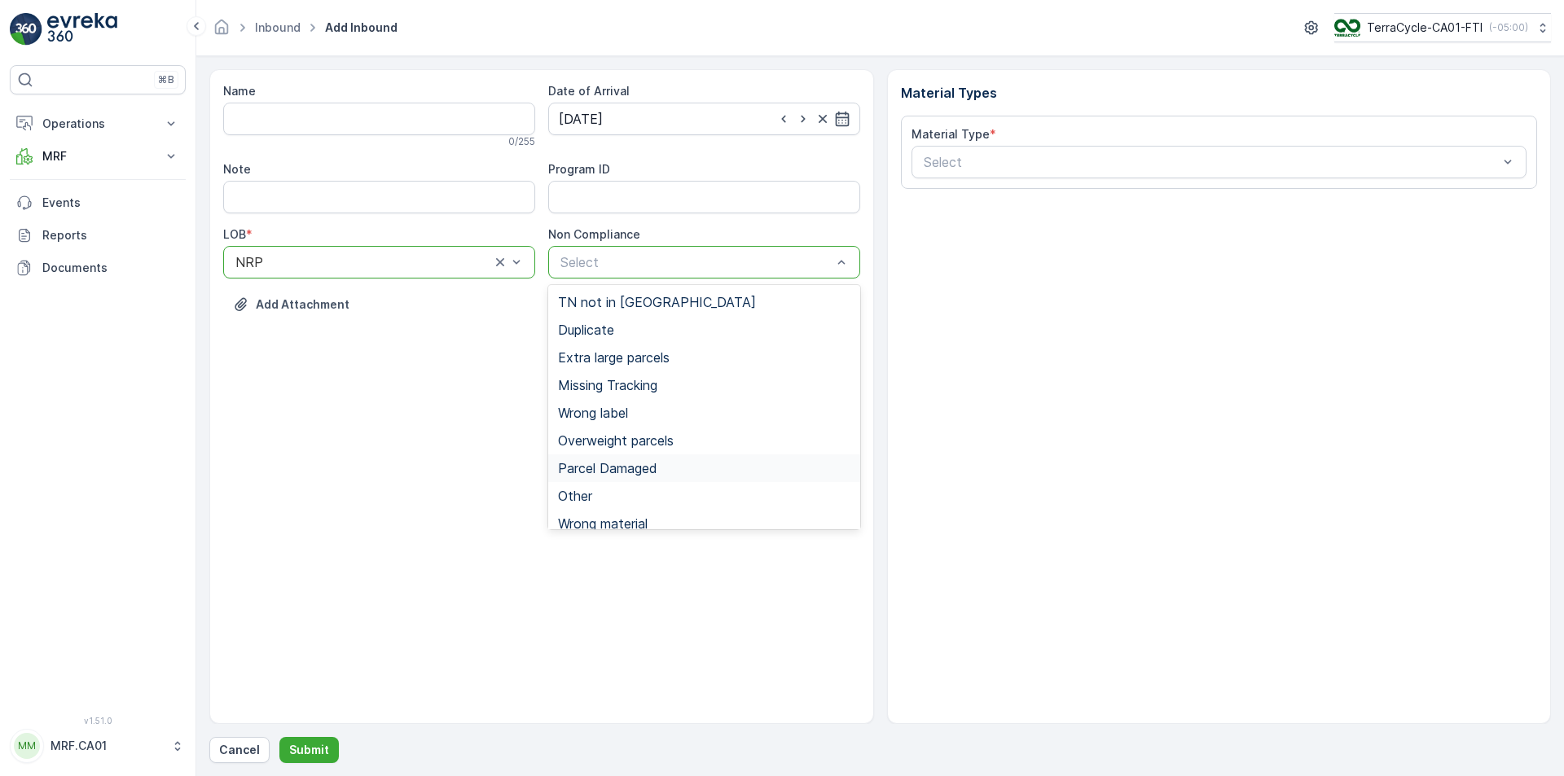
click at [643, 468] on span "Parcel Damaged" at bounding box center [607, 468] width 99 height 15
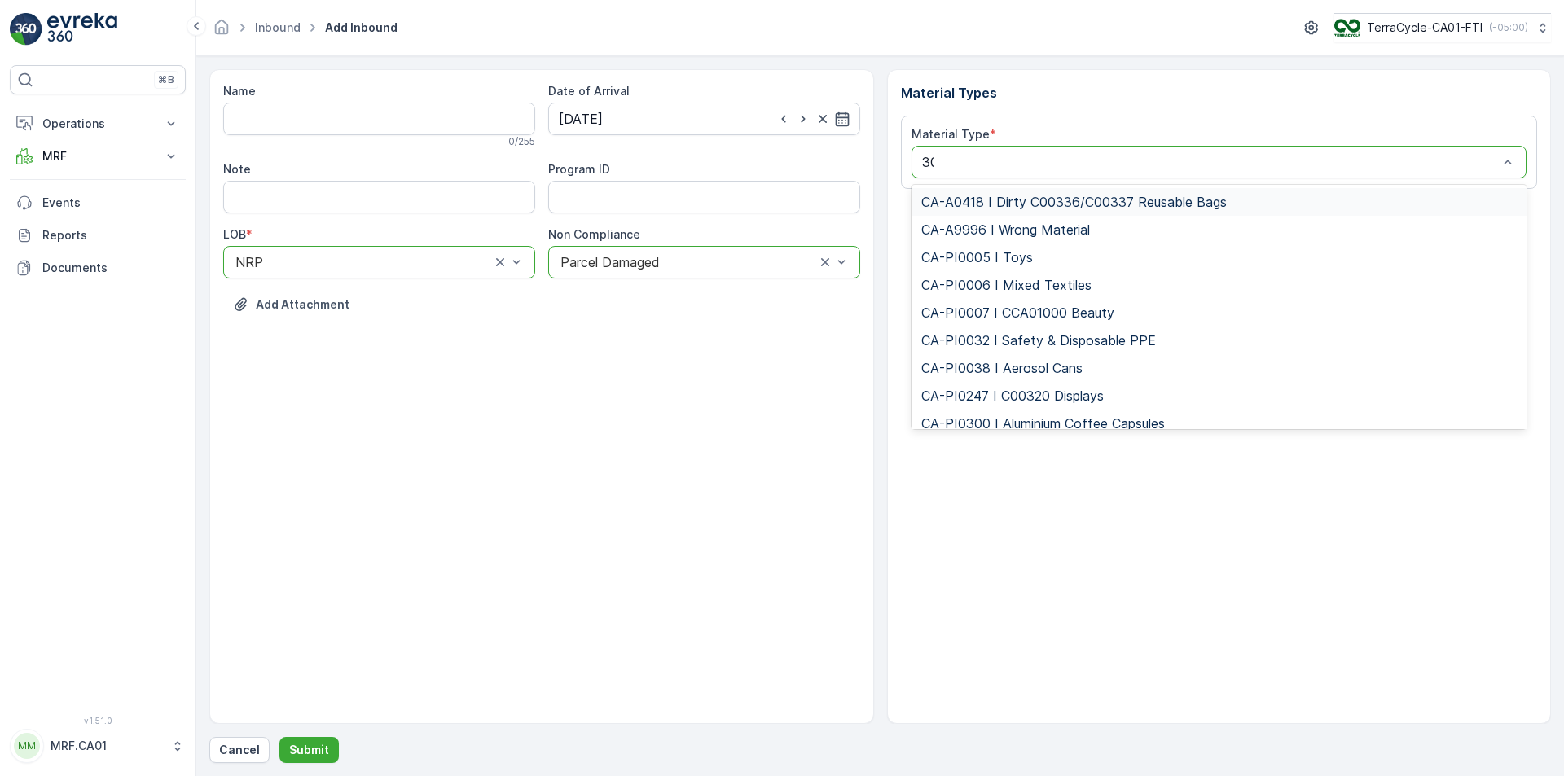
type input "300"
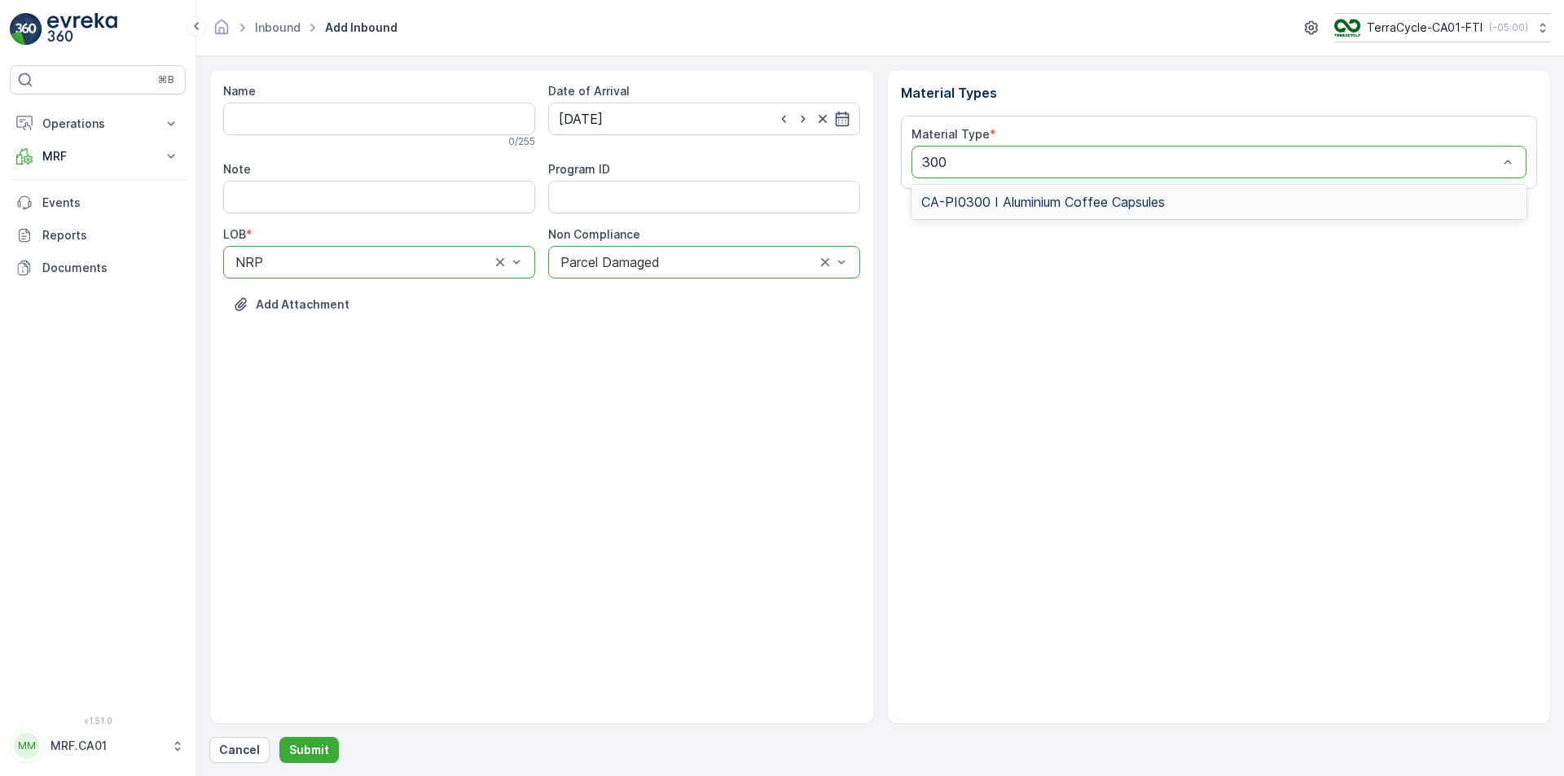
click at [1029, 210] on div "CA-PI0300 I Aluminium Coffee Capsules" at bounding box center [1219, 202] width 616 height 28
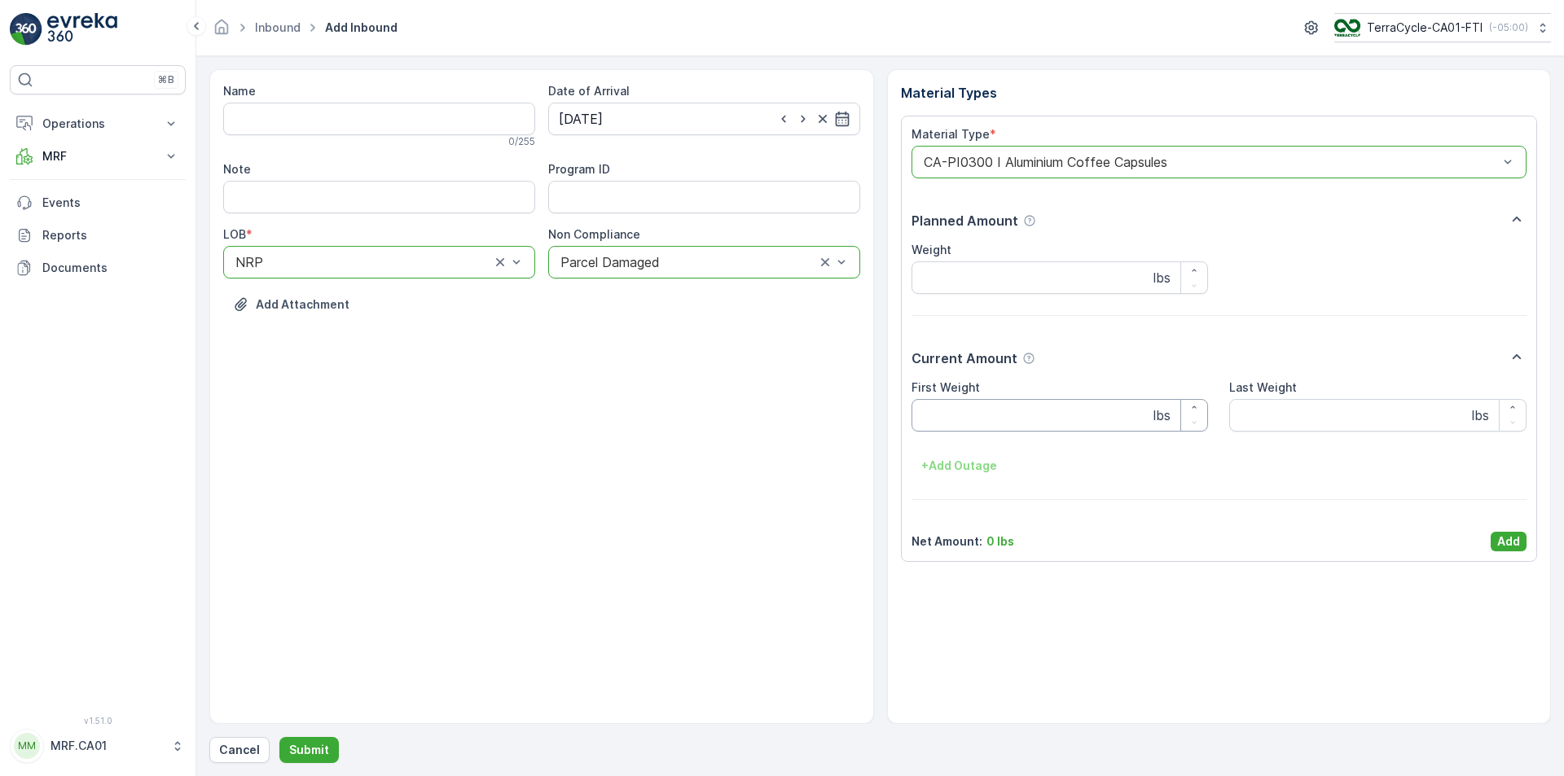
click at [1035, 414] on Weight "First Weight" at bounding box center [1059, 415] width 297 height 33
type Weight "37"
click at [1510, 540] on p "Add" at bounding box center [1508, 541] width 23 height 16
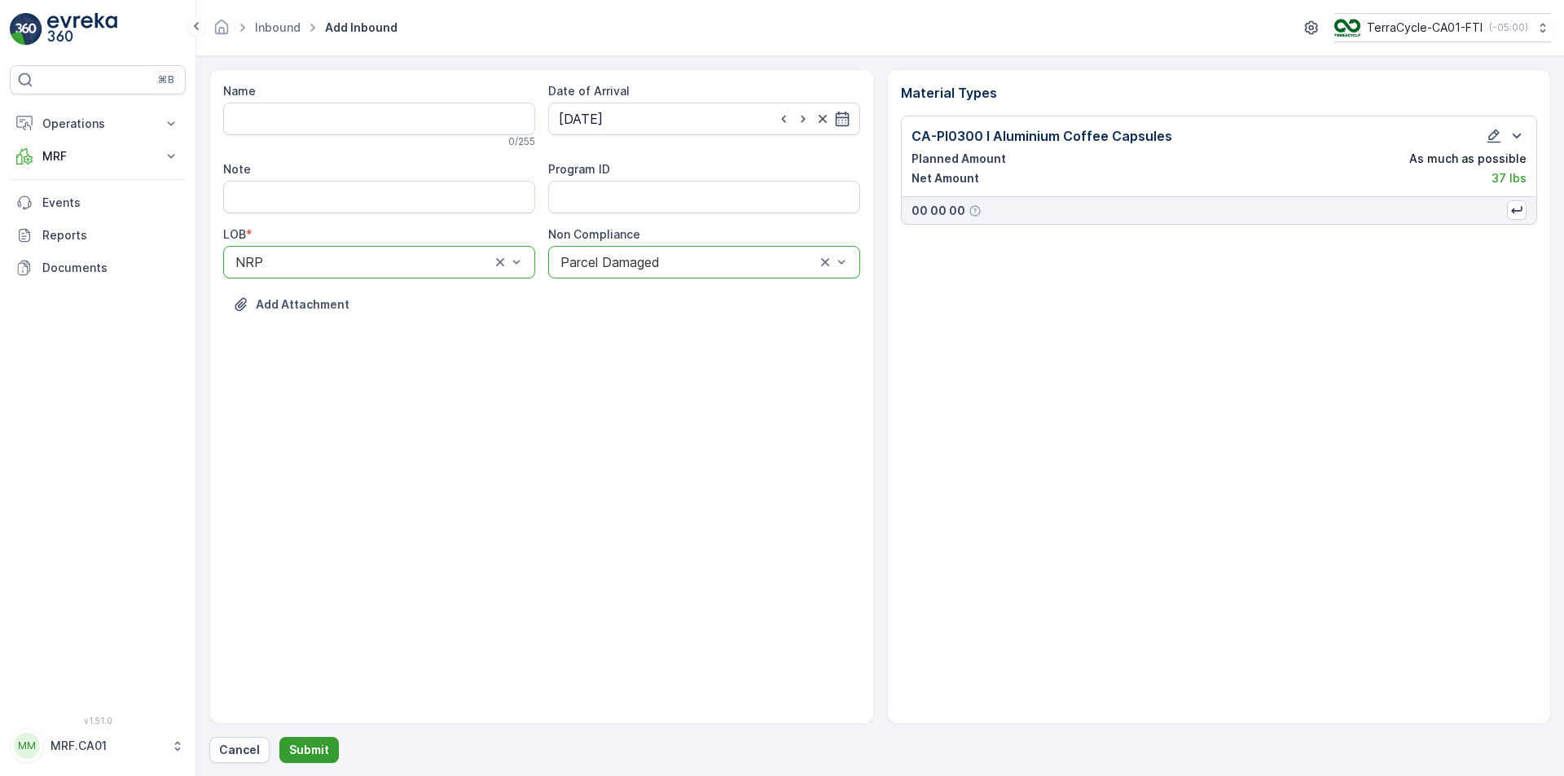
click at [311, 742] on p "Submit" at bounding box center [309, 750] width 40 height 16
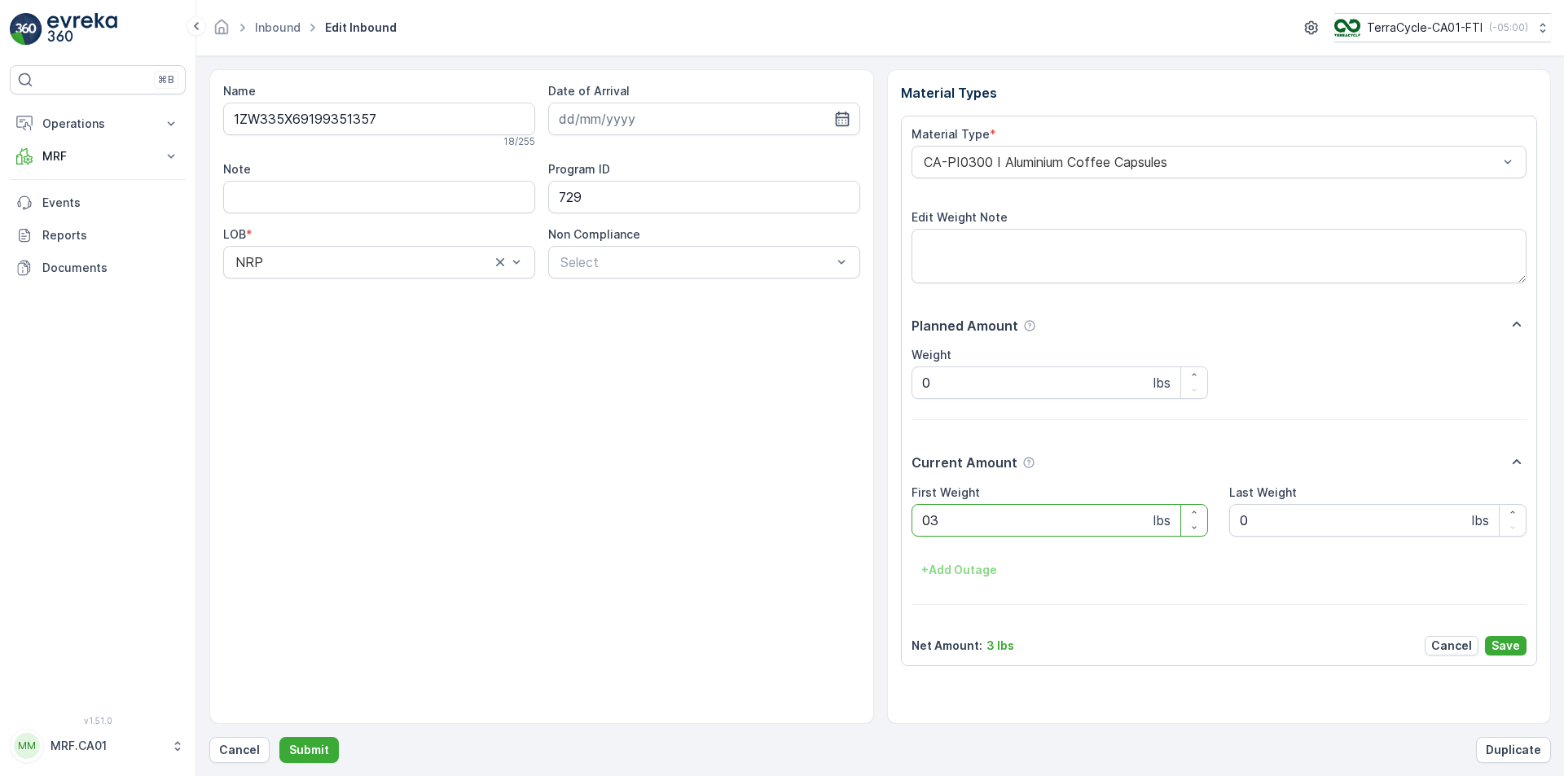
type Weight "033"
click at [279, 737] on button "Submit" at bounding box center [308, 750] width 59 height 26
type Weight "035"
click at [279, 737] on button "Submit" at bounding box center [308, 750] width 59 height 26
type Weight "034"
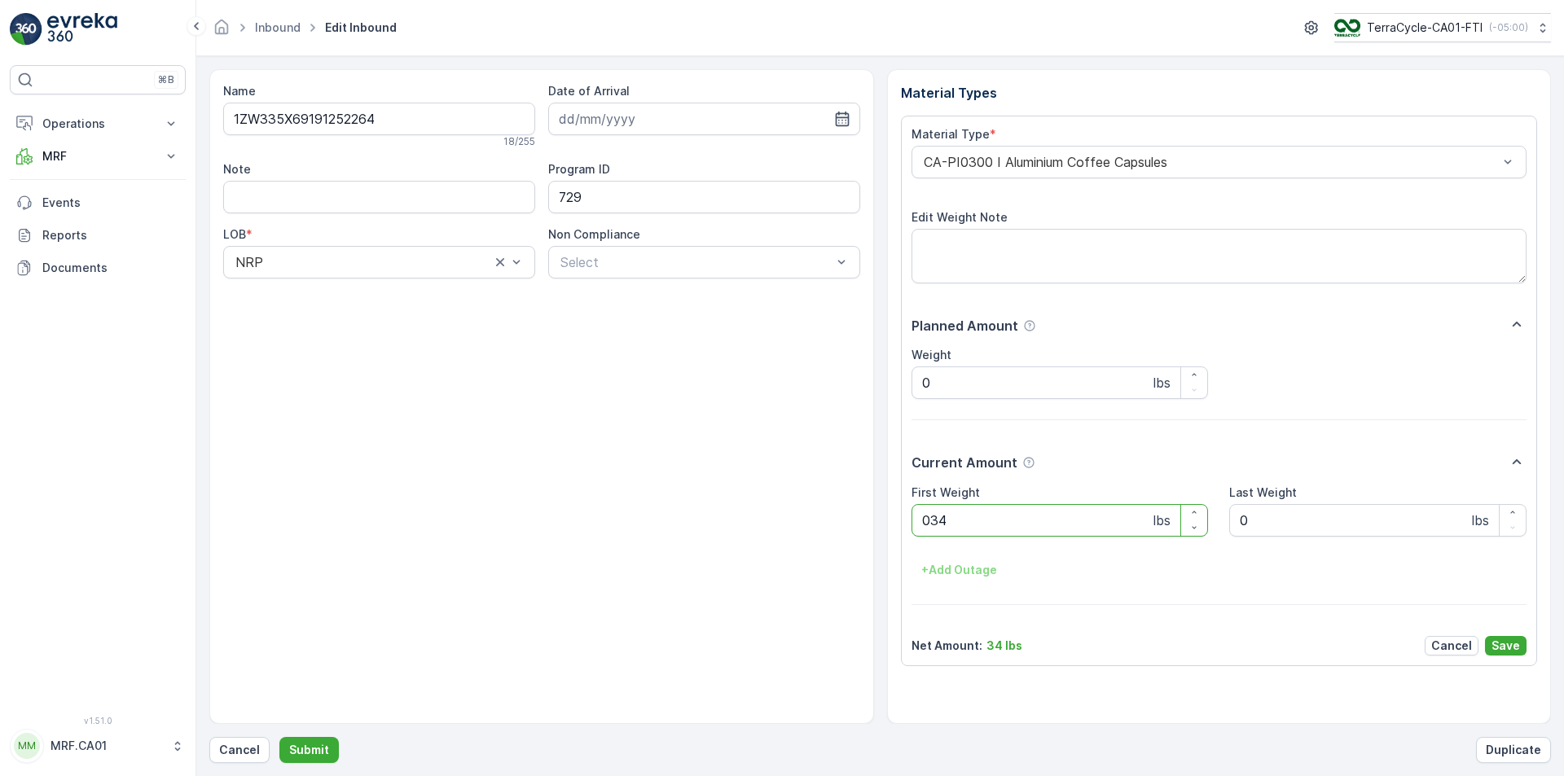
click at [279, 737] on button "Submit" at bounding box center [308, 750] width 59 height 26
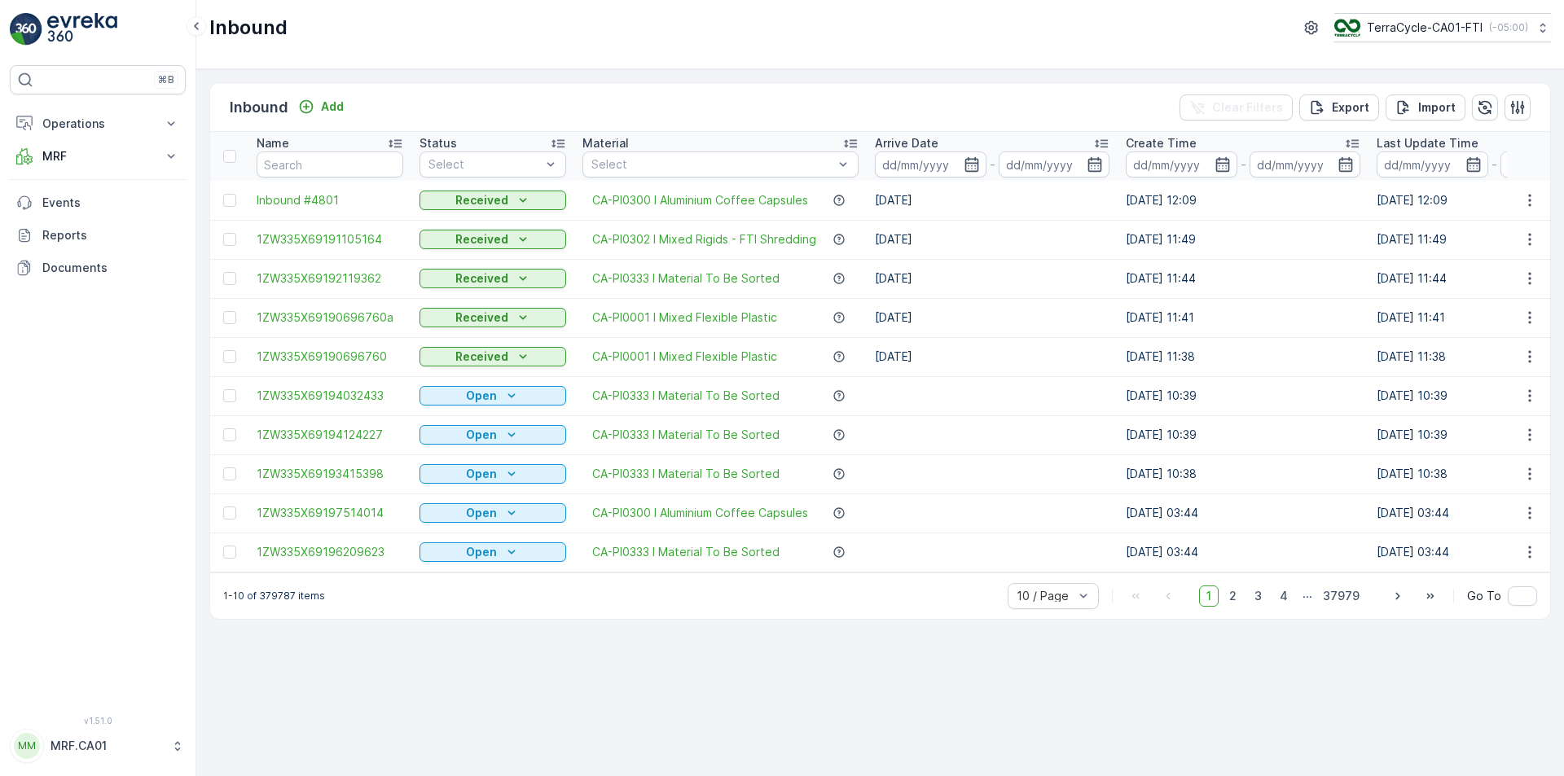
drag, startPoint x: 311, startPoint y: 742, endPoint x: 1075, endPoint y: 743, distance: 764.0
click at [898, 775] on html "⌘B Operations Planning Routes & Tasks Cockpit Settings MRF Insights TerraCycle …" at bounding box center [782, 388] width 1564 height 776
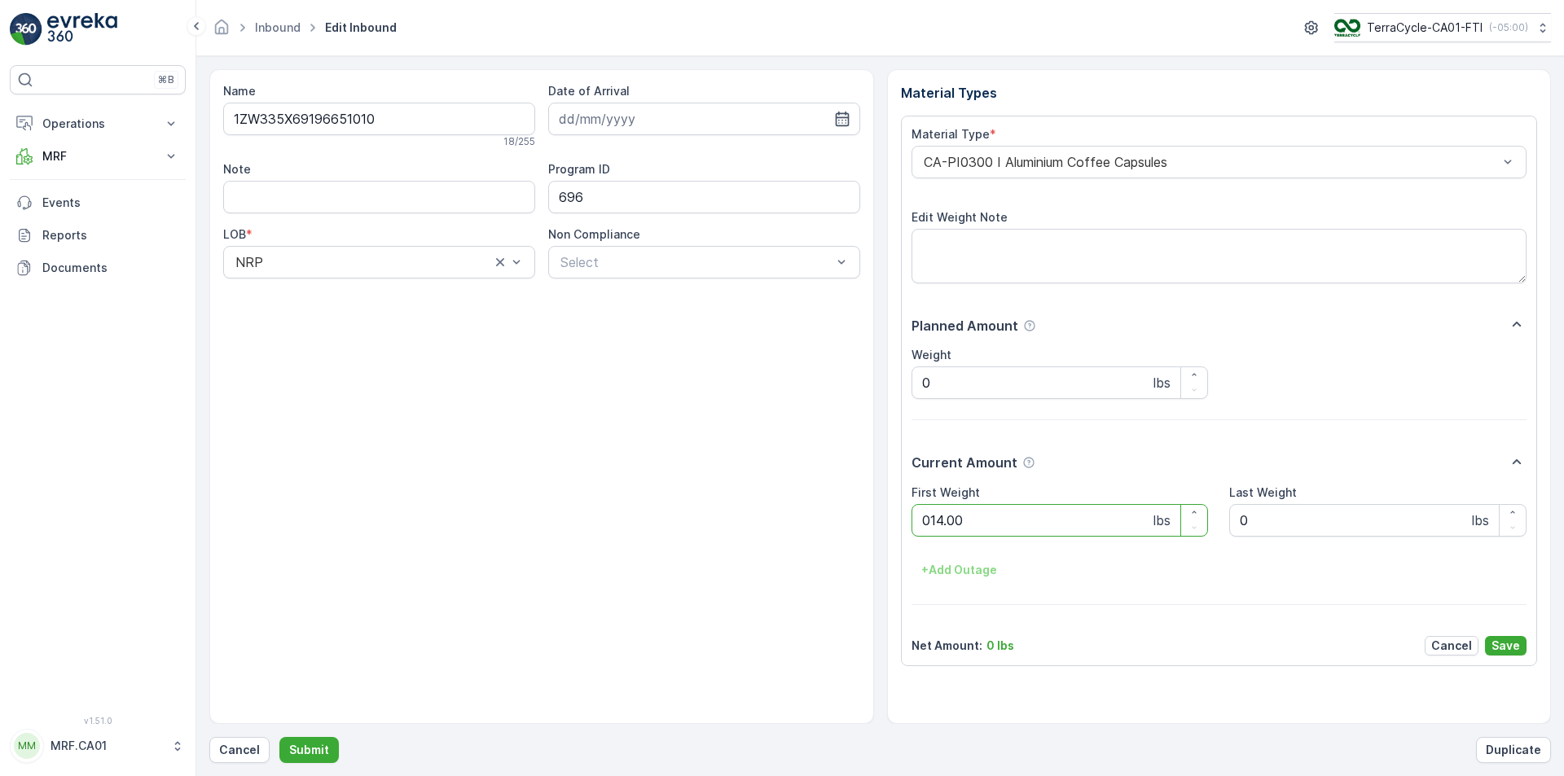
click at [279, 737] on button "Submit" at bounding box center [308, 750] width 59 height 26
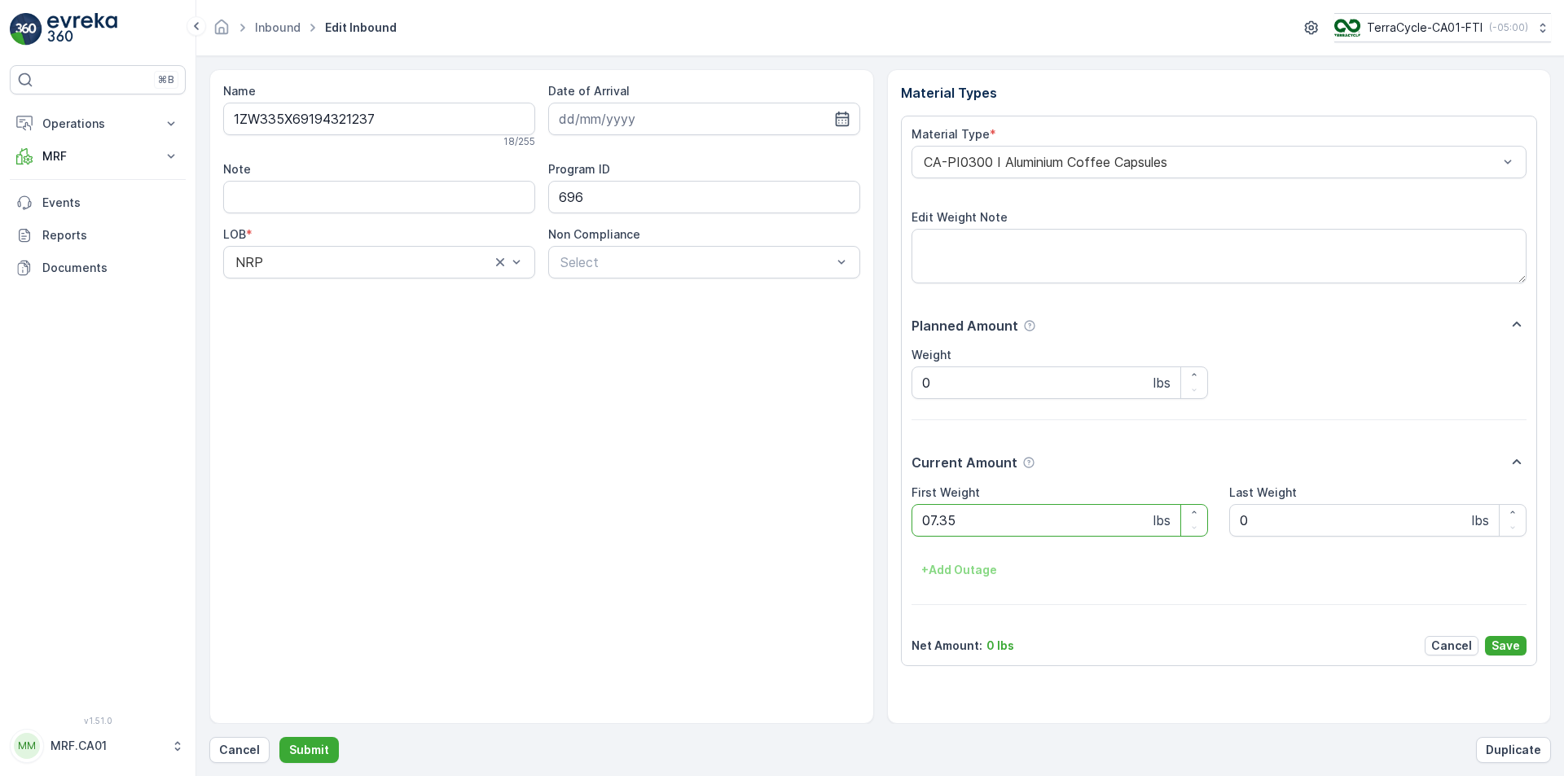
click at [279, 737] on button "Submit" at bounding box center [308, 750] width 59 height 26
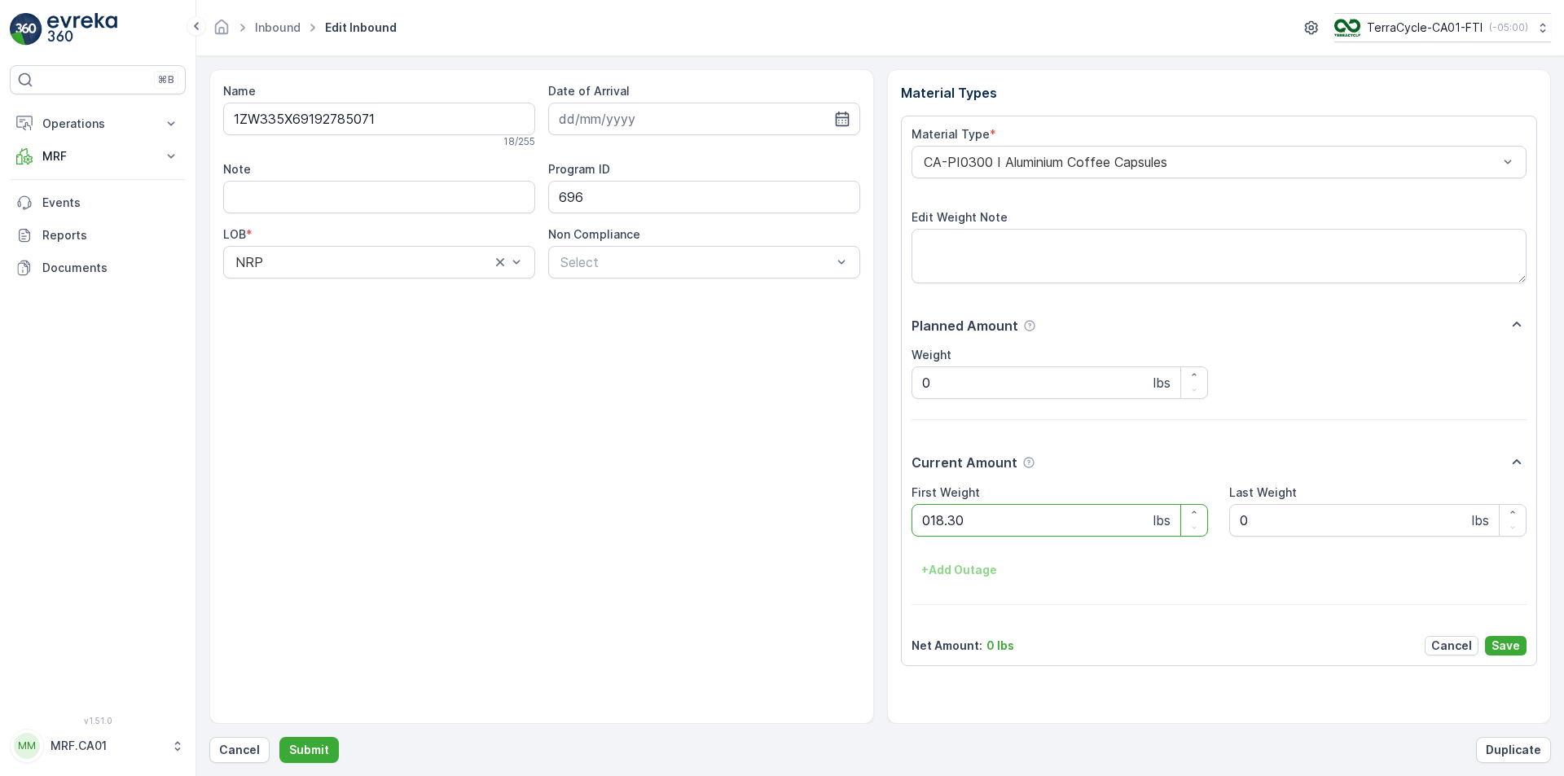
click at [279, 737] on button "Submit" at bounding box center [308, 750] width 59 height 26
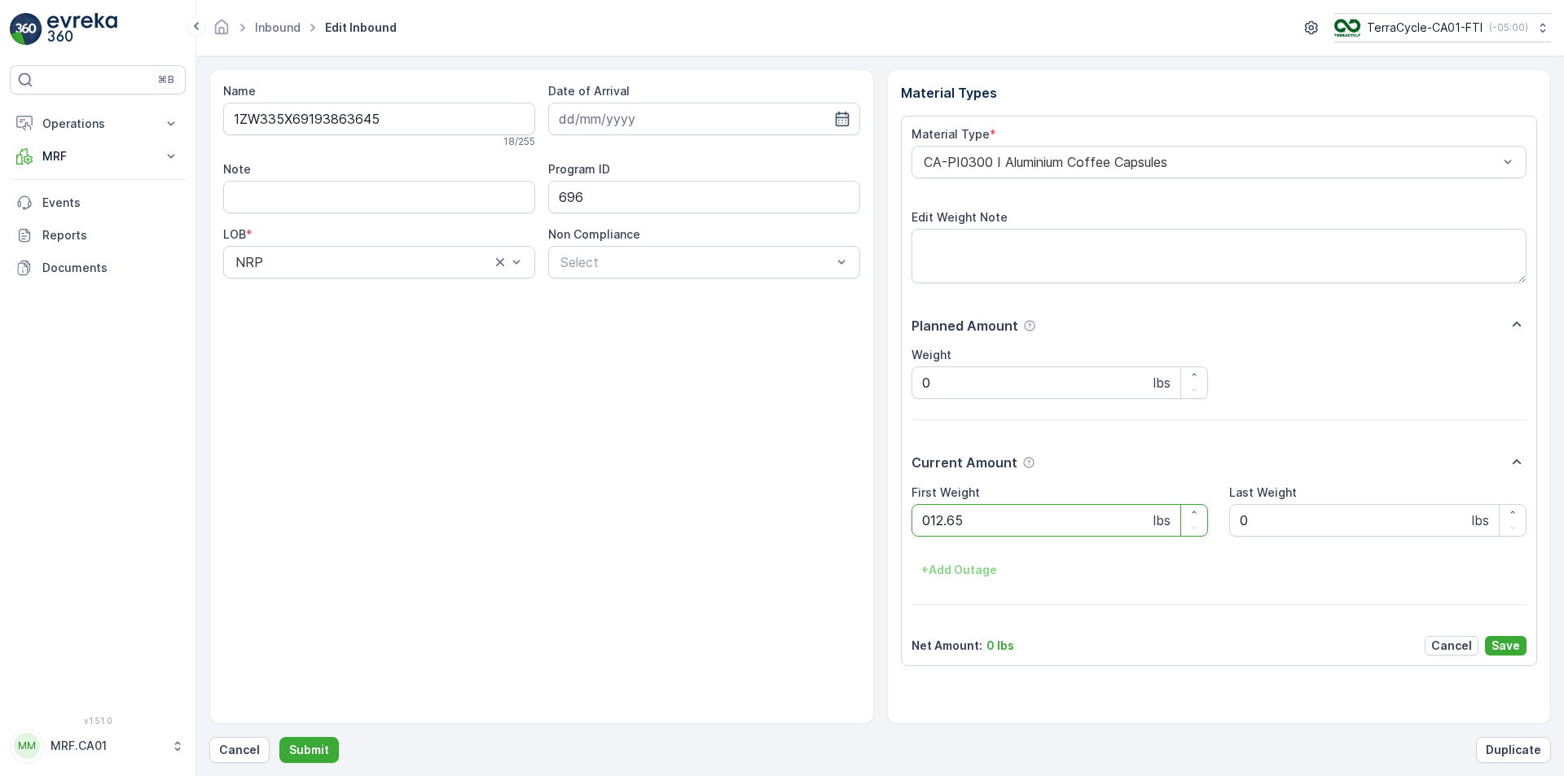
click at [279, 737] on button "Submit" at bounding box center [308, 750] width 59 height 26
click at [1024, 172] on div "CA-PI0004 I Oral Care" at bounding box center [1219, 162] width 616 height 33
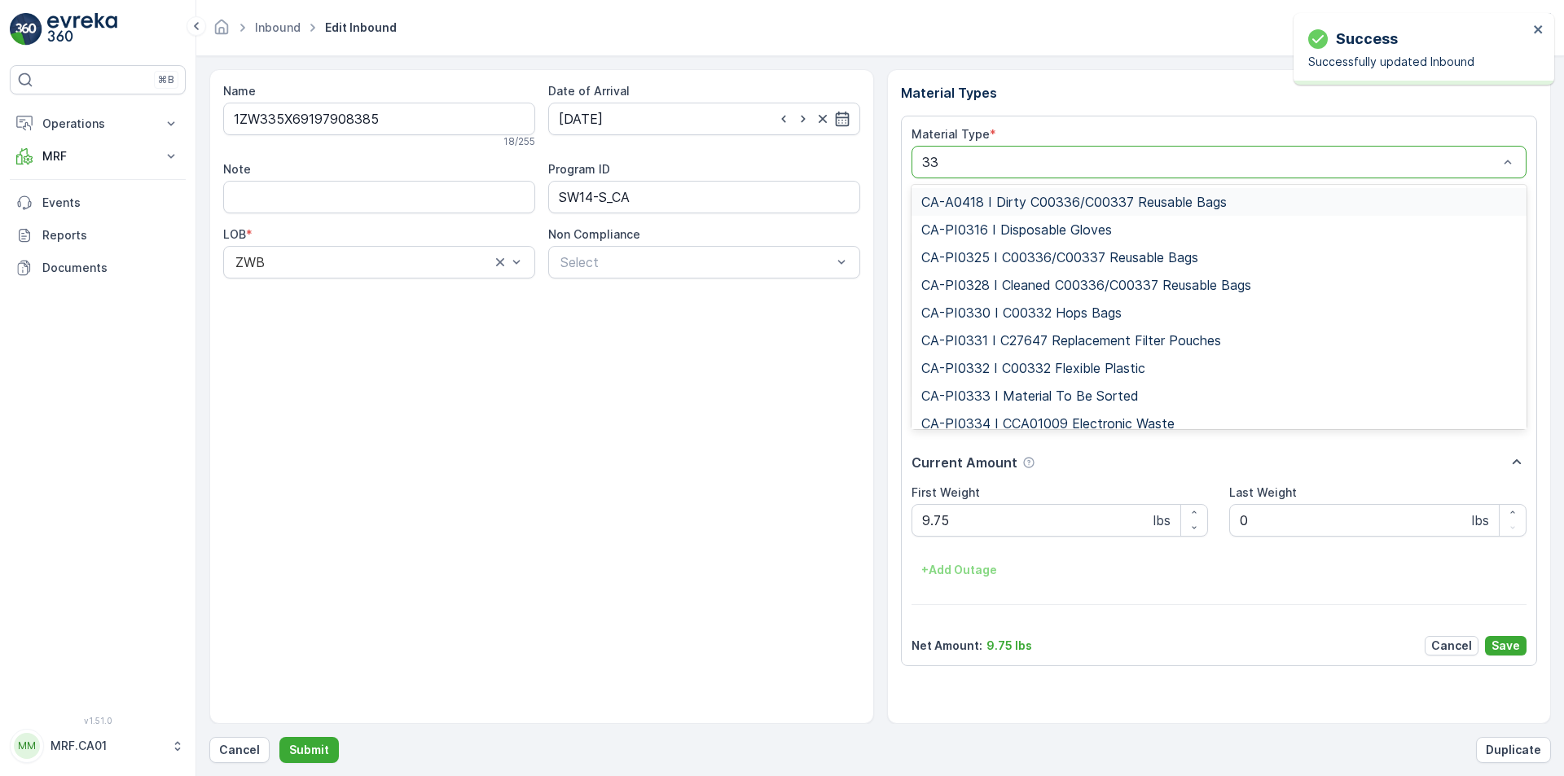
type input "333"
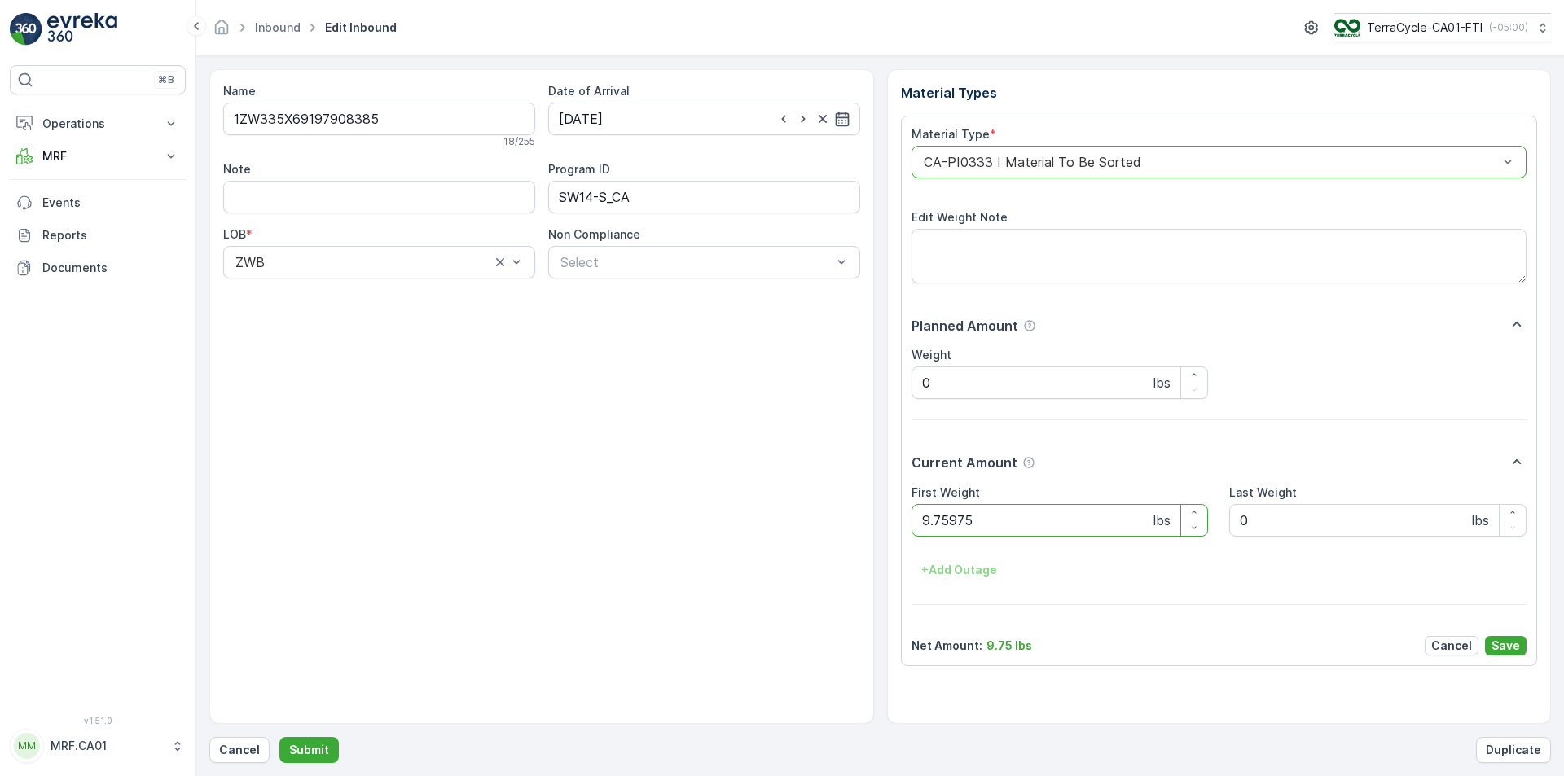
click at [279, 737] on button "Submit" at bounding box center [308, 750] width 59 height 26
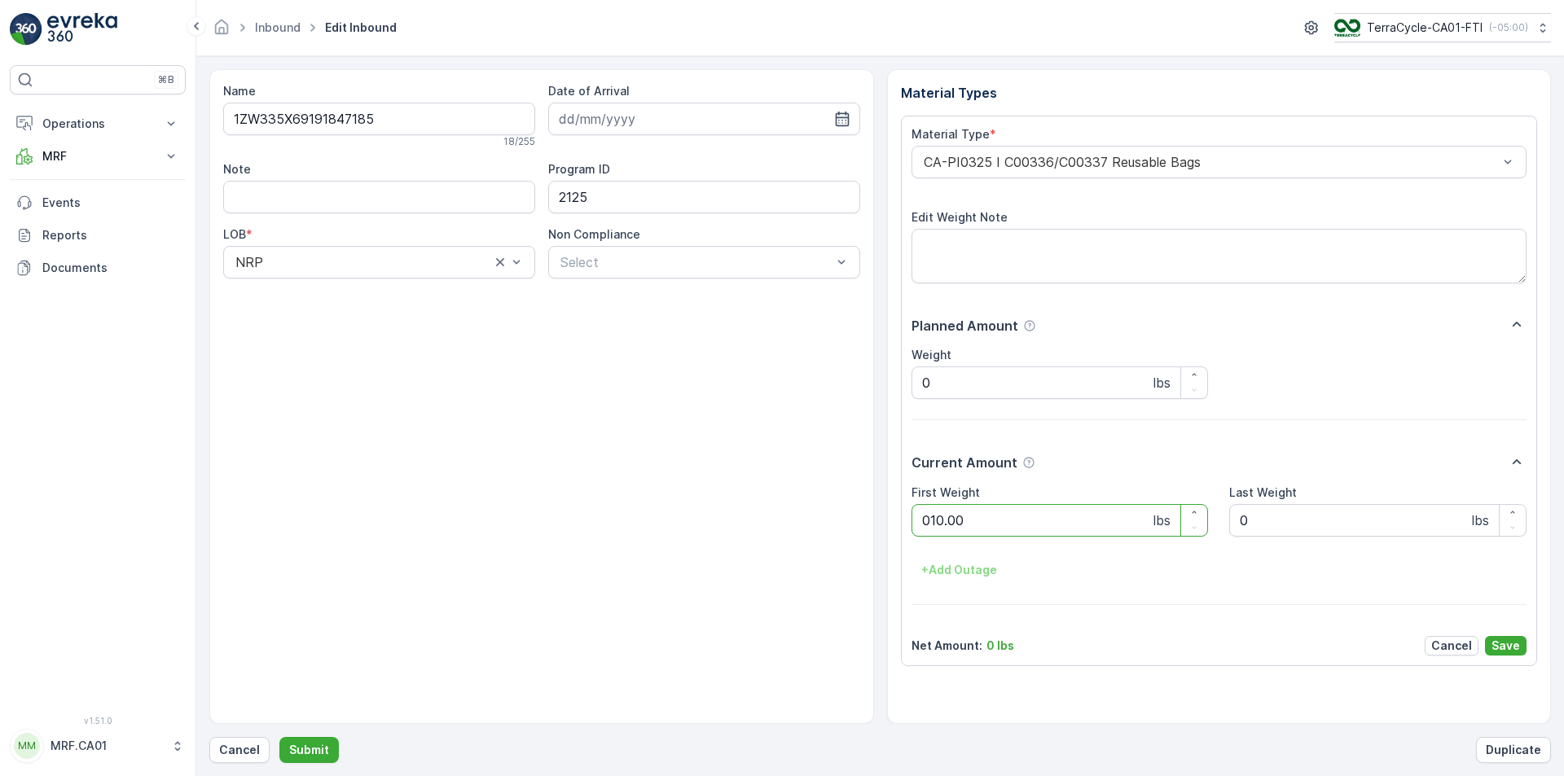
click at [279, 737] on button "Submit" at bounding box center [308, 750] width 59 height 26
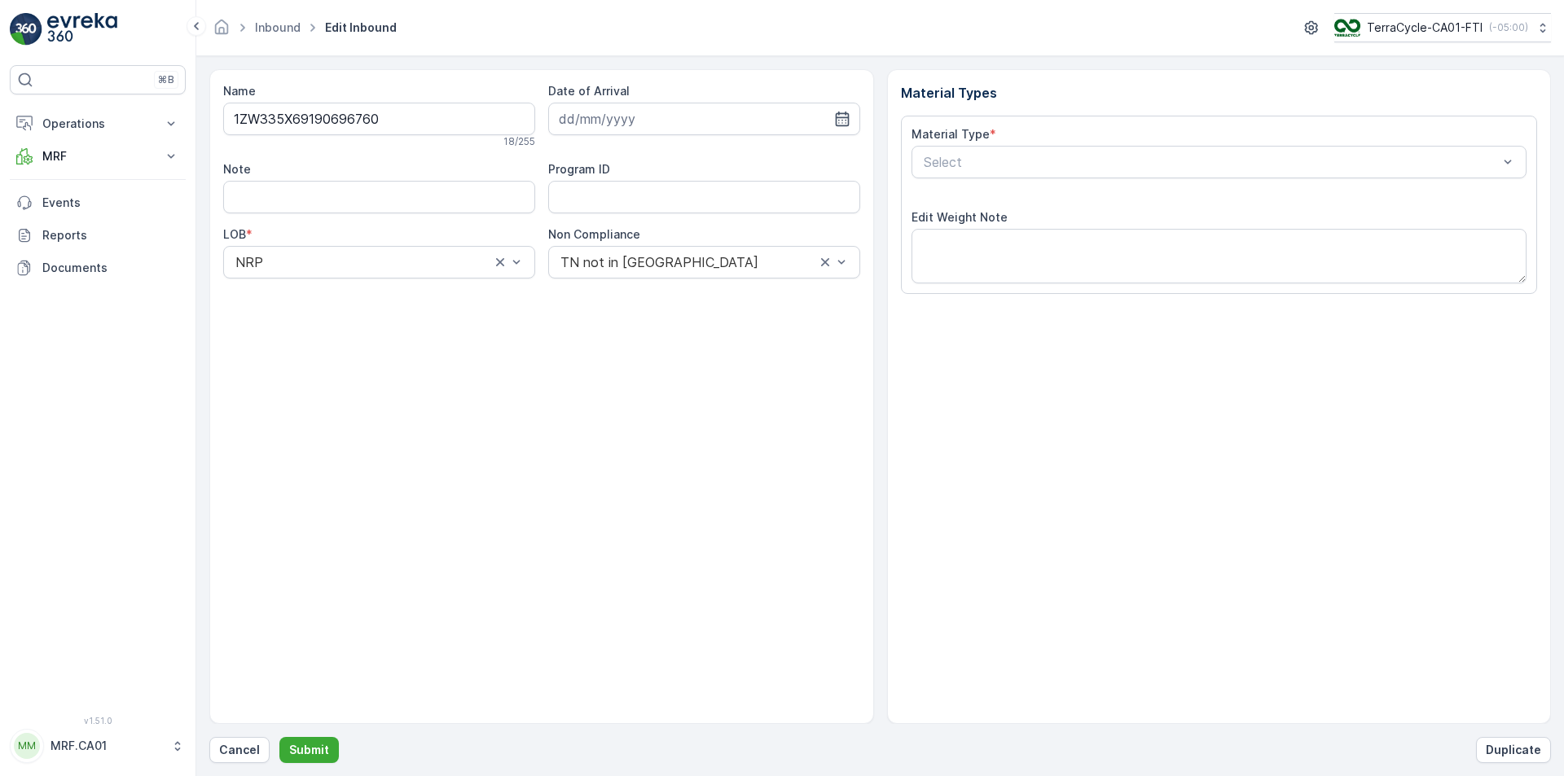
type input "[DATE]"
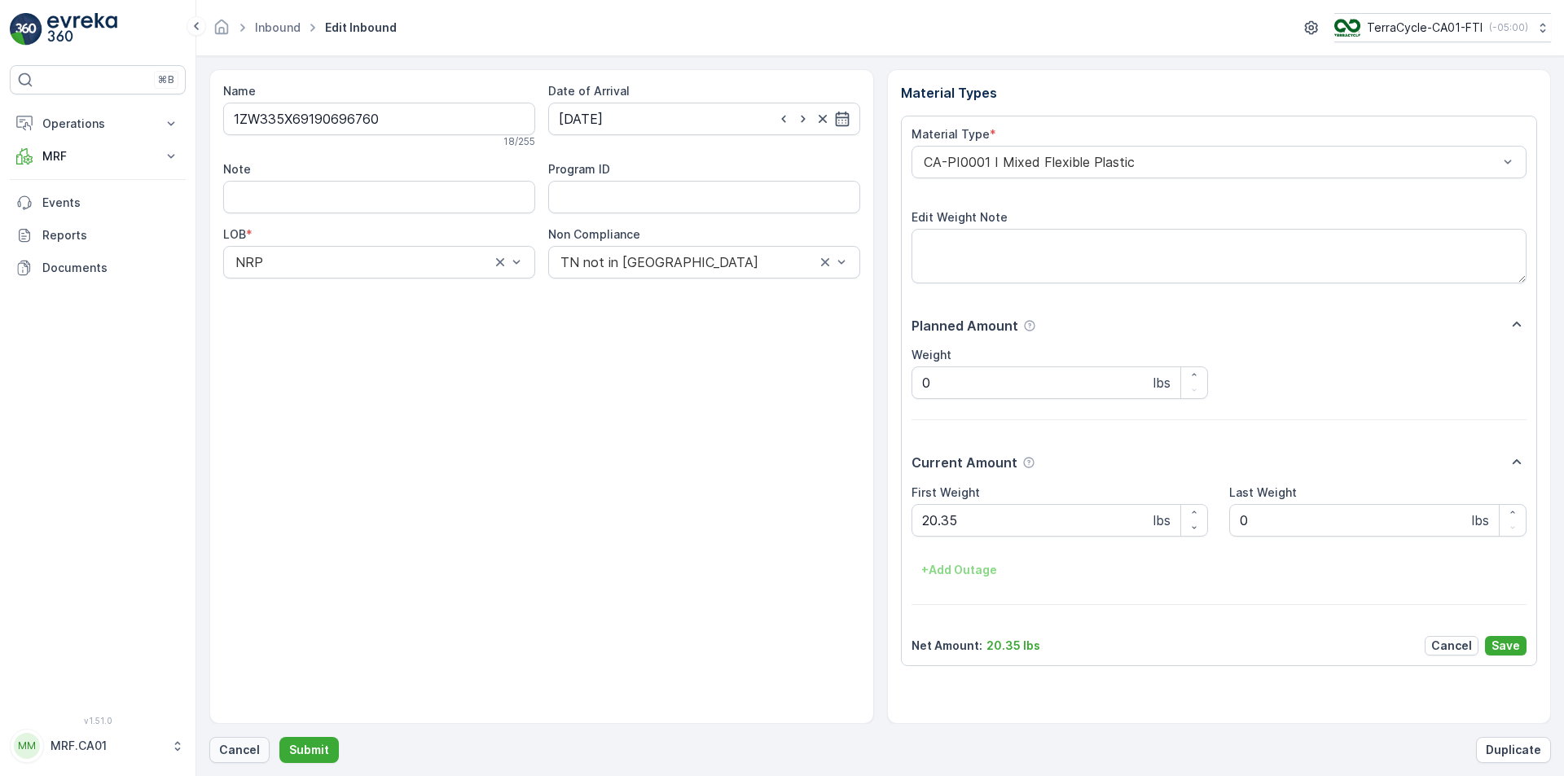
click at [230, 742] on p "Cancel" at bounding box center [239, 750] width 41 height 16
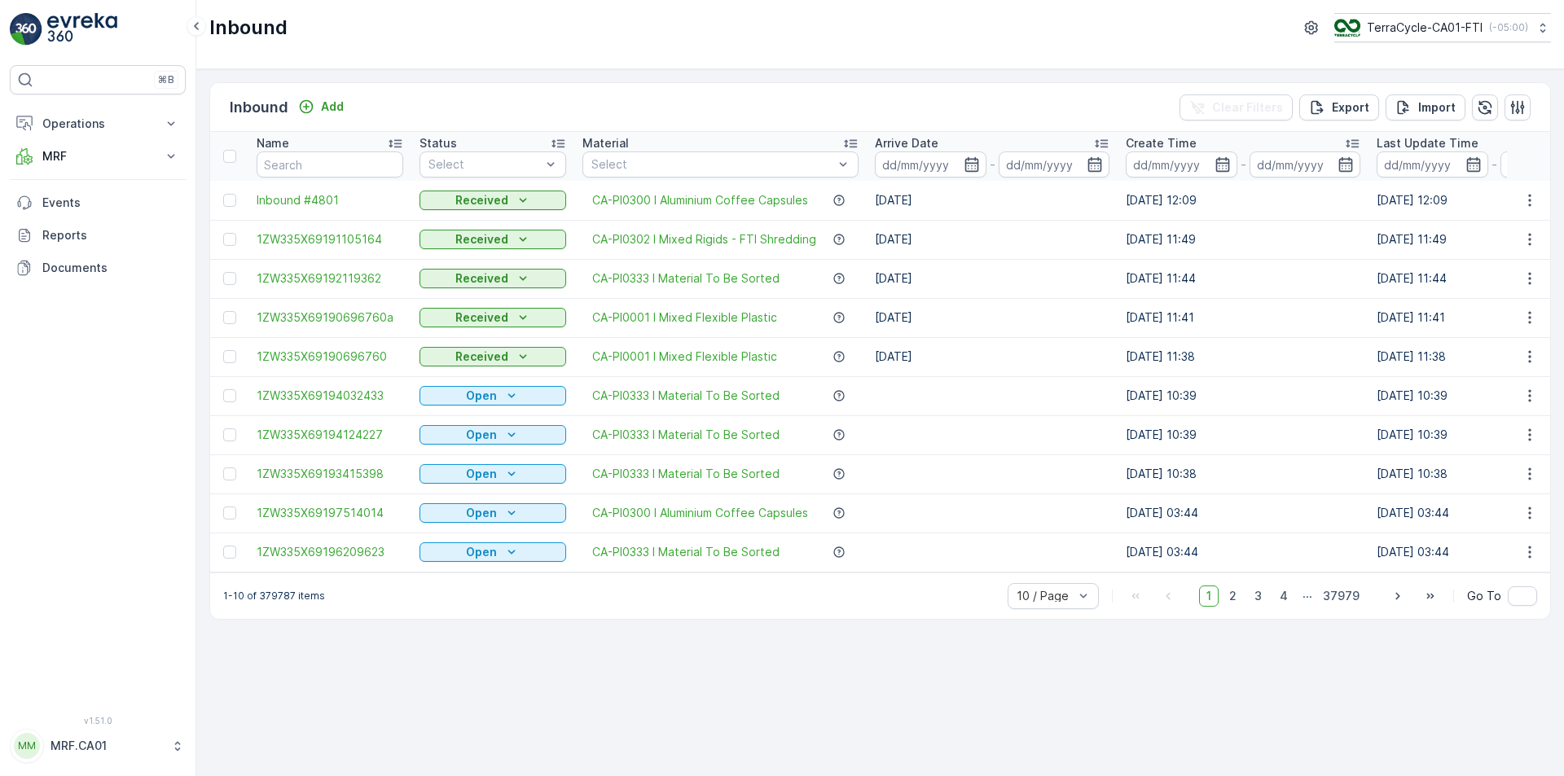
click at [335, 116] on div "Add" at bounding box center [321, 107] width 59 height 20
click at [334, 111] on p "Add" at bounding box center [332, 107] width 23 height 16
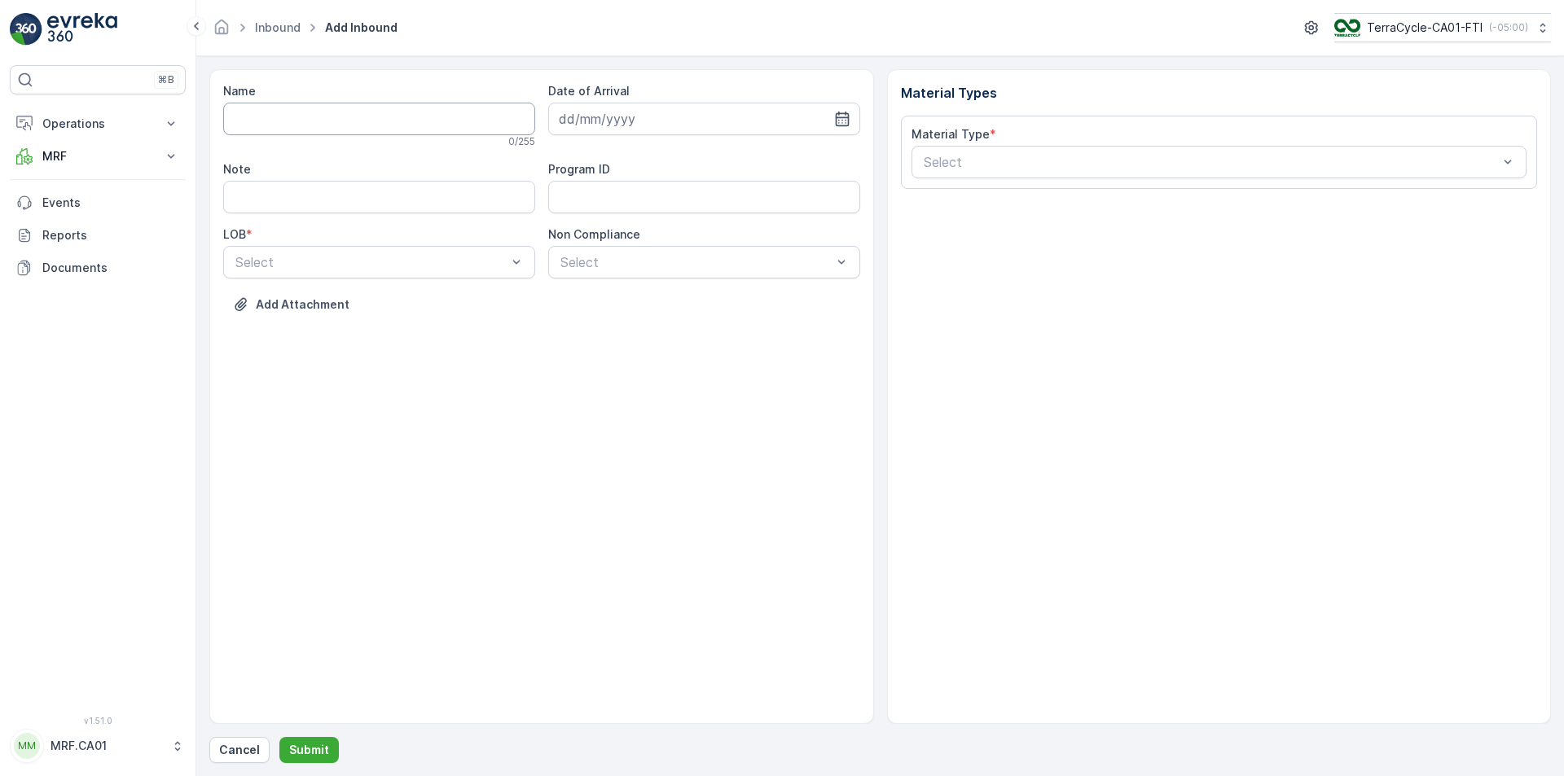
click at [451, 124] on input "Name" at bounding box center [379, 119] width 312 height 33
click at [279, 737] on button "Submit" at bounding box center [308, 750] width 59 height 26
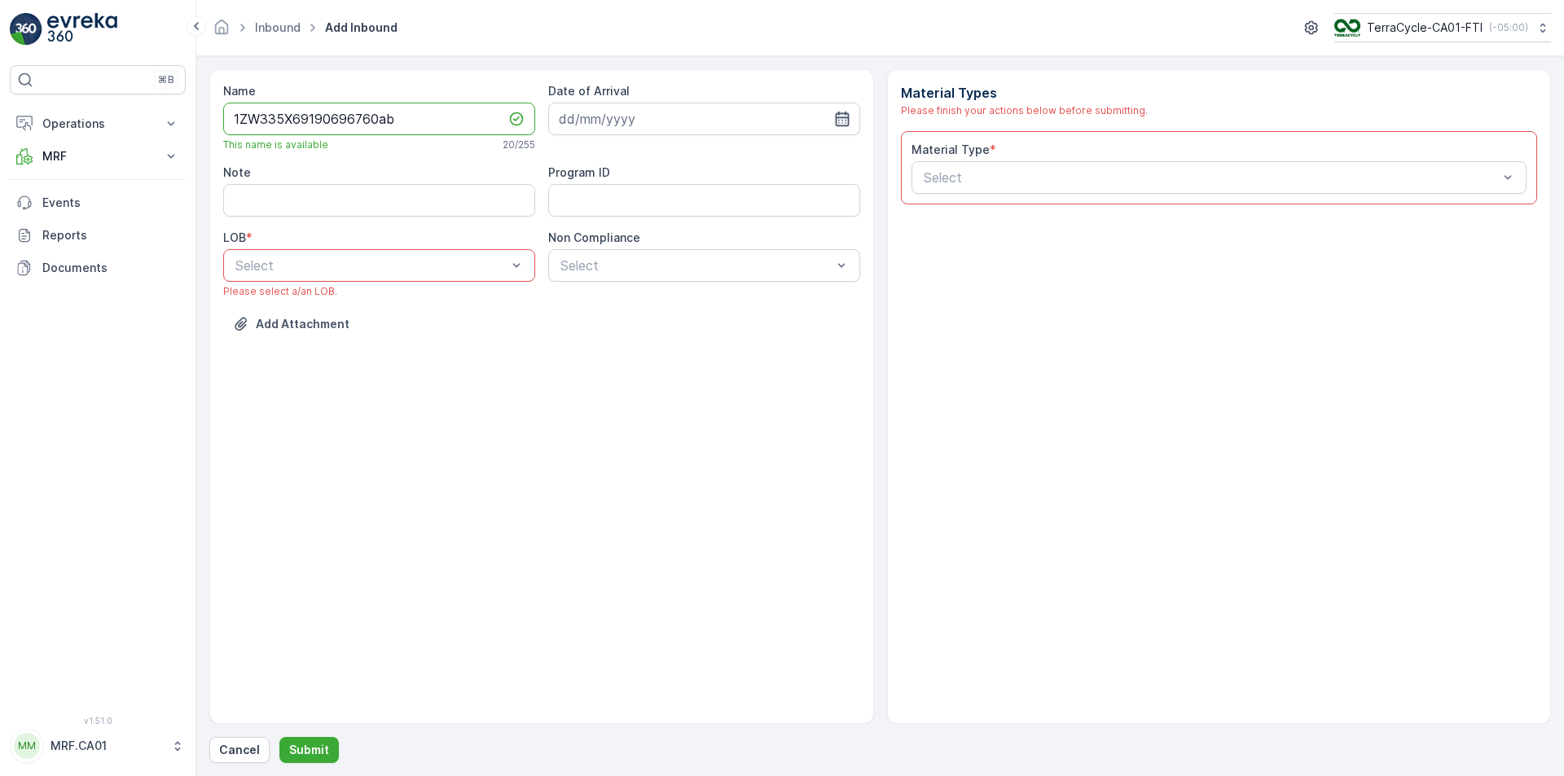
type input "1ZW335X69190696760ab"
click at [838, 111] on icon "button" at bounding box center [842, 119] width 16 height 16
drag, startPoint x: 696, startPoint y: 314, endPoint x: 565, endPoint y: 283, distance: 133.8
click at [691, 312] on div "25" at bounding box center [693, 320] width 26 height 26
type input "[DATE]"
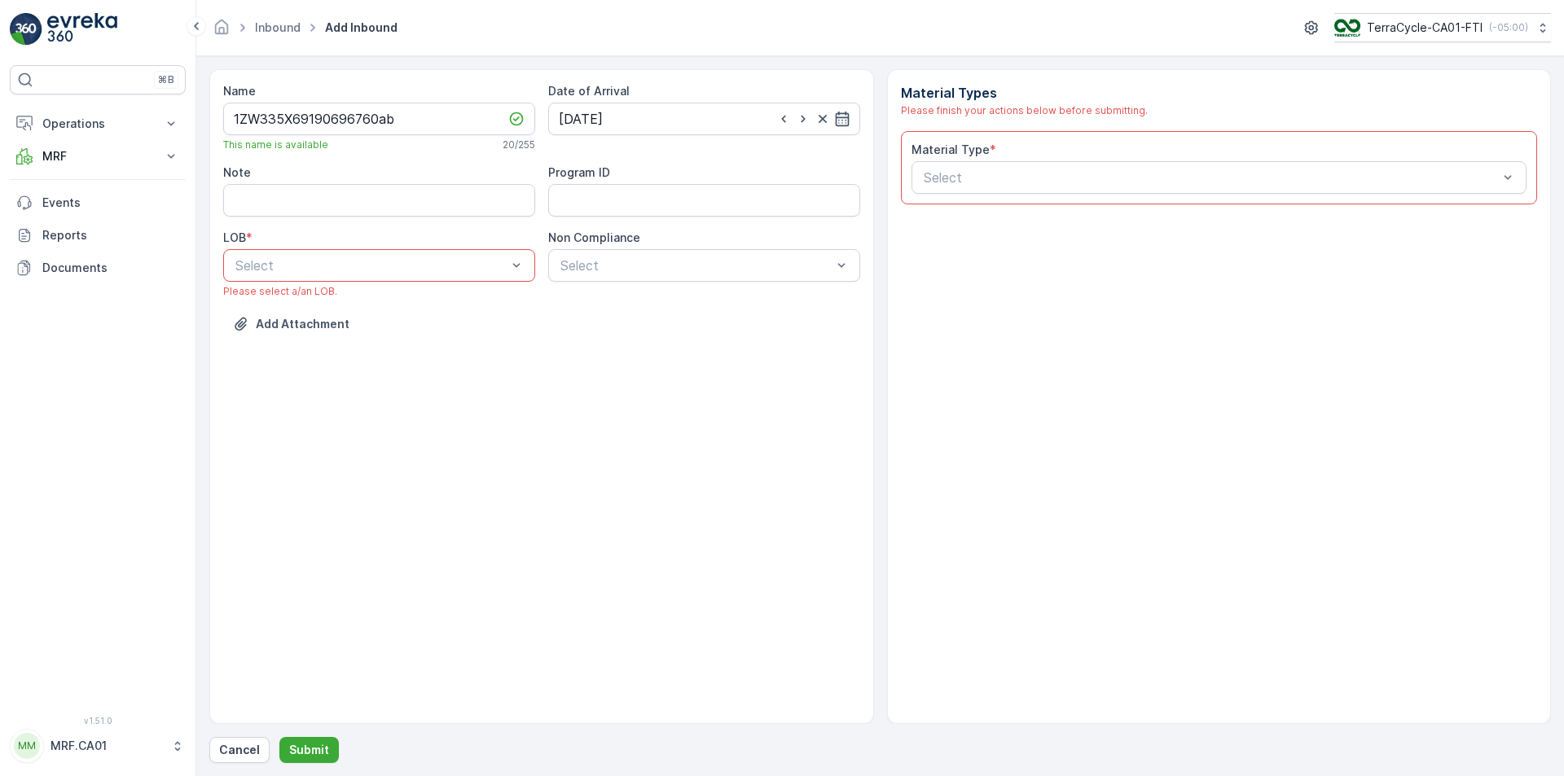
click at [499, 253] on div "Select" at bounding box center [379, 265] width 312 height 33
click at [467, 303] on div "NRP" at bounding box center [379, 305] width 292 height 15
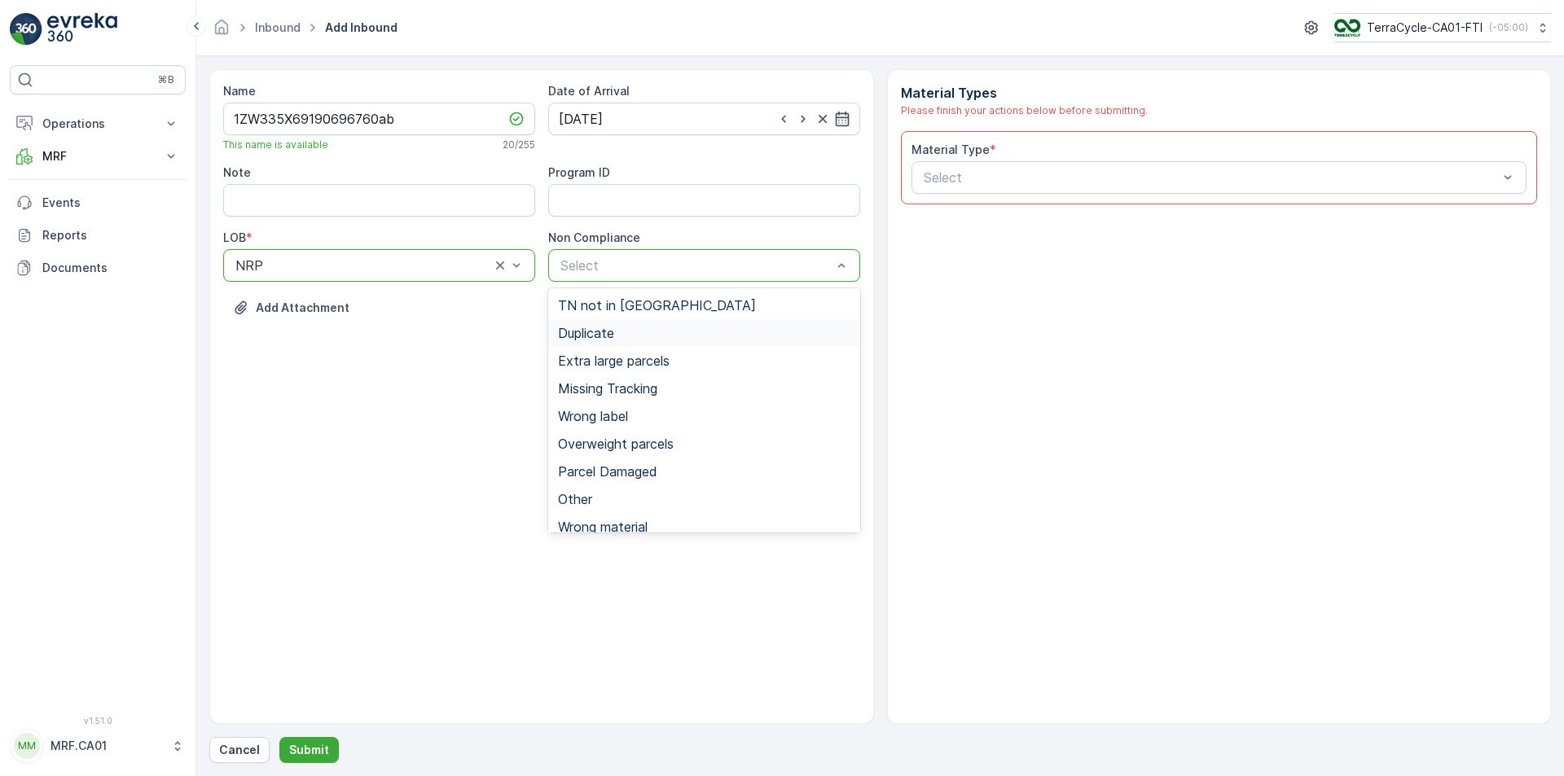
drag, startPoint x: 589, startPoint y: 328, endPoint x: 702, endPoint y: 273, distance: 126.0
click at [608, 309] on div "TN not in Evreka Duplicate Extra large parcels Missing Tracking Wrong label Ove…" at bounding box center [704, 410] width 312 height 244
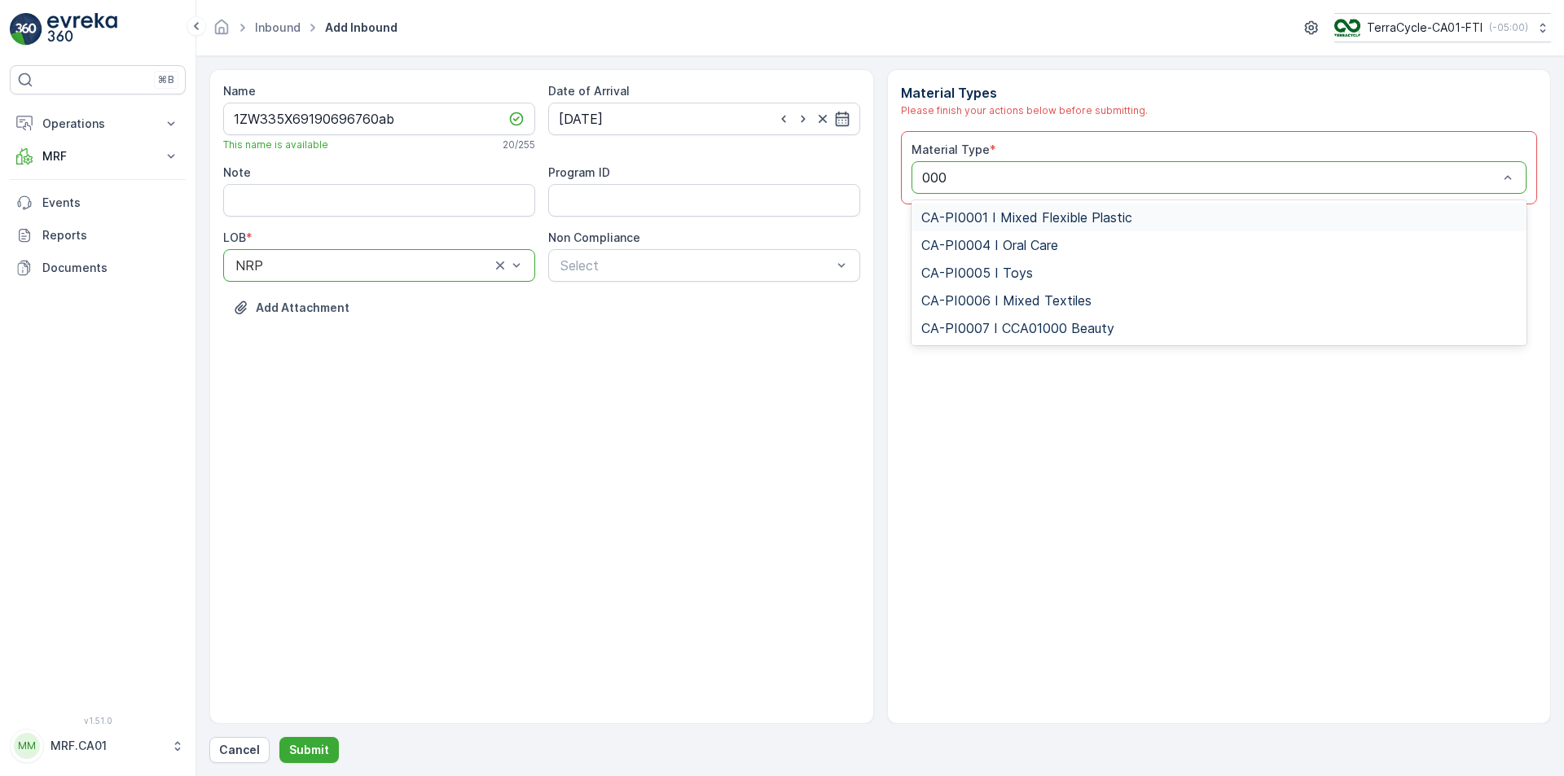
type input "0001"
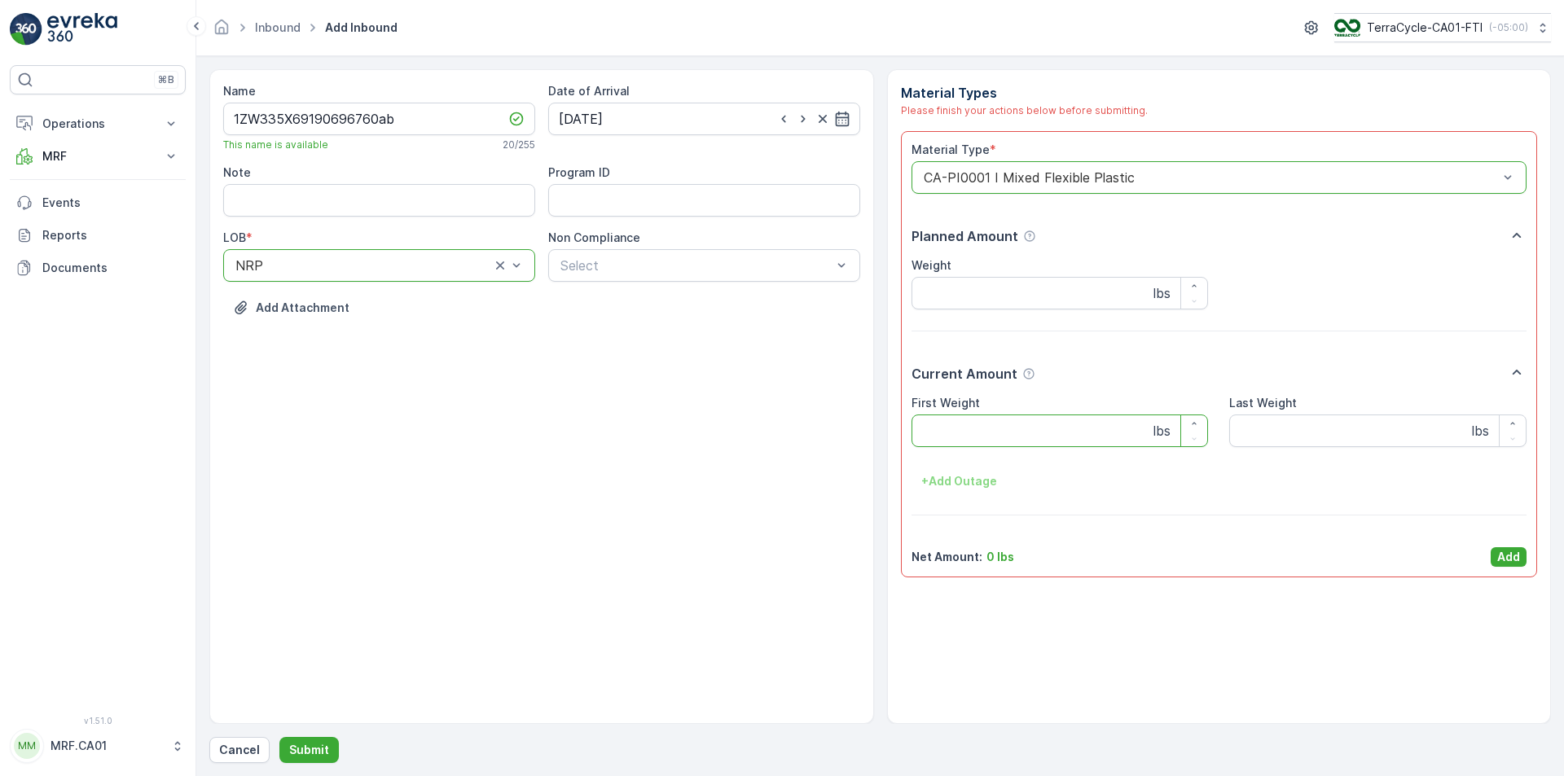
click at [1003, 417] on Weight "First Weight" at bounding box center [1059, 431] width 297 height 33
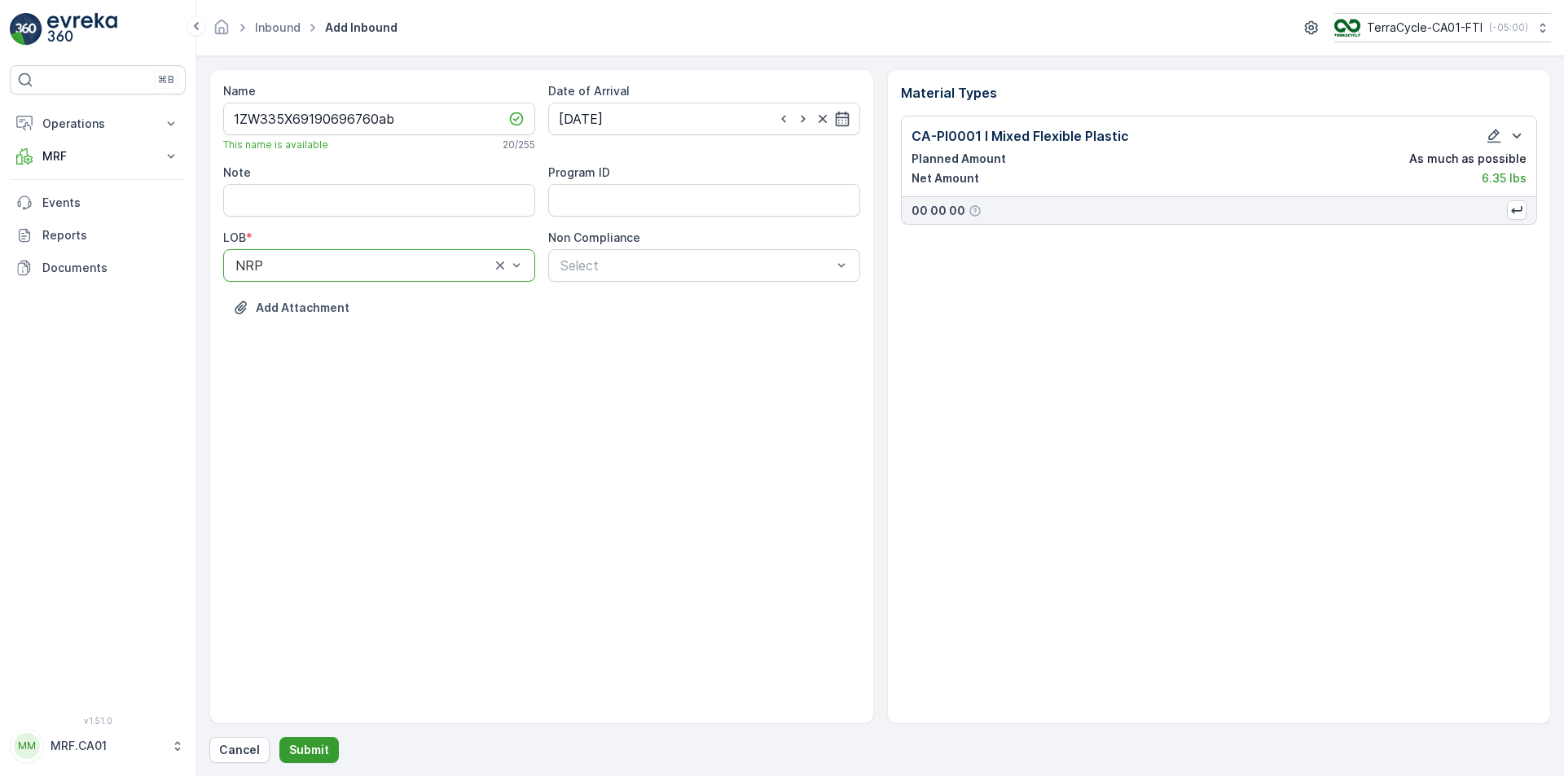
click at [309, 753] on p "Submit" at bounding box center [309, 750] width 40 height 16
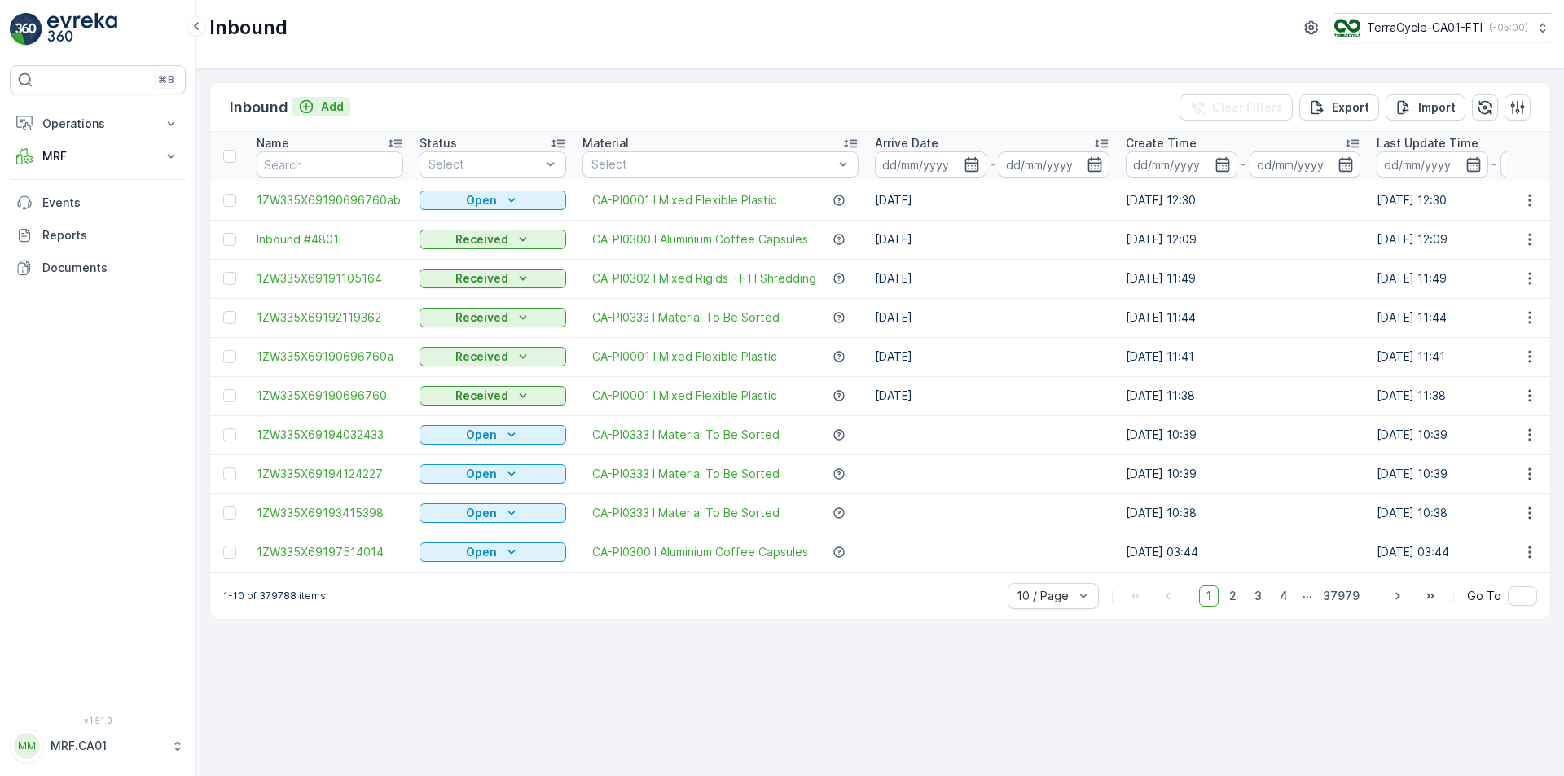
click at [322, 108] on p "Add" at bounding box center [332, 107] width 23 height 16
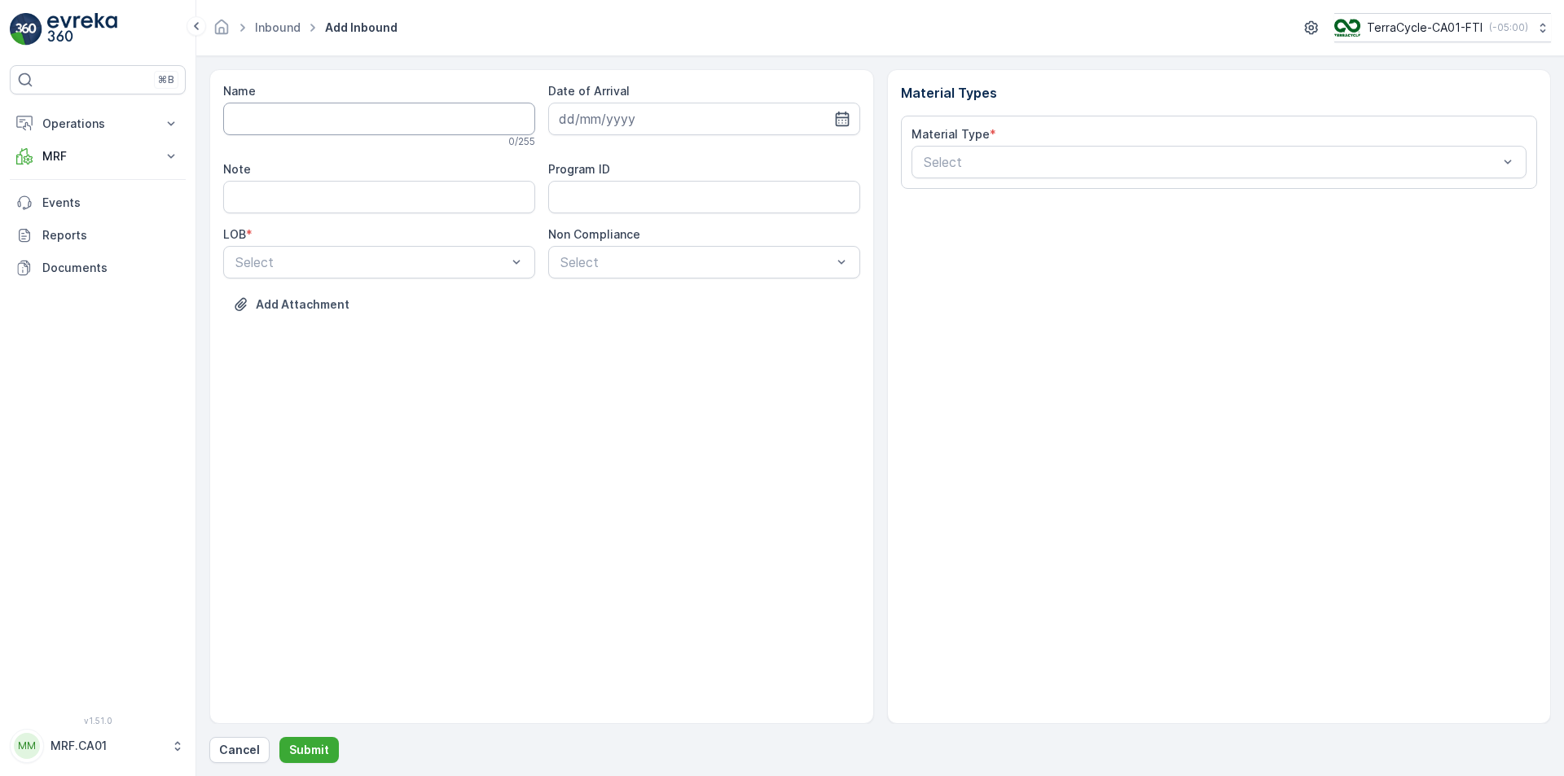
click at [423, 112] on input "Name" at bounding box center [379, 119] width 312 height 33
click at [279, 737] on button "Submit" at bounding box center [308, 750] width 59 height 26
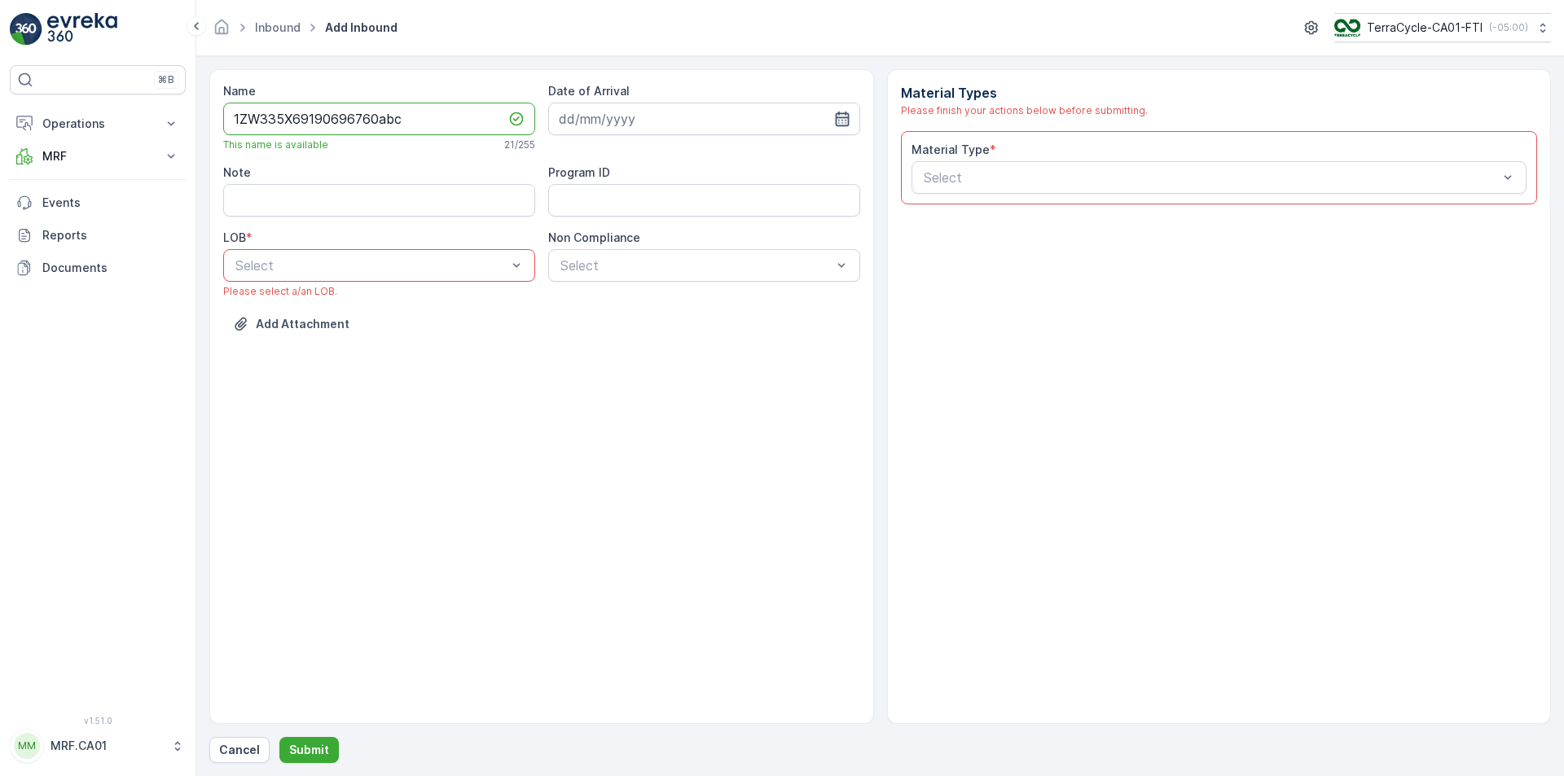
type input "1ZW335X69190696760abc"
click at [836, 112] on icon "button" at bounding box center [842, 119] width 16 height 16
click at [691, 314] on div "25" at bounding box center [693, 320] width 26 height 26
type input "[DATE]"
click at [468, 301] on div "NRP" at bounding box center [379, 305] width 292 height 15
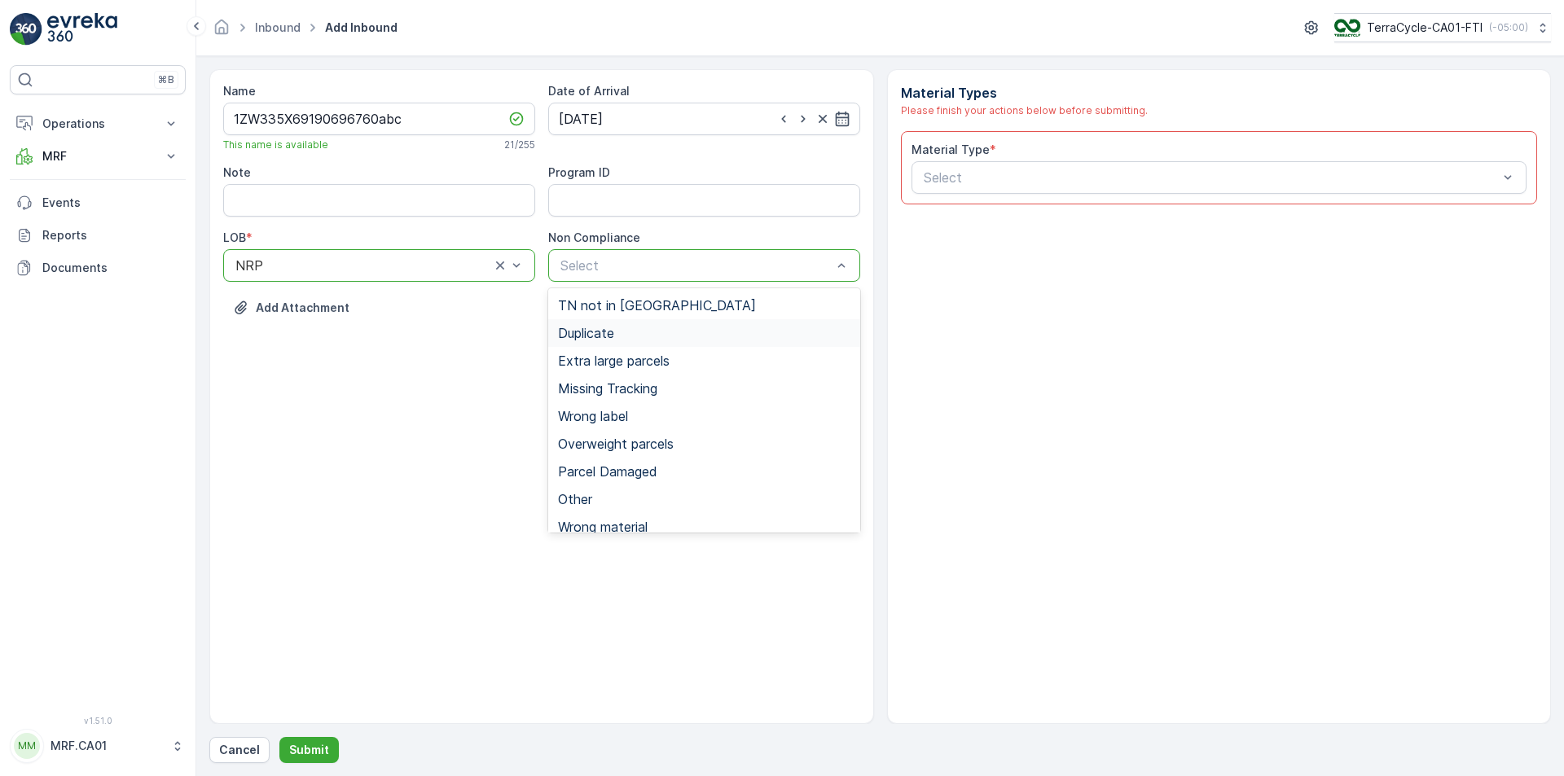
click at [618, 328] on div "Duplicate" at bounding box center [704, 333] width 292 height 15
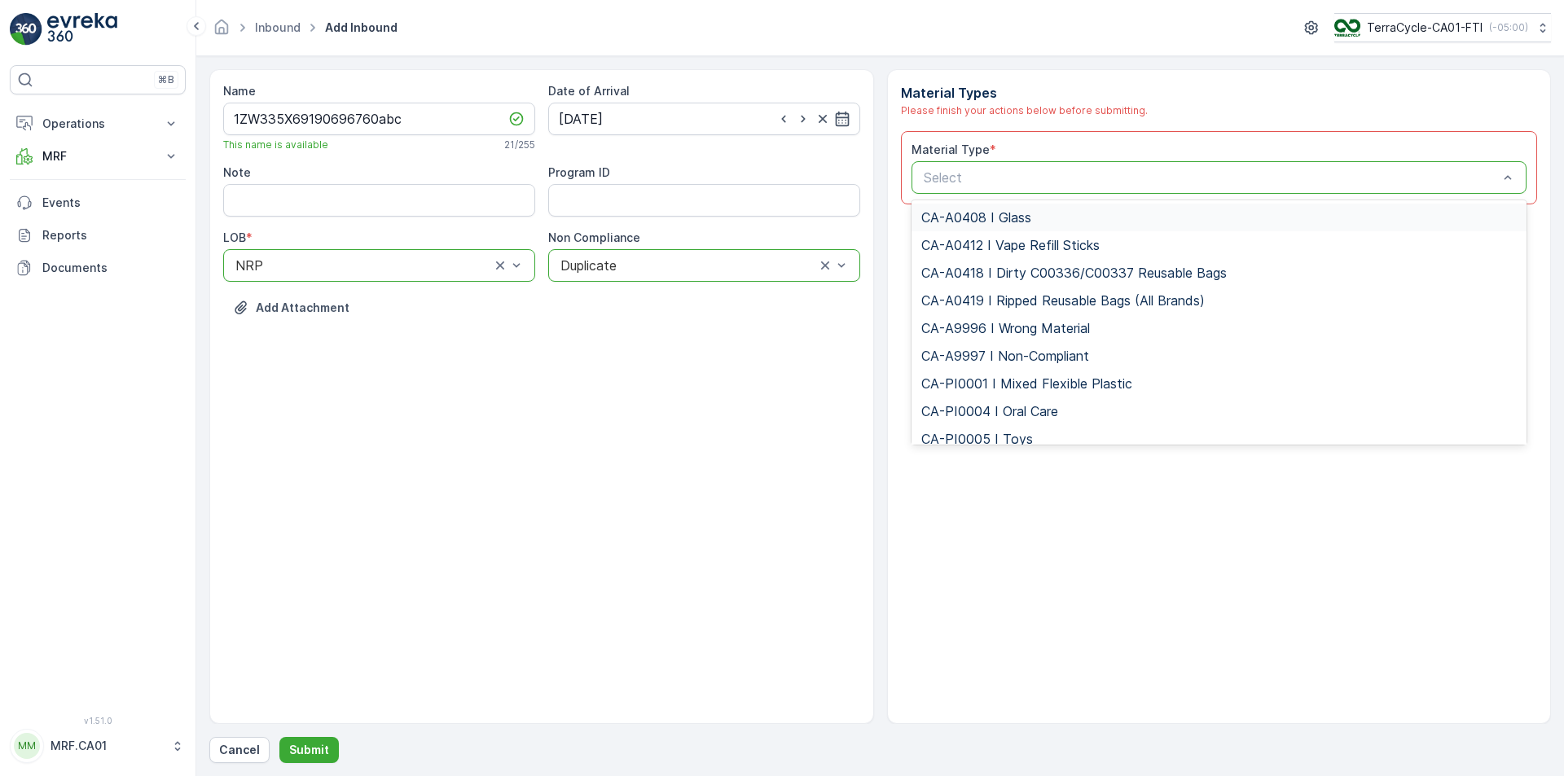
click at [1056, 188] on div "Select" at bounding box center [1219, 177] width 616 height 33
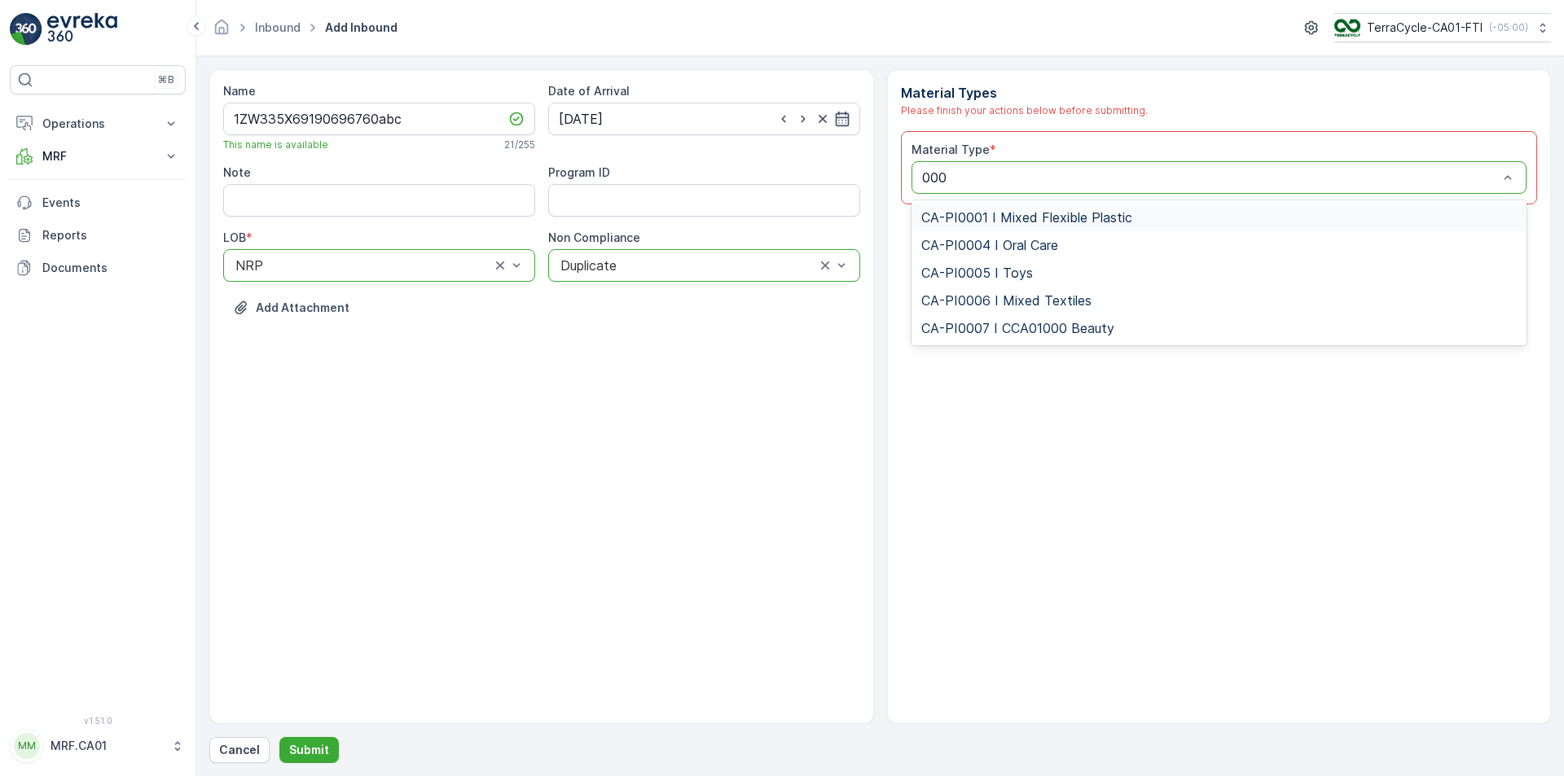
type input "0001"
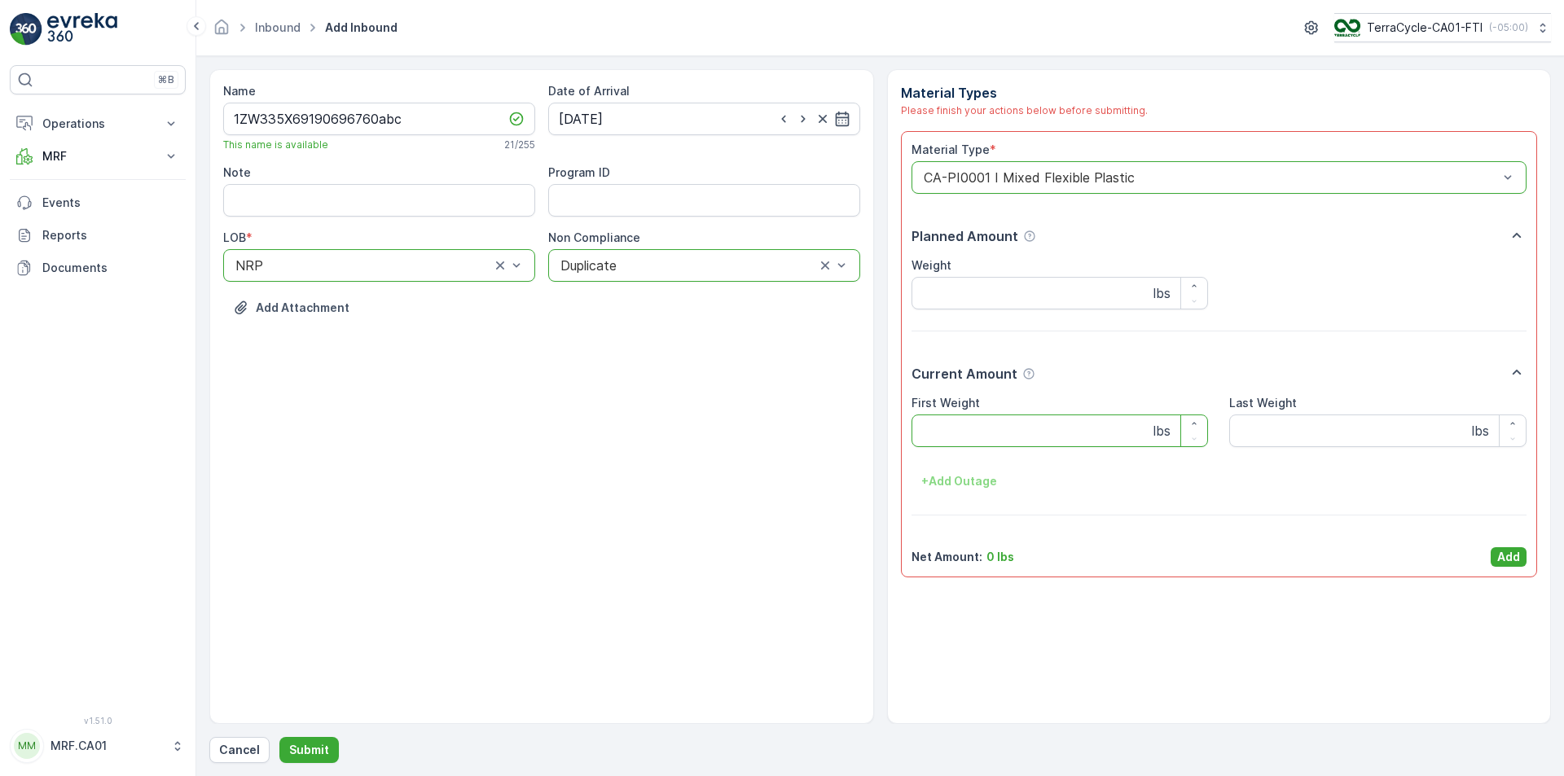
click at [973, 424] on Weight "First Weight" at bounding box center [1059, 431] width 297 height 33
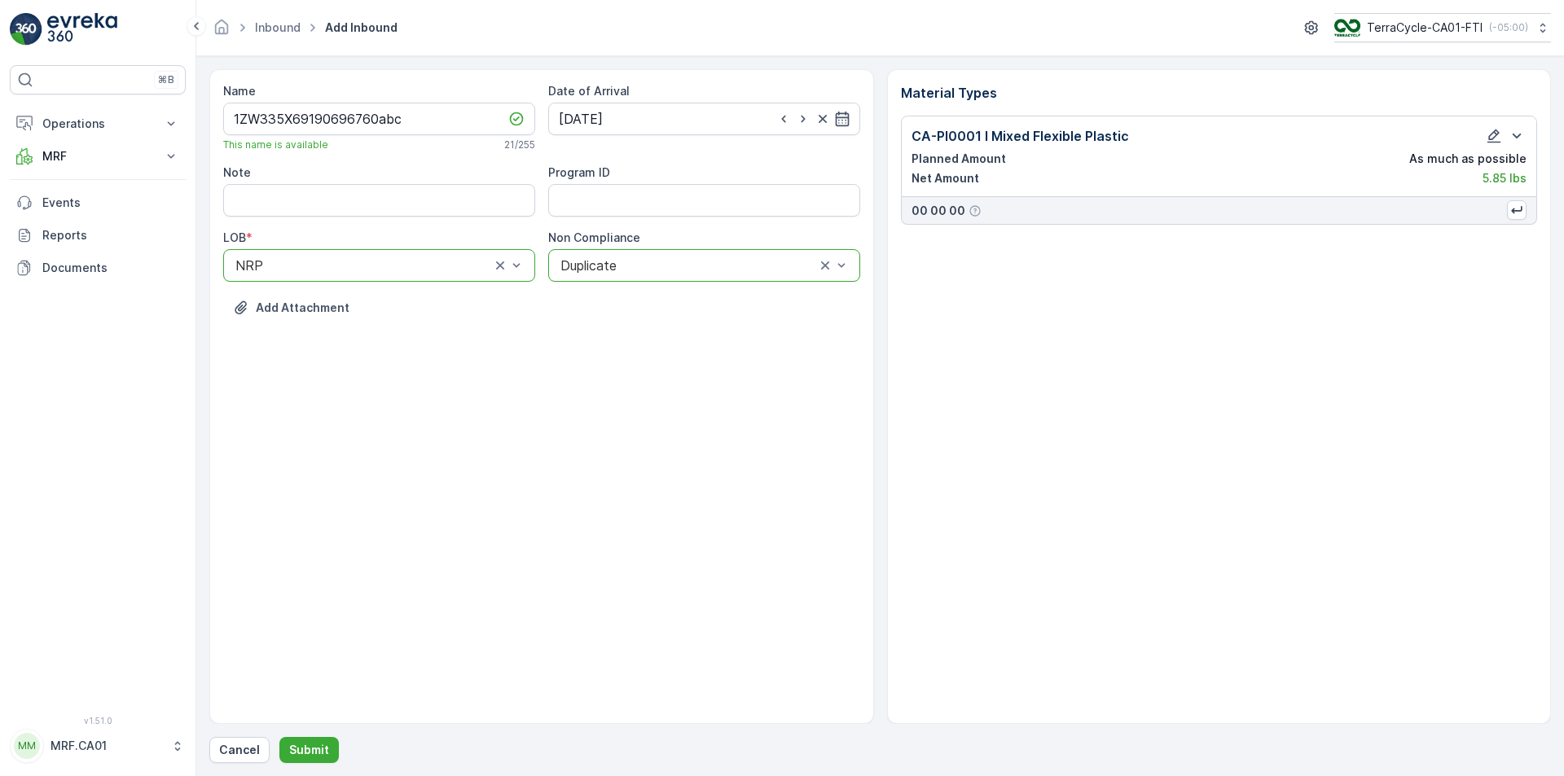
click at [312, 735] on div "Name 1ZW335X69190696760abc This name is available 21 / 255 Date of Arrival [DAT…" at bounding box center [879, 416] width 1341 height 694
click at [314, 743] on p "Submit" at bounding box center [309, 750] width 40 height 16
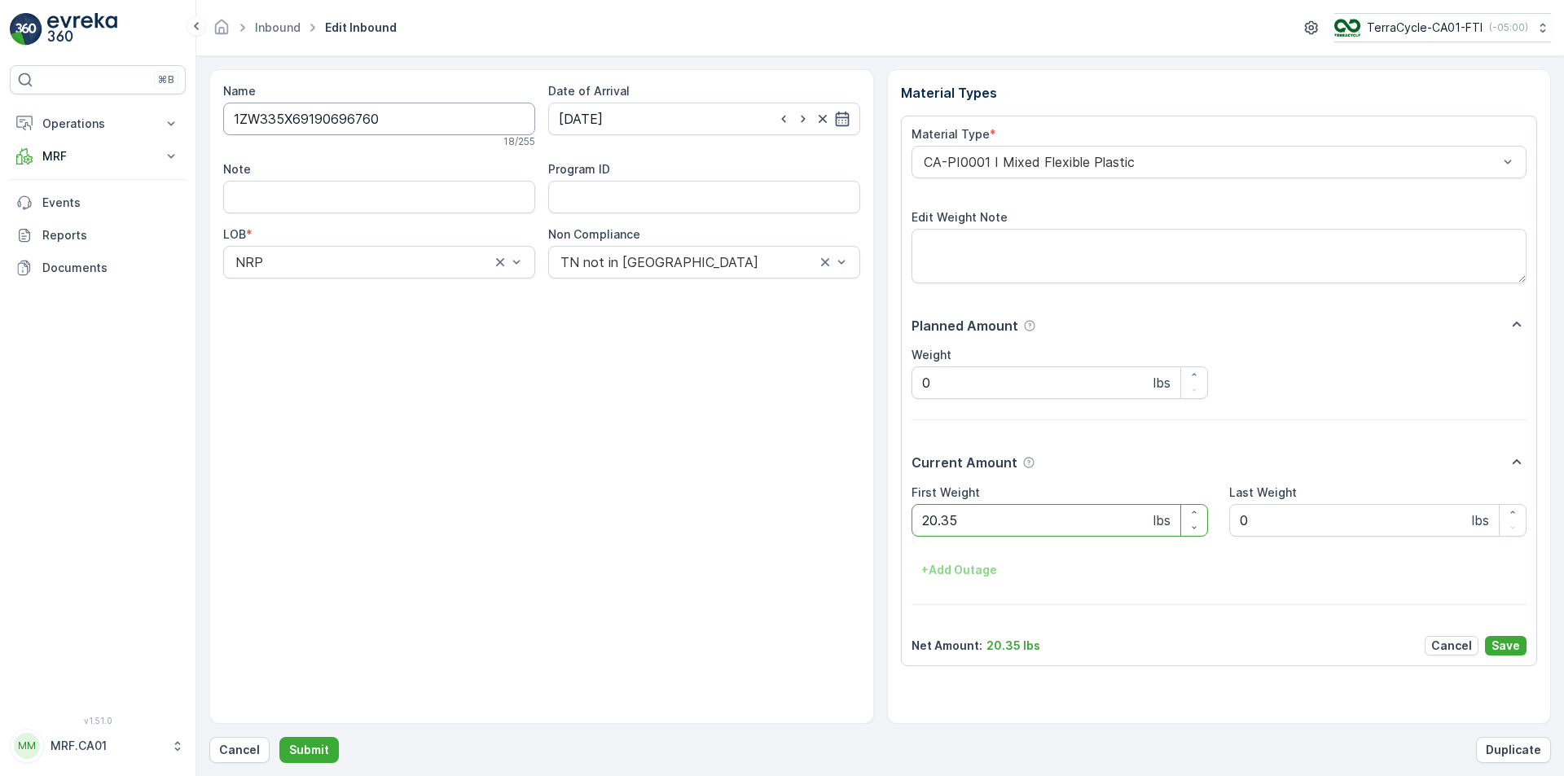
click at [367, 124] on input "1ZW335X69190696760" at bounding box center [379, 119] width 312 height 33
click at [253, 753] on p "Cancel" at bounding box center [239, 750] width 41 height 16
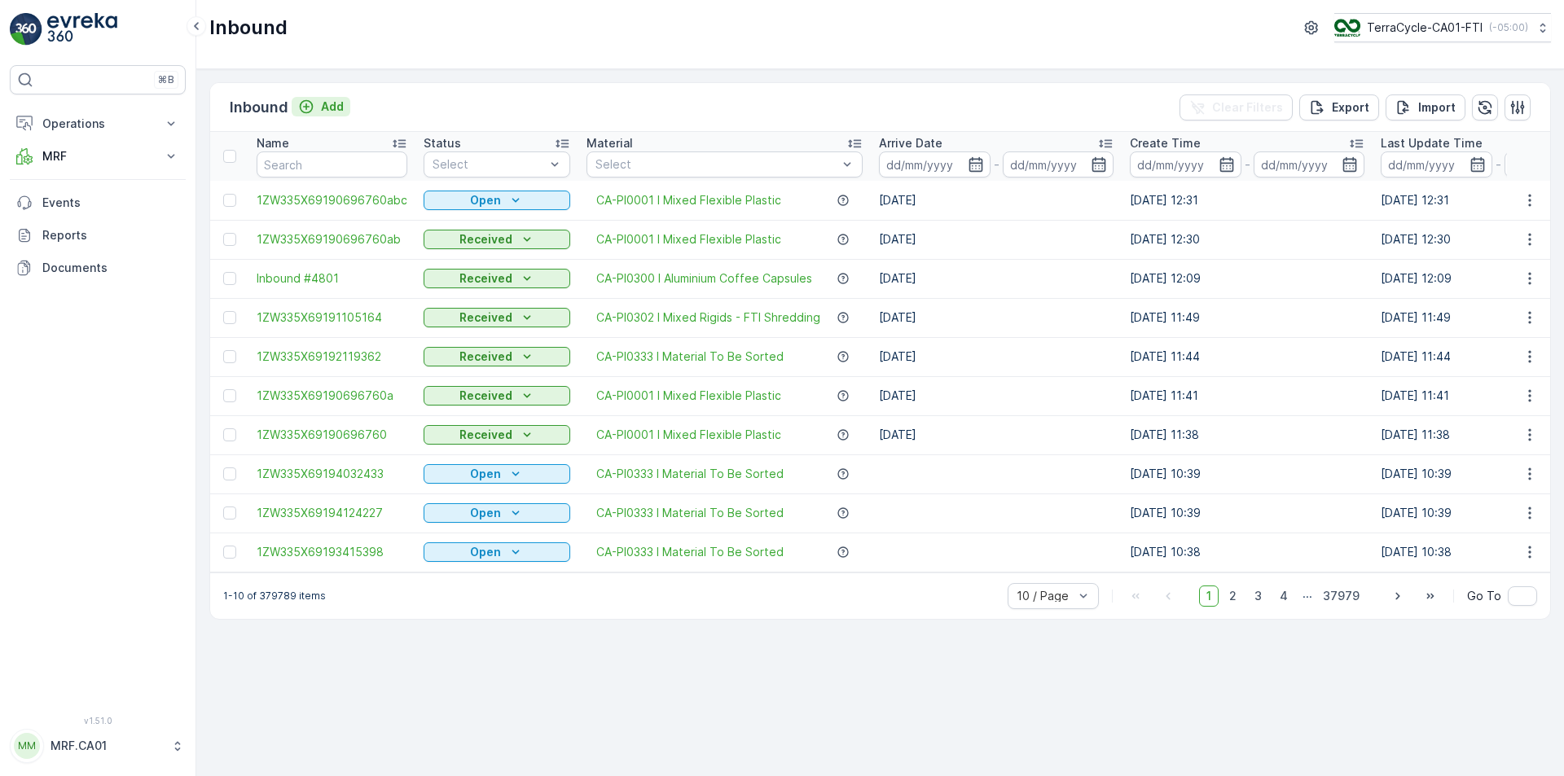
click at [341, 108] on p "Add" at bounding box center [332, 107] width 23 height 16
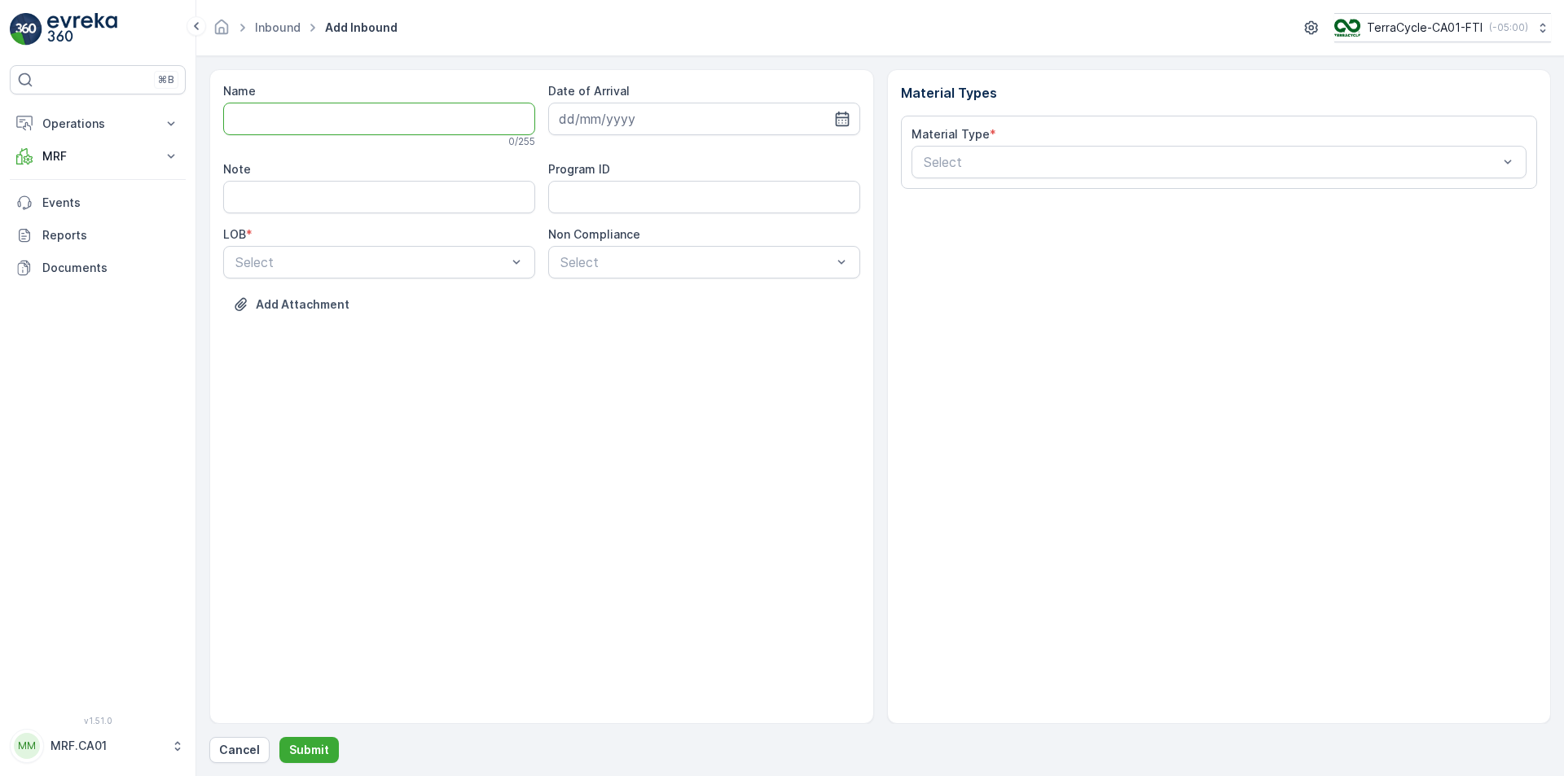
paste input "1ZW335X69190696760"
type input "1ZW335X69190696760abcd"
click at [836, 117] on icon "button" at bounding box center [842, 119] width 14 height 15
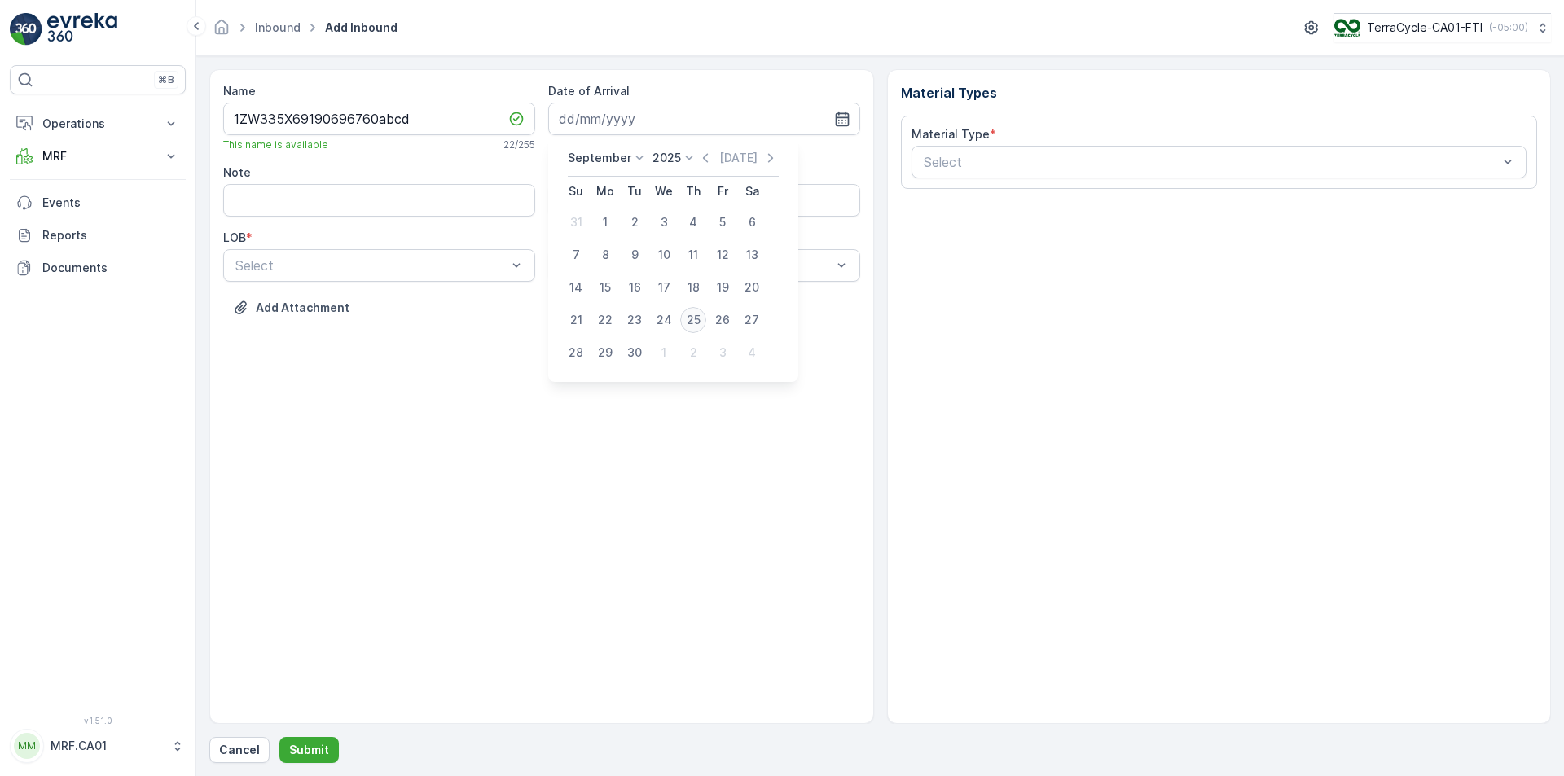
click at [690, 318] on div "25" at bounding box center [693, 320] width 26 height 26
type input "[DATE]"
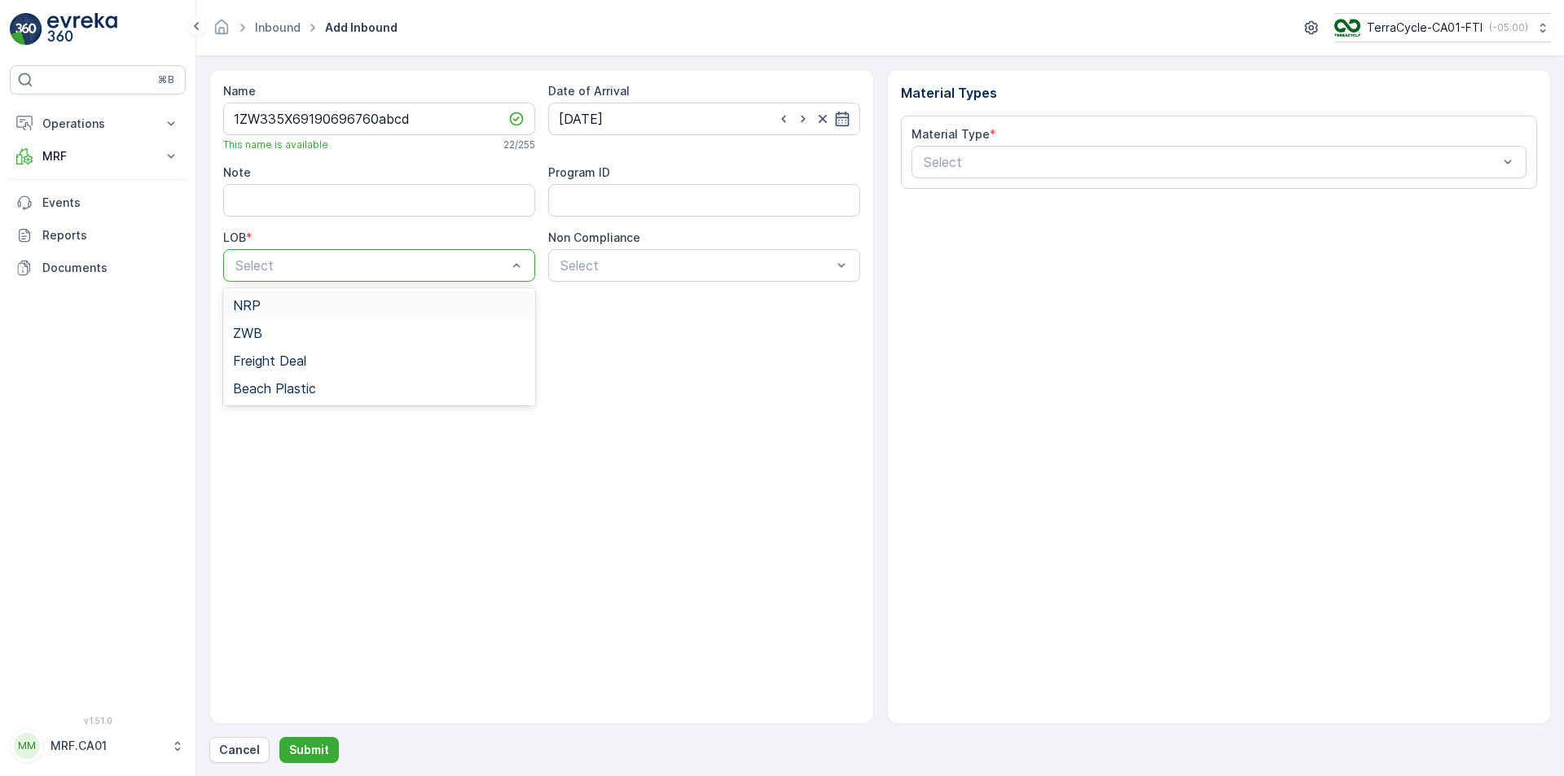
click at [421, 278] on div "Select" at bounding box center [379, 265] width 312 height 33
click at [405, 296] on div "NRP" at bounding box center [379, 306] width 312 height 28
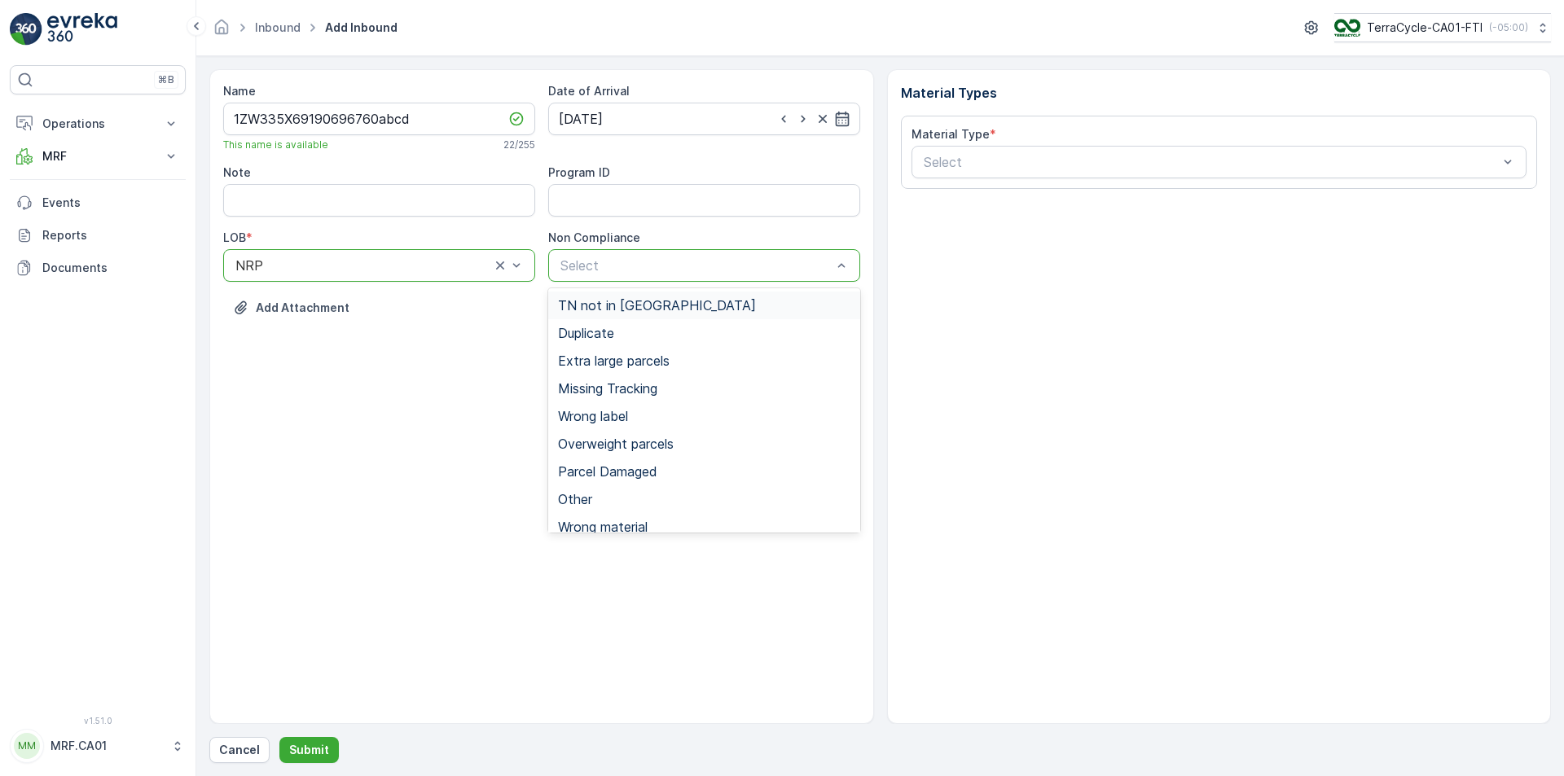
click at [604, 299] on span "TN not in [GEOGRAPHIC_DATA]" at bounding box center [657, 305] width 198 height 15
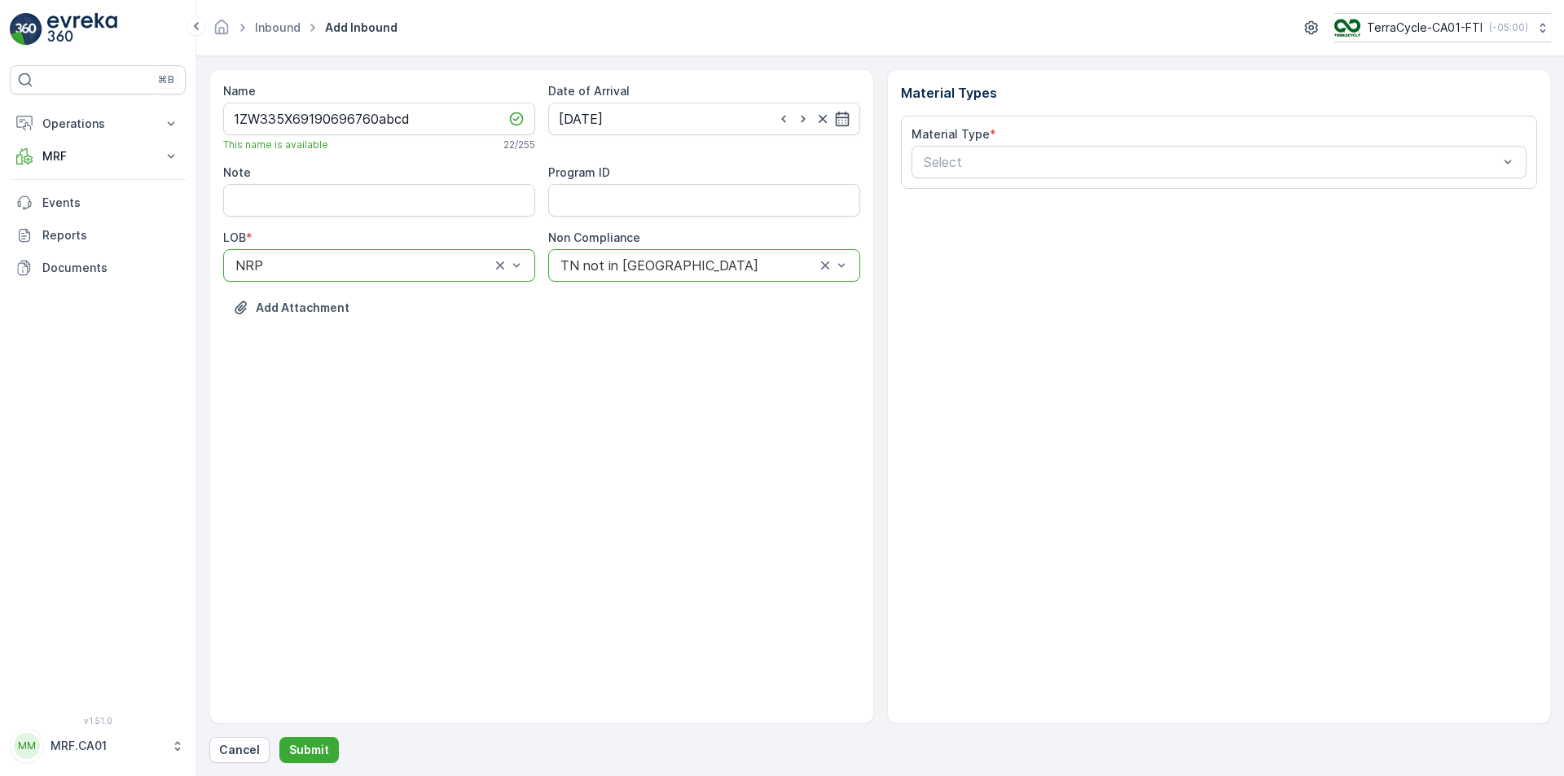
click at [658, 270] on div at bounding box center [688, 265] width 258 height 15
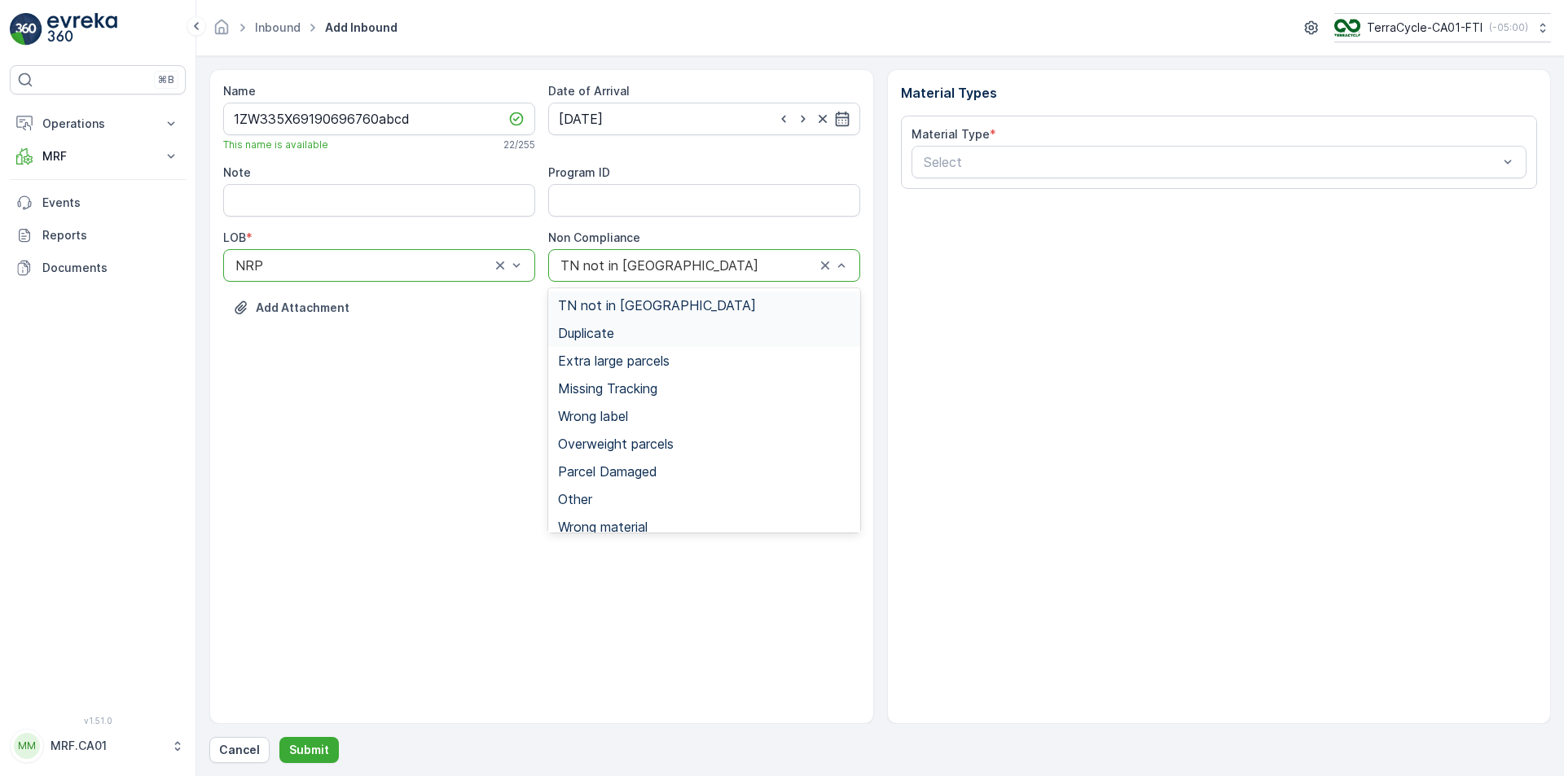
click at [647, 331] on div "Duplicate" at bounding box center [704, 333] width 292 height 15
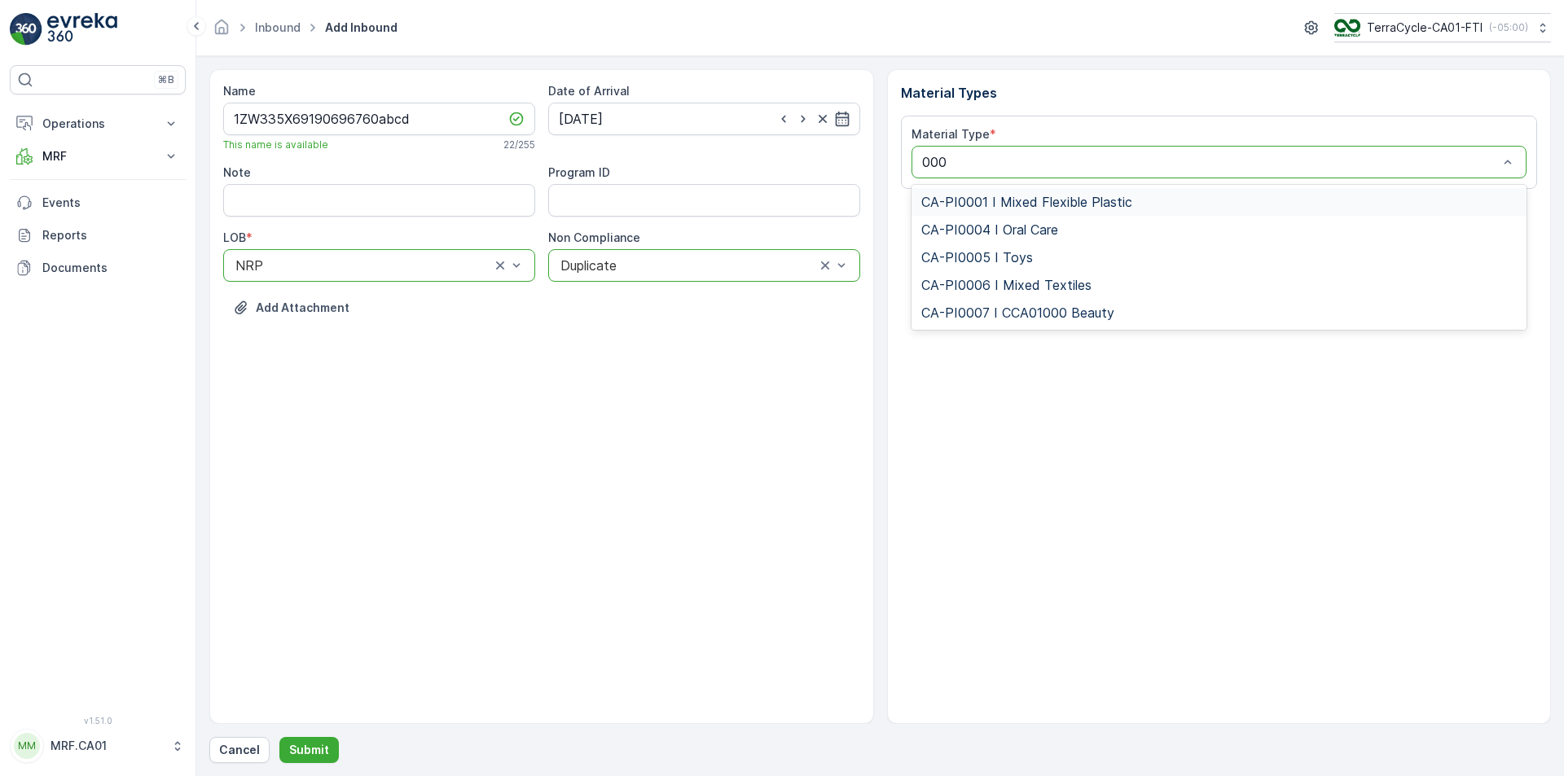
type input "0001"
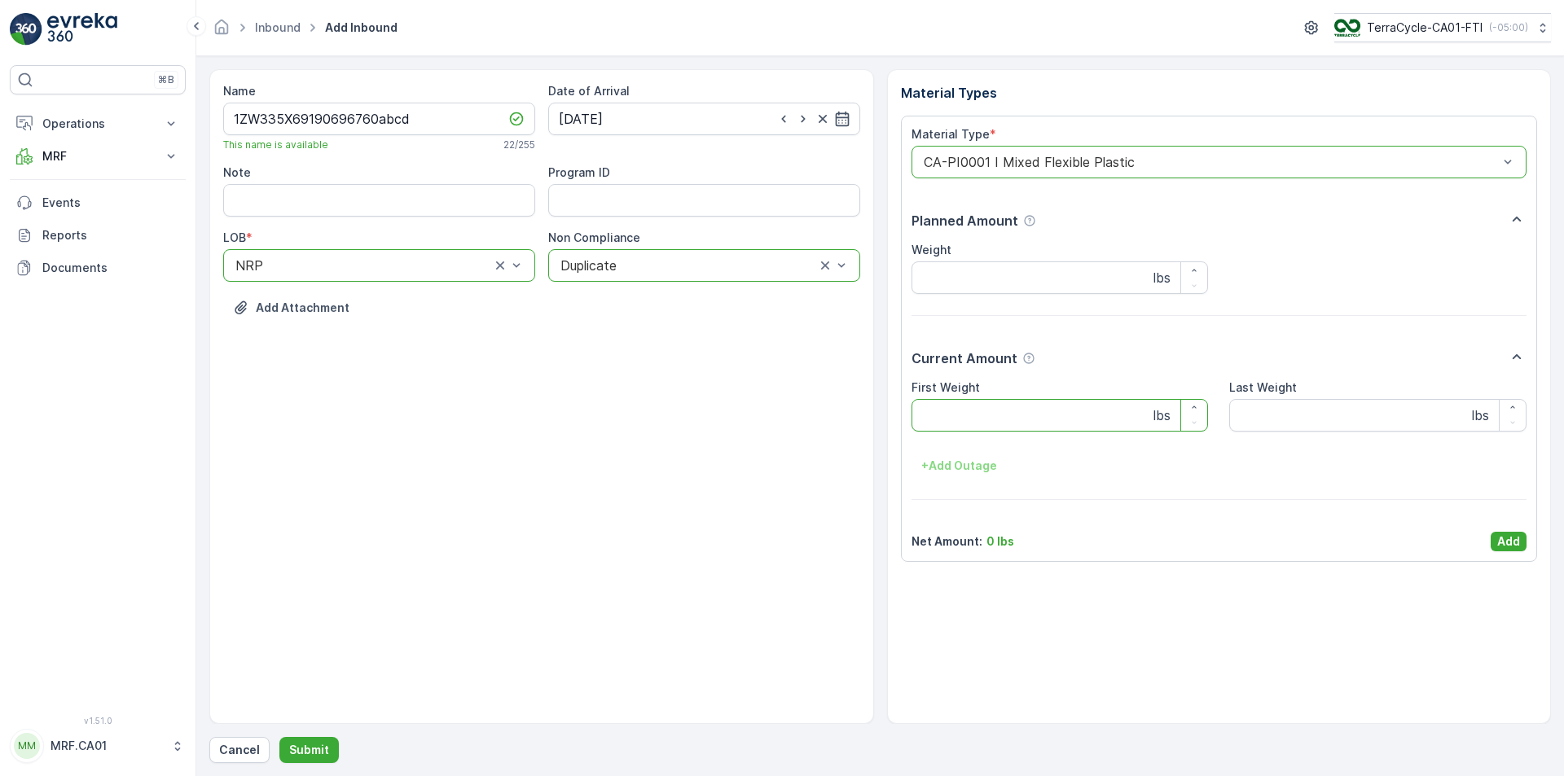
click at [1028, 424] on Weight "First Weight" at bounding box center [1059, 415] width 297 height 33
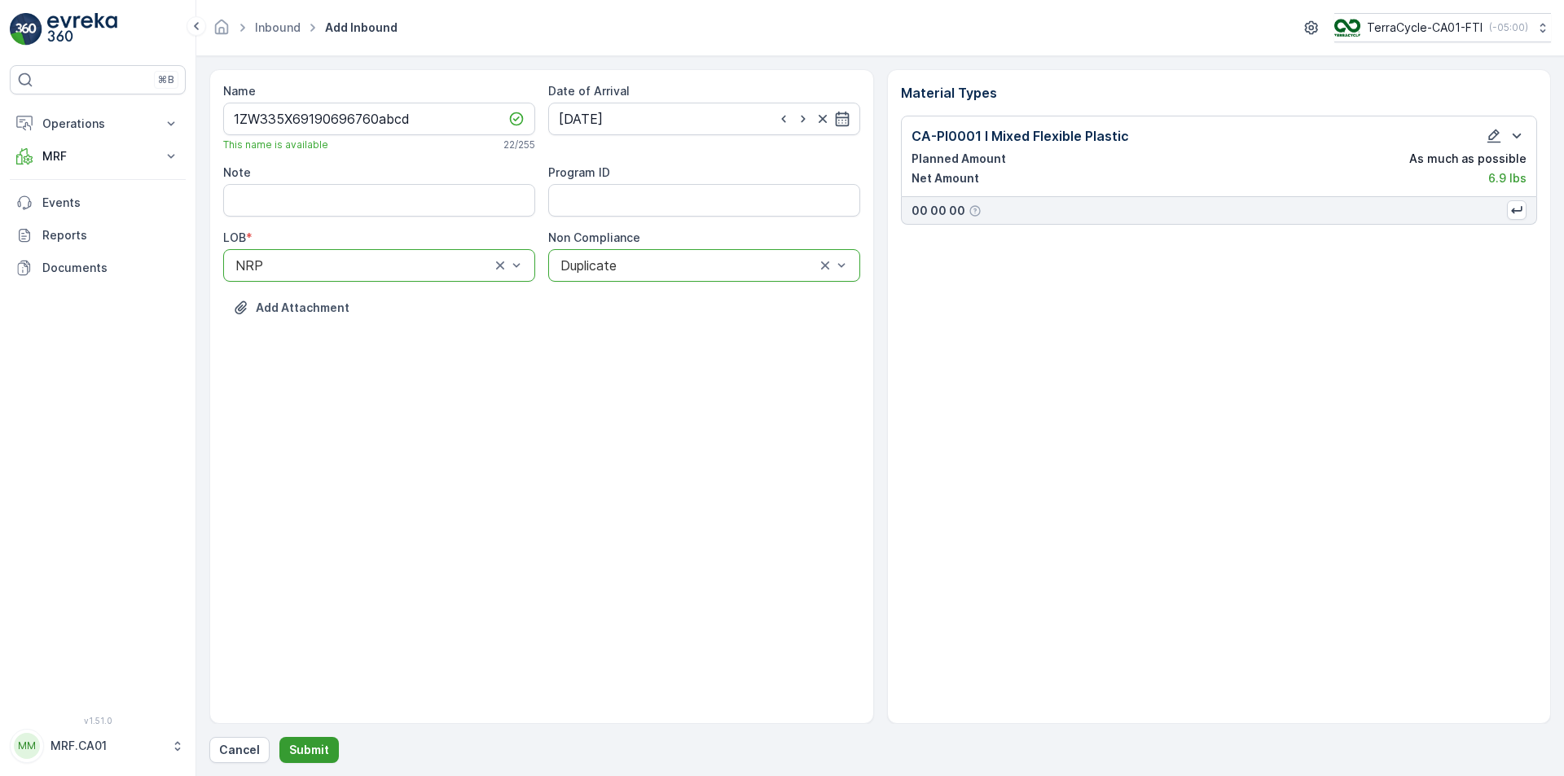
click at [323, 748] on p "Submit" at bounding box center [309, 750] width 40 height 16
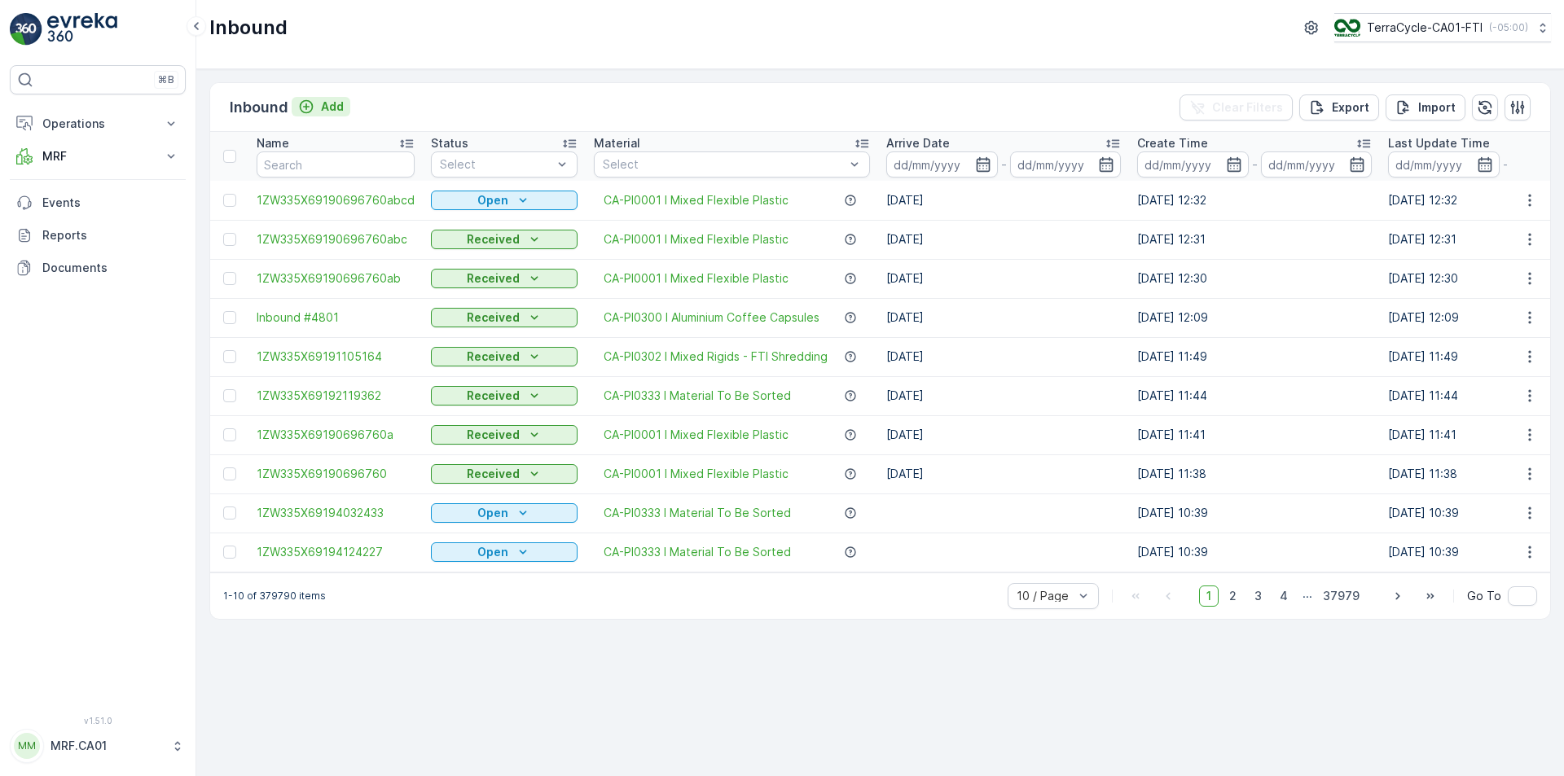
click at [310, 109] on icon "Add" at bounding box center [306, 107] width 16 height 16
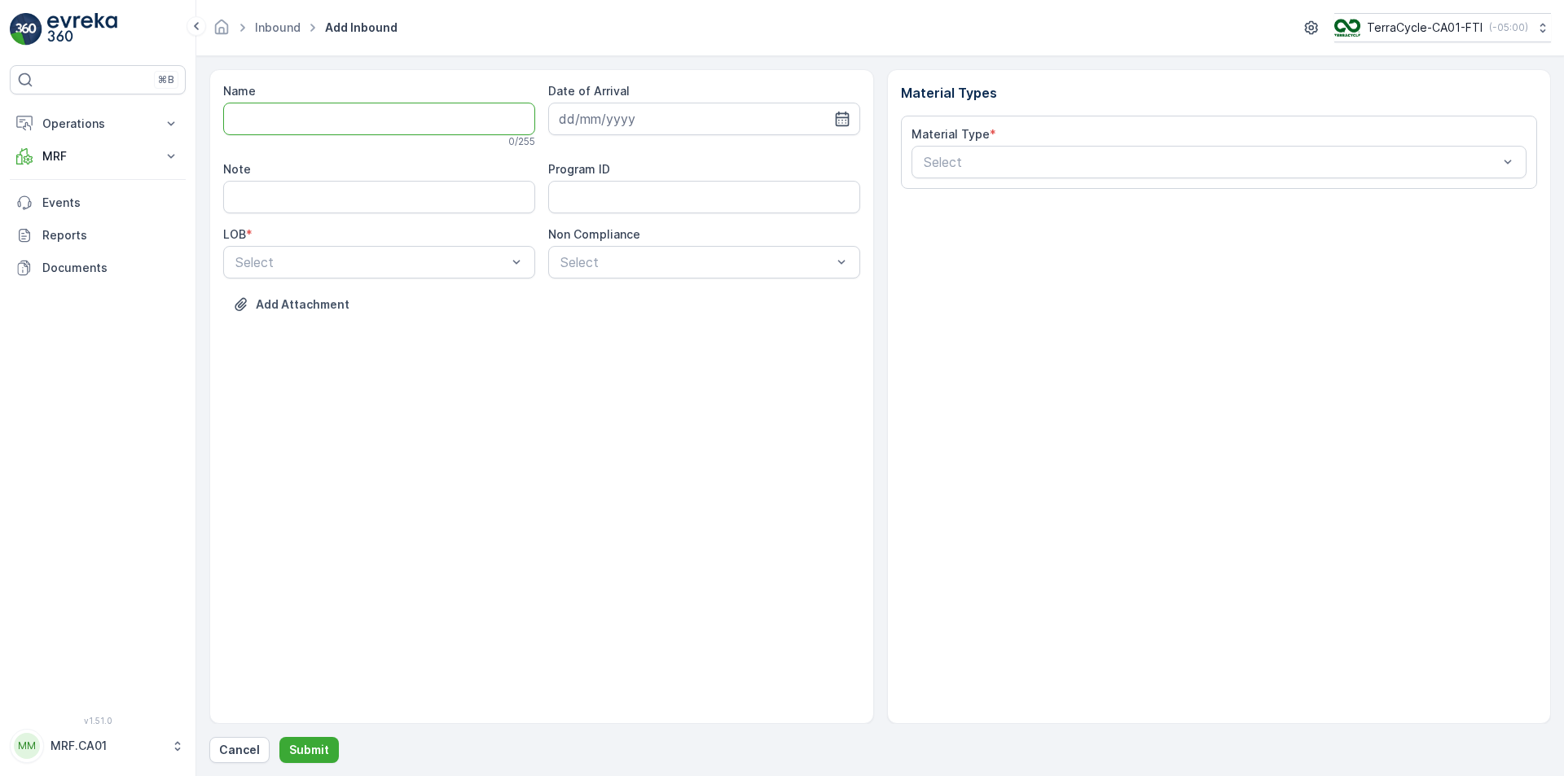
click at [461, 121] on input "Name" at bounding box center [379, 119] width 312 height 33
click at [279, 737] on button "Submit" at bounding box center [308, 750] width 59 height 26
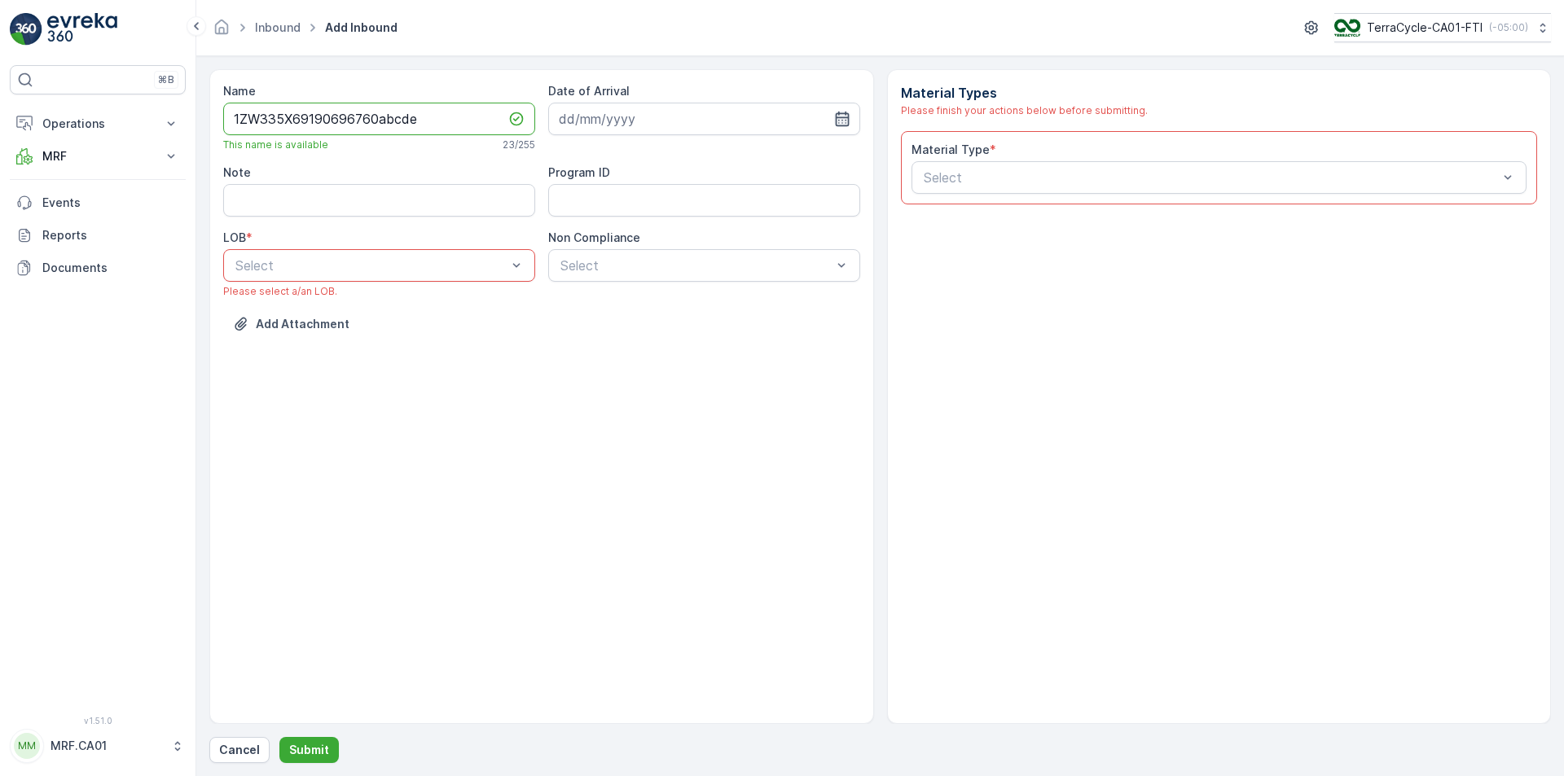
type input "1ZW335X69190696760abcde"
click at [842, 116] on icon "button" at bounding box center [842, 119] width 16 height 16
click at [694, 321] on div "25" at bounding box center [693, 320] width 26 height 26
type input "[DATE]"
click at [459, 305] on div "NRP" at bounding box center [379, 305] width 292 height 15
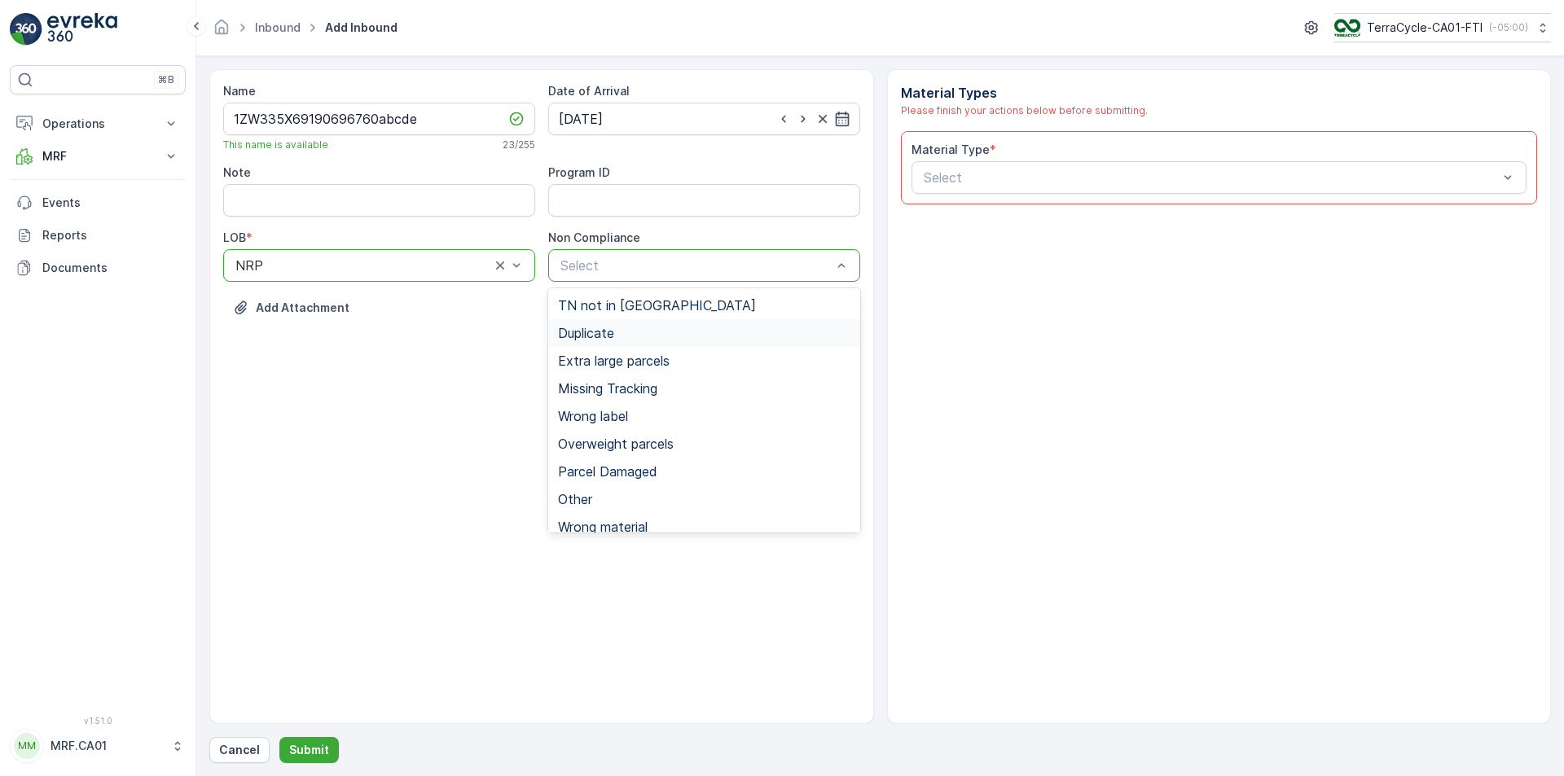
click at [612, 335] on span "Duplicate" at bounding box center [586, 333] width 56 height 15
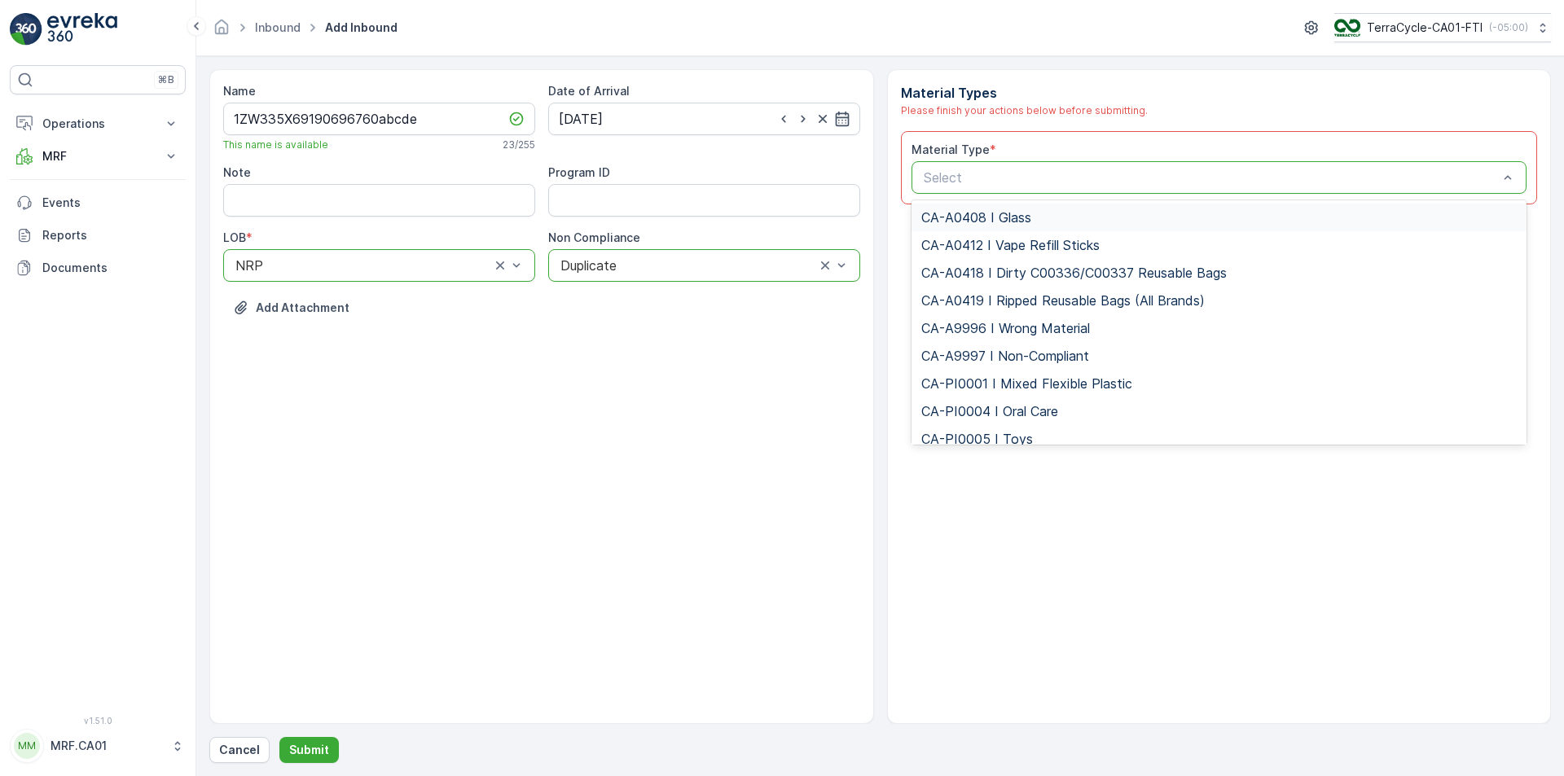
click at [972, 167] on div "Select" at bounding box center [1219, 177] width 616 height 33
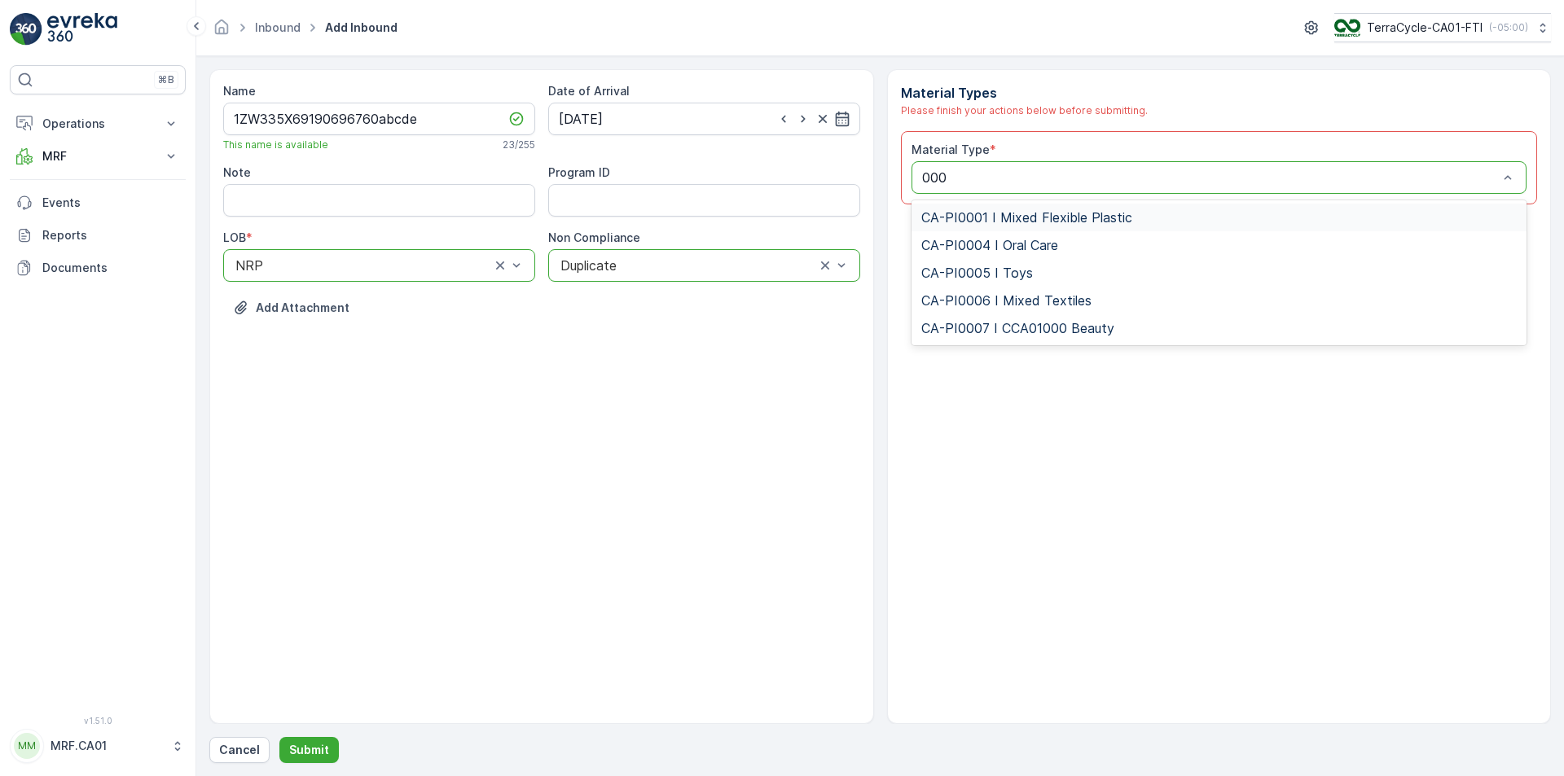
type input "0001"
click at [1030, 223] on span "CA-PI0001 I Mixed Flexible Plastic" at bounding box center [1026, 217] width 211 height 15
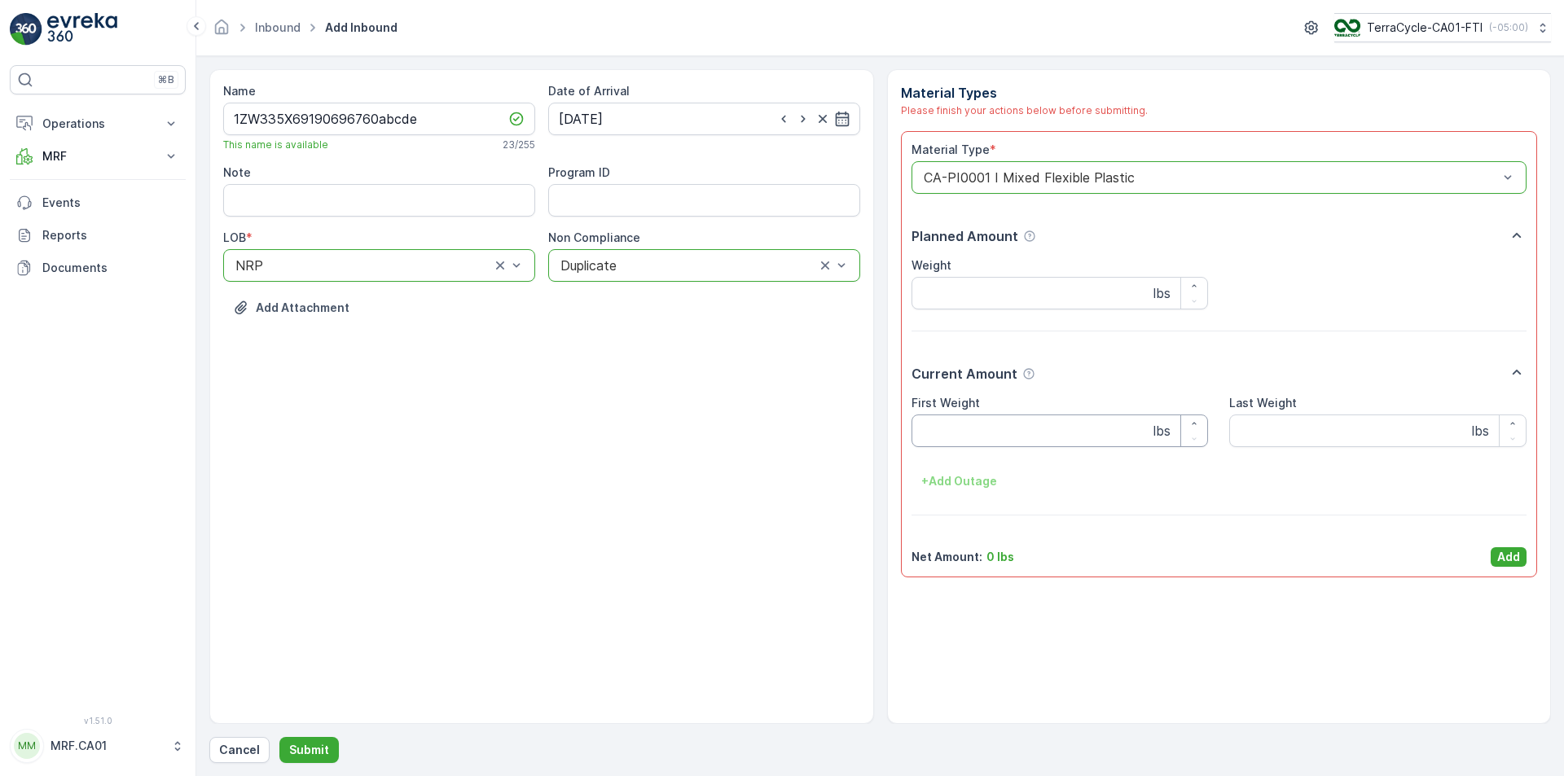
click at [1058, 445] on Weight "First Weight" at bounding box center [1059, 431] width 297 height 33
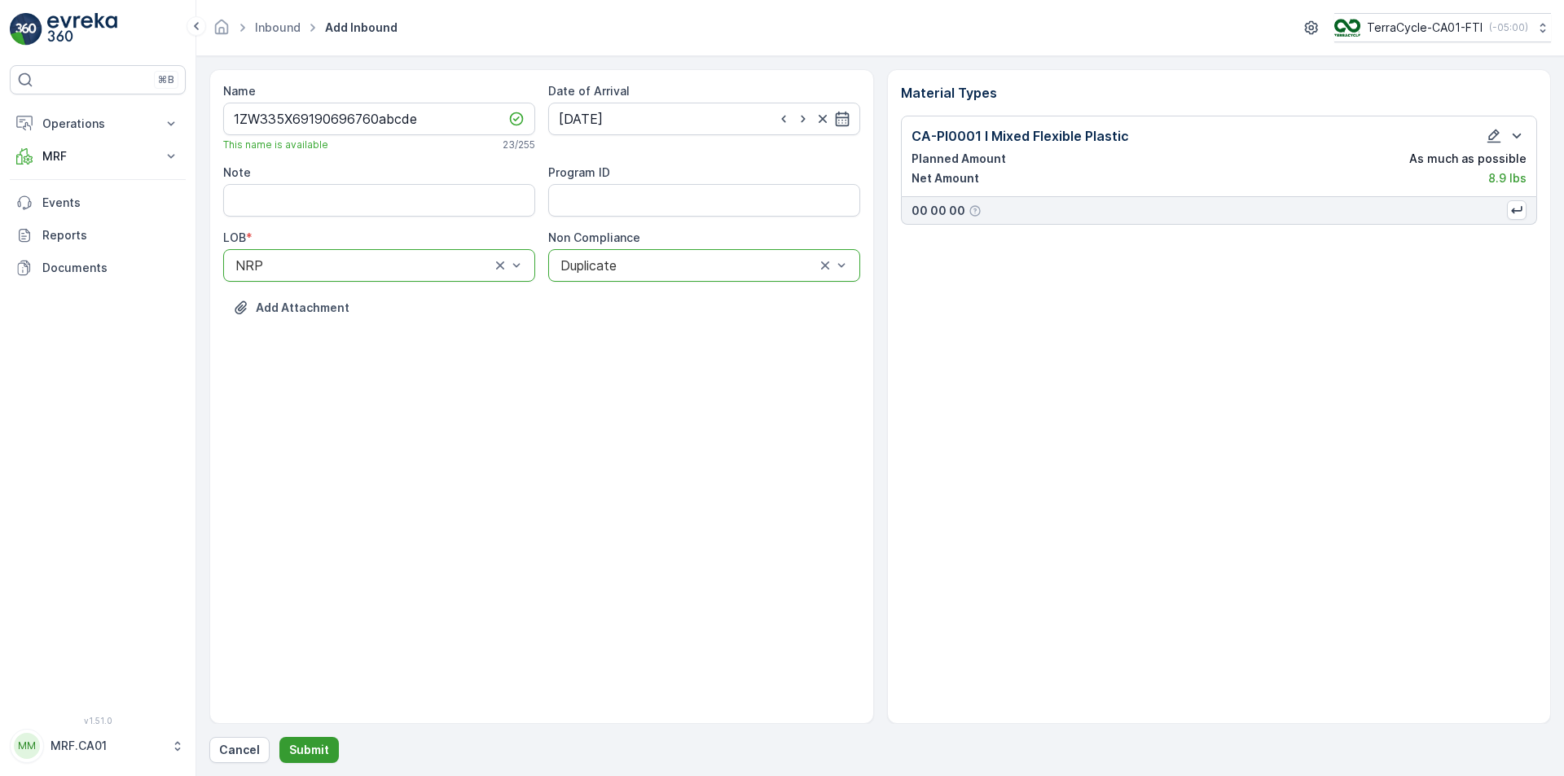
click at [292, 760] on button "Submit" at bounding box center [308, 750] width 59 height 26
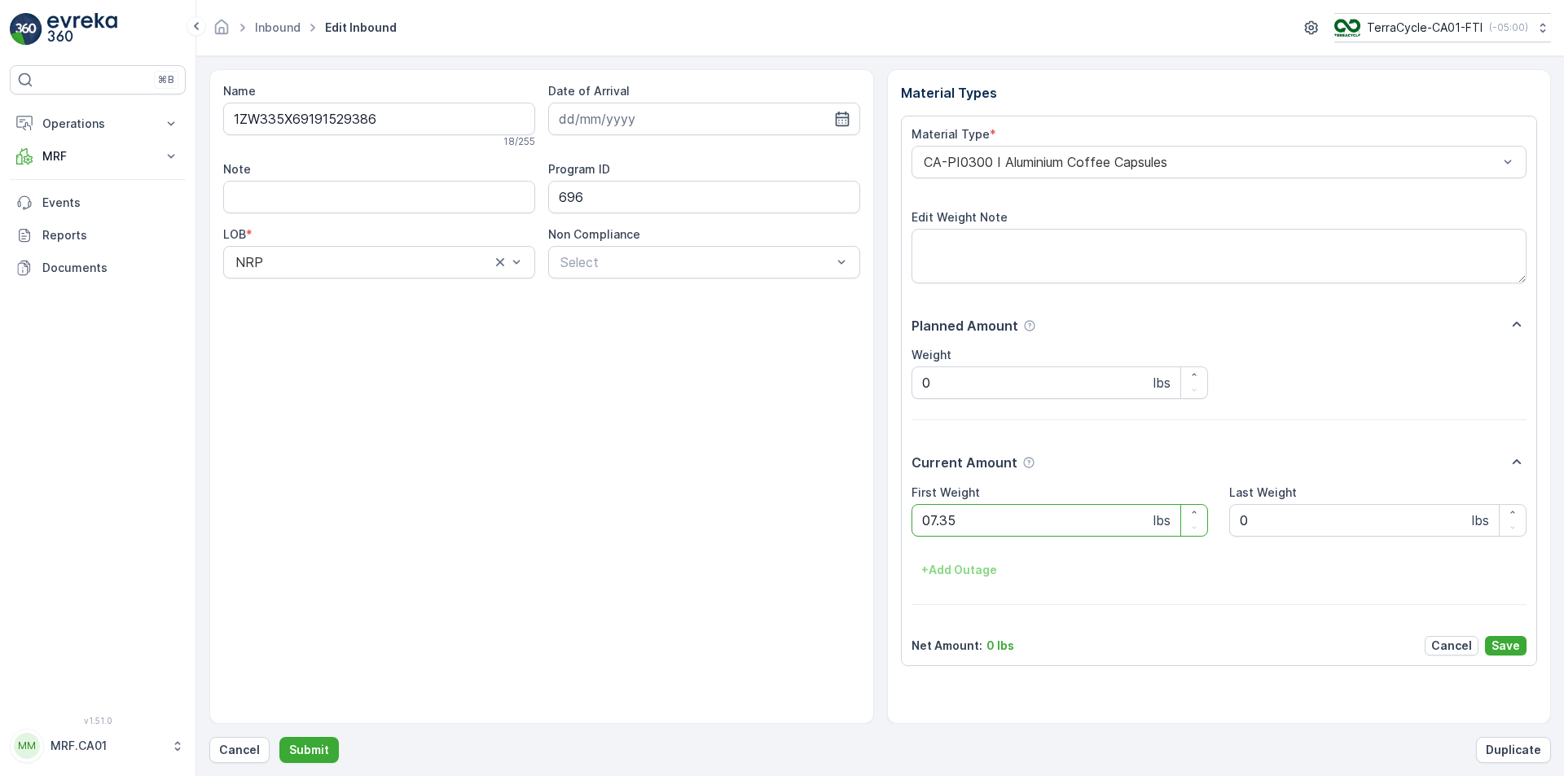
click at [279, 737] on button "Submit" at bounding box center [308, 750] width 59 height 26
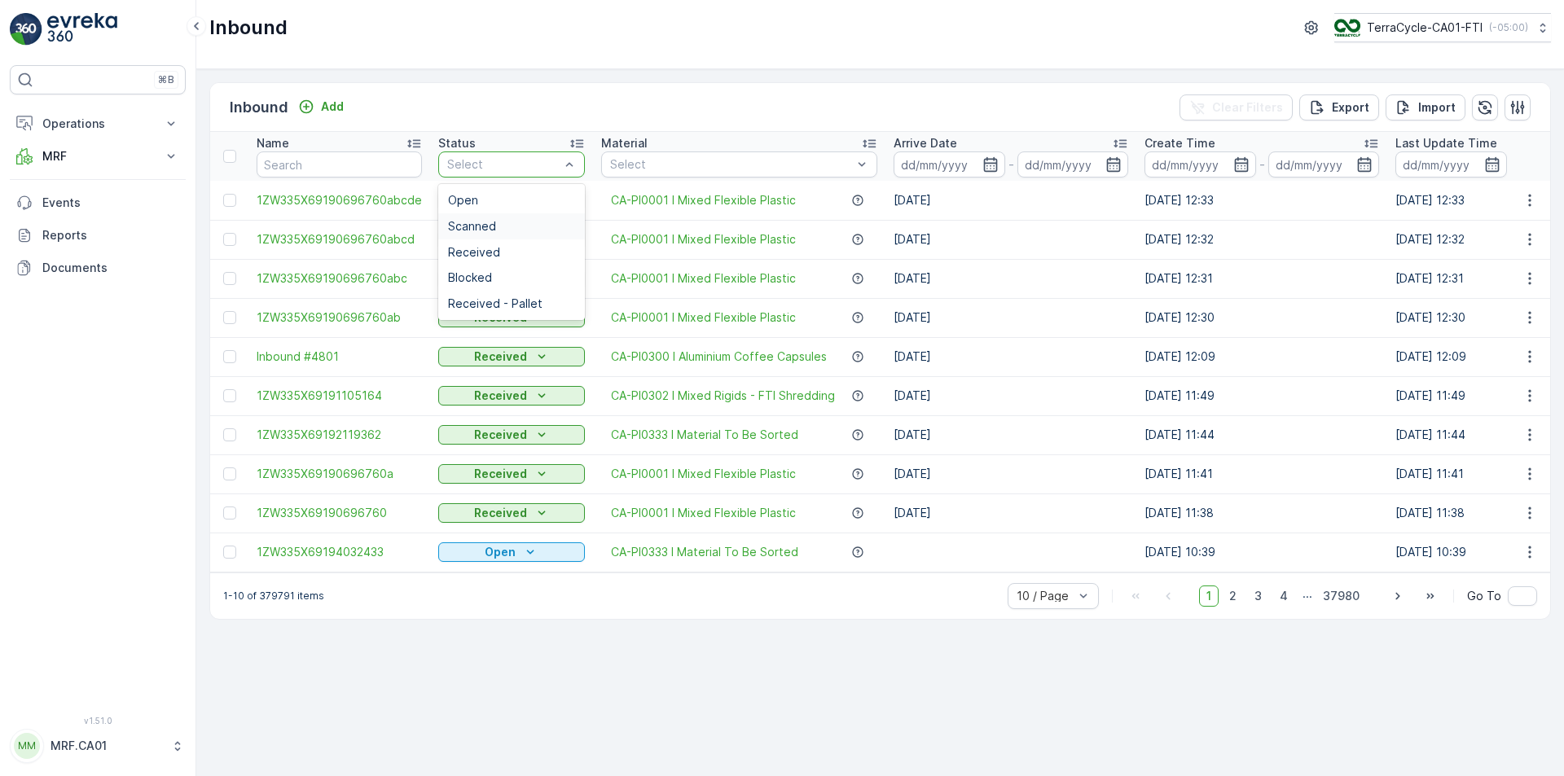
click at [514, 220] on div "Scanned" at bounding box center [511, 226] width 127 height 13
click at [533, 221] on div "Scanned" at bounding box center [511, 226] width 127 height 13
click at [488, 233] on div "Scanned" at bounding box center [511, 226] width 147 height 26
